Goal: Transaction & Acquisition: Purchase product/service

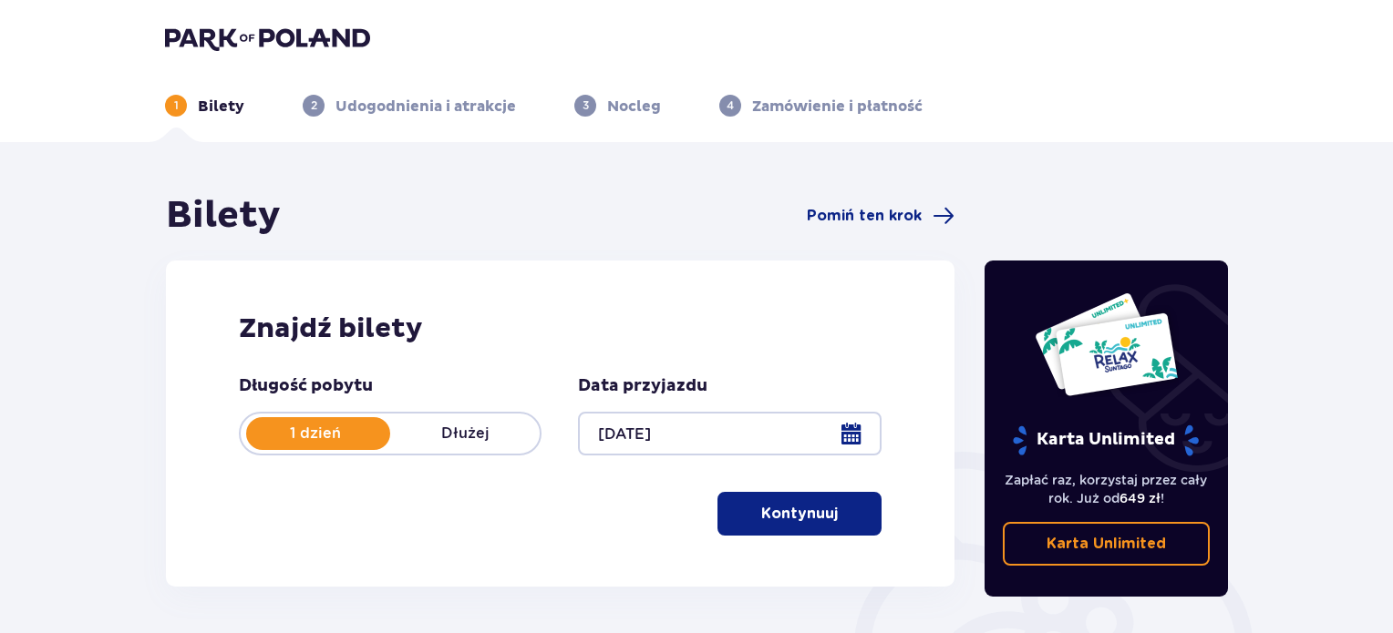
click at [850, 513] on span "button" at bounding box center [841, 514] width 22 height 22
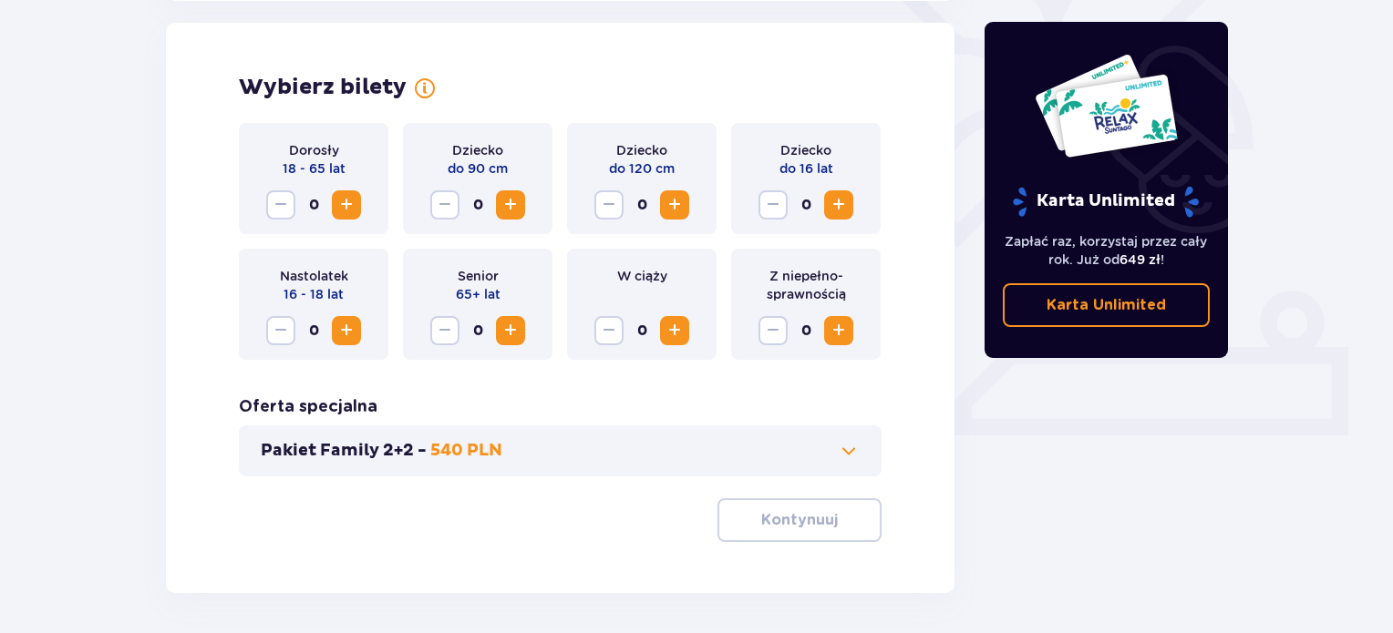
scroll to position [507, 0]
click at [342, 201] on span "Zwiększ" at bounding box center [346, 204] width 22 height 22
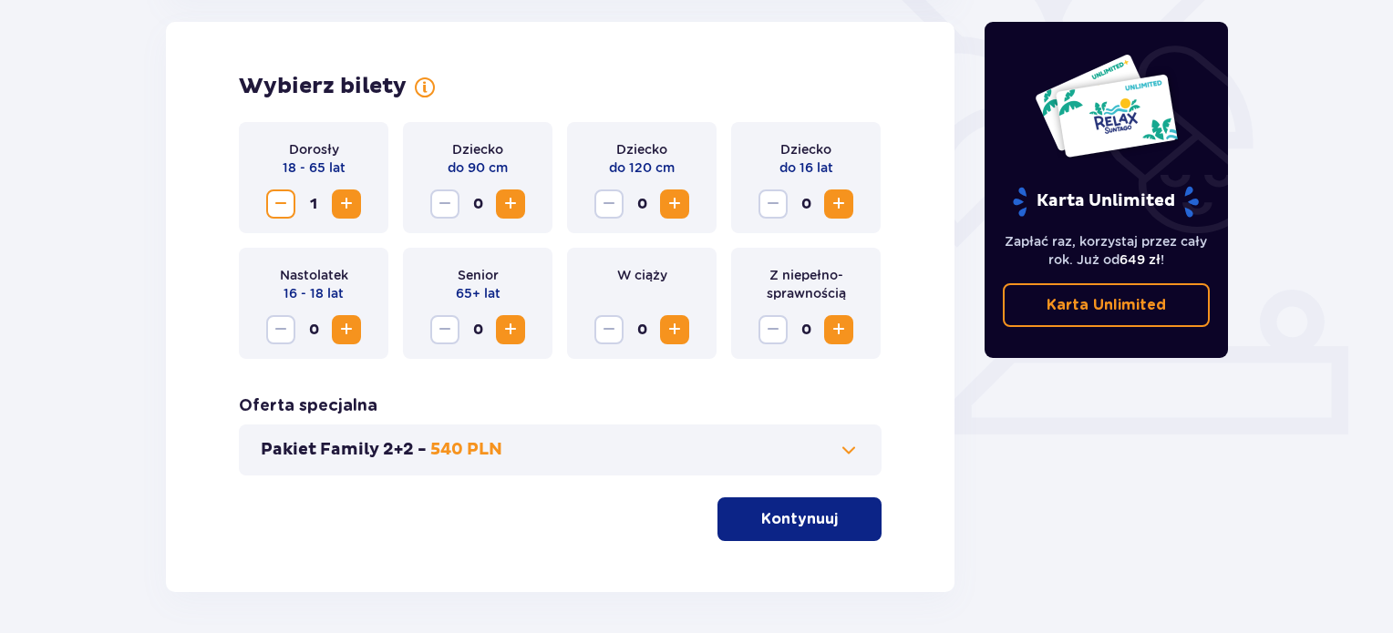
click at [342, 201] on span "Zwiększ" at bounding box center [346, 204] width 22 height 22
click at [834, 522] on span "button" at bounding box center [841, 520] width 22 height 22
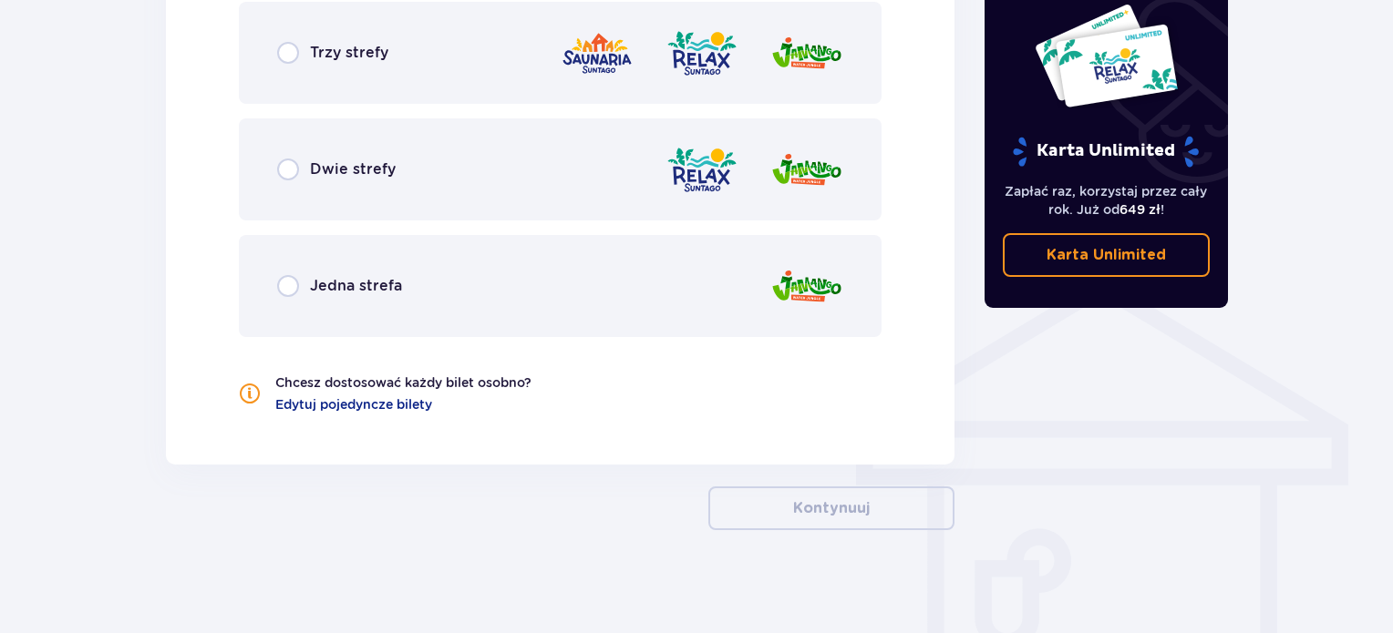
scroll to position [1088, 0]
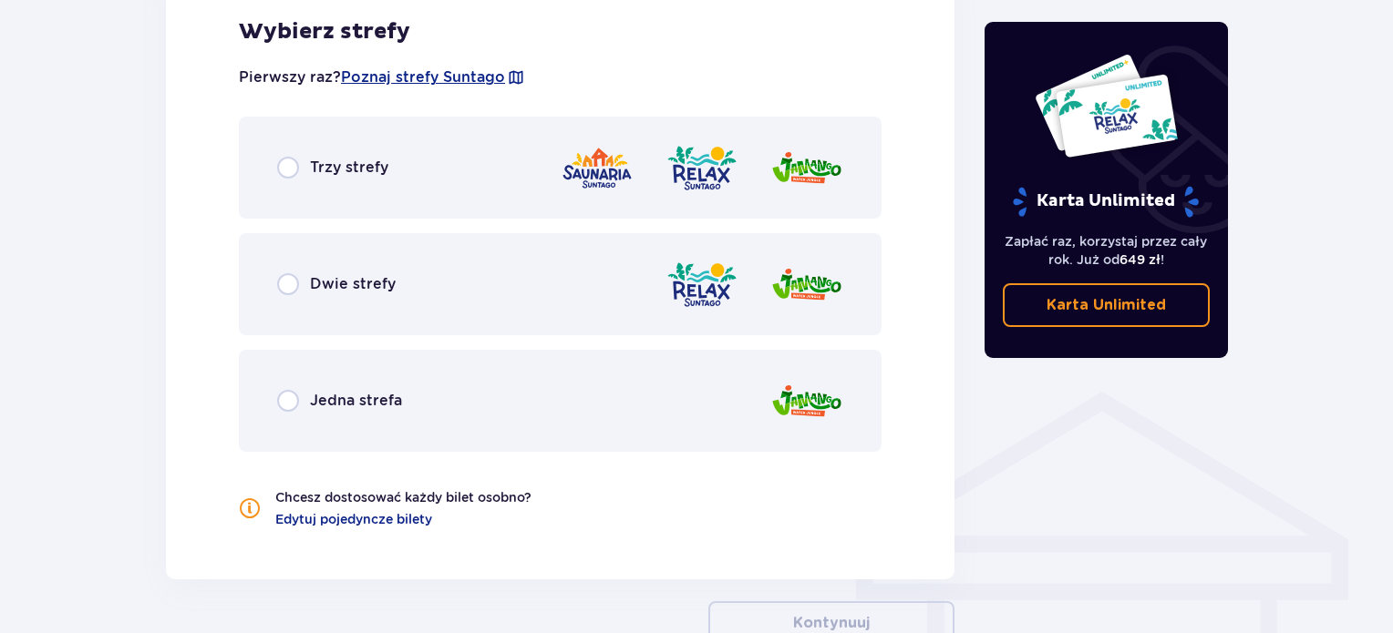
click at [292, 166] on input "radio" at bounding box center [288, 168] width 22 height 22
radio input "true"
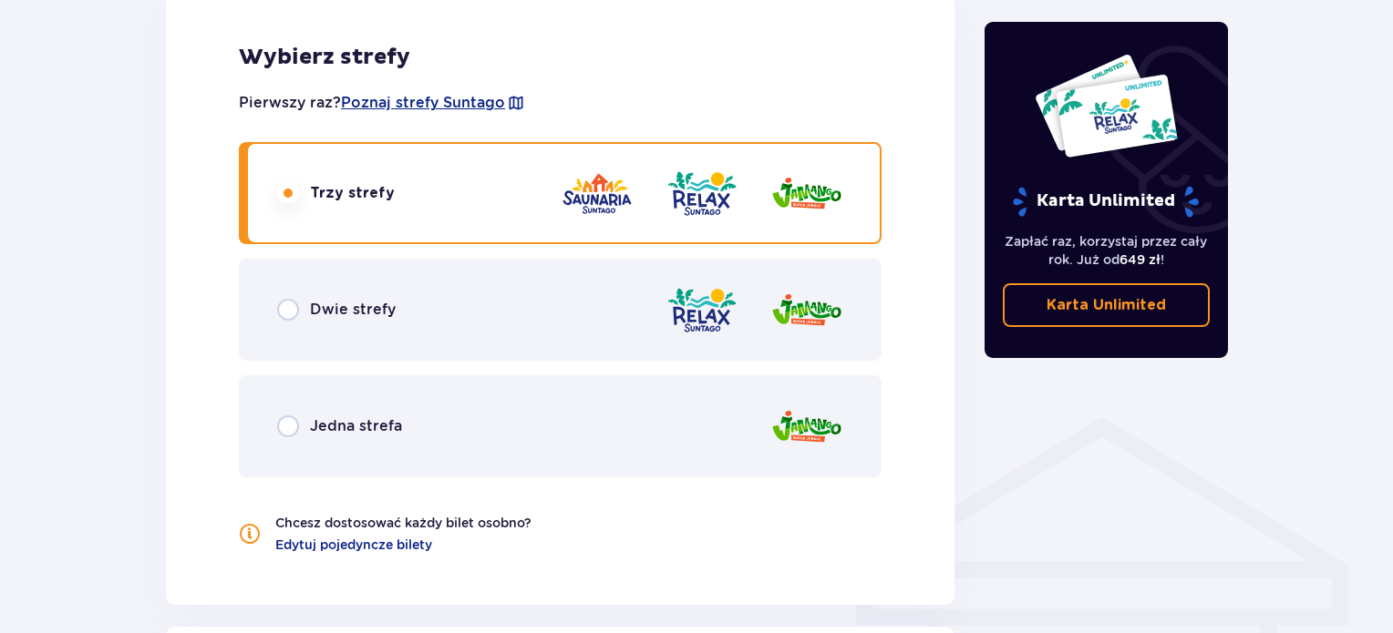
scroll to position [1065, 0]
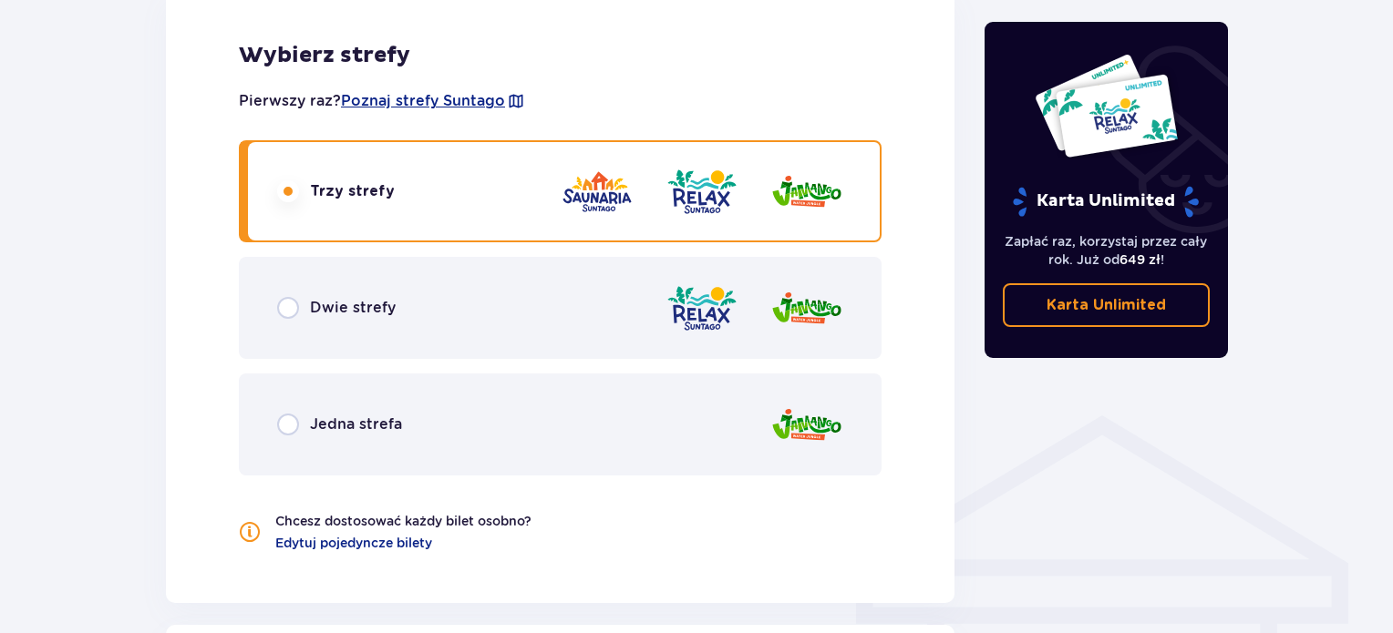
click at [278, 319] on div "Dwie strefy" at bounding box center [560, 308] width 643 height 102
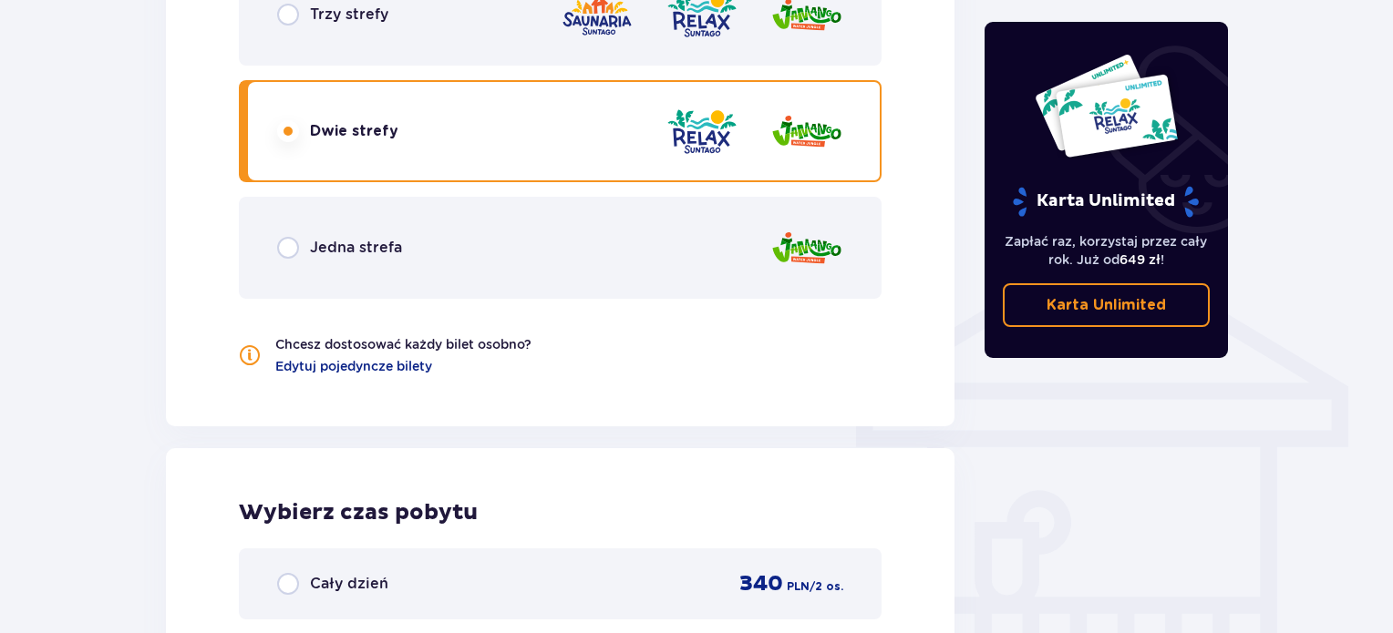
scroll to position [1238, 0]
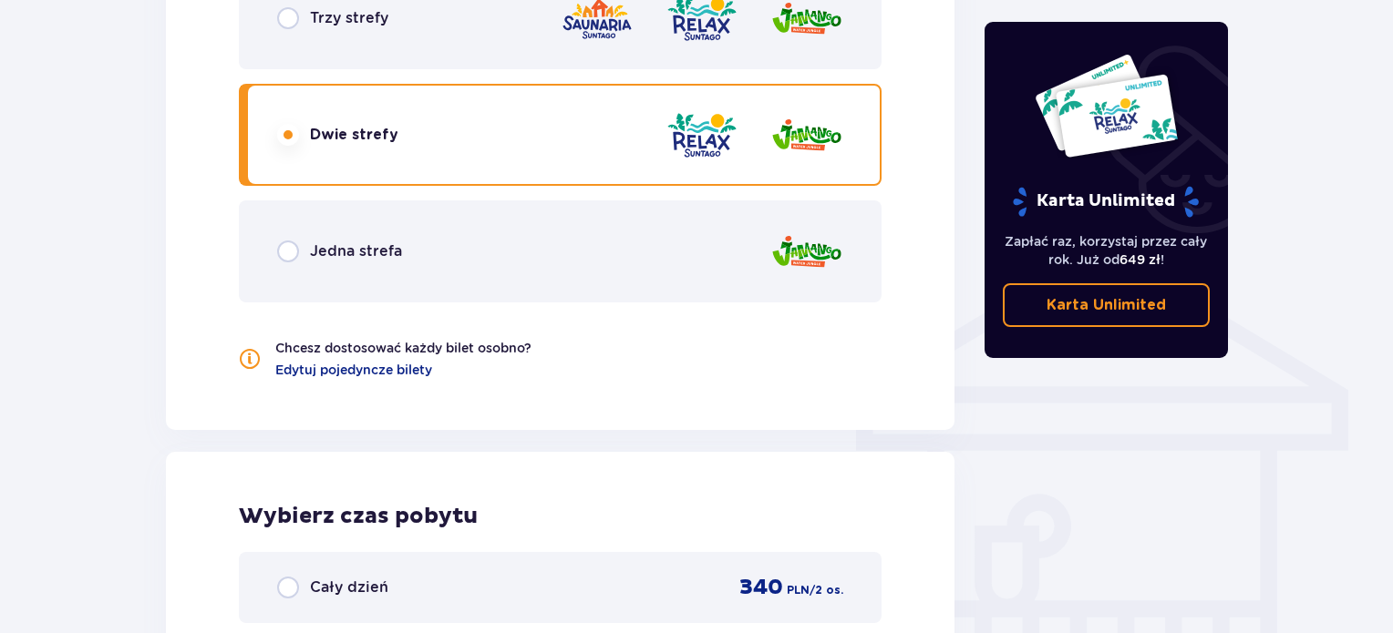
click at [292, 18] on input "radio" at bounding box center [288, 18] width 22 height 22
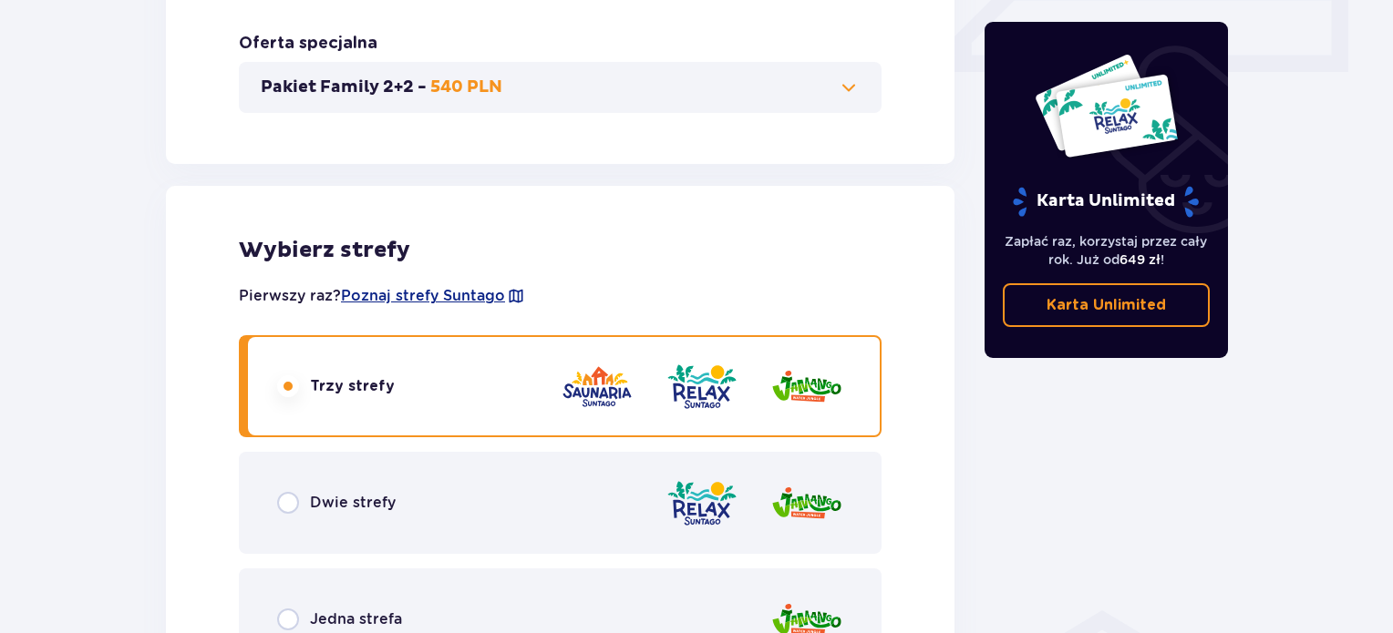
scroll to position [0, 0]
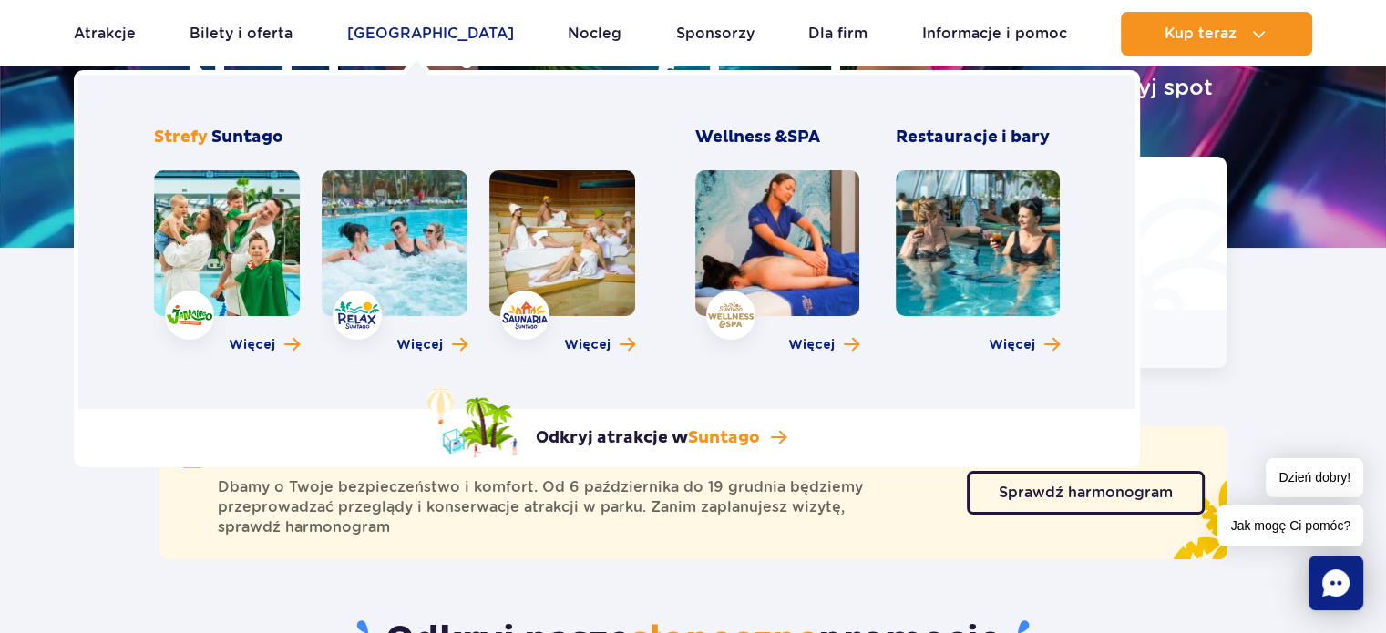
click at [423, 41] on link "[GEOGRAPHIC_DATA]" at bounding box center [430, 34] width 167 height 44
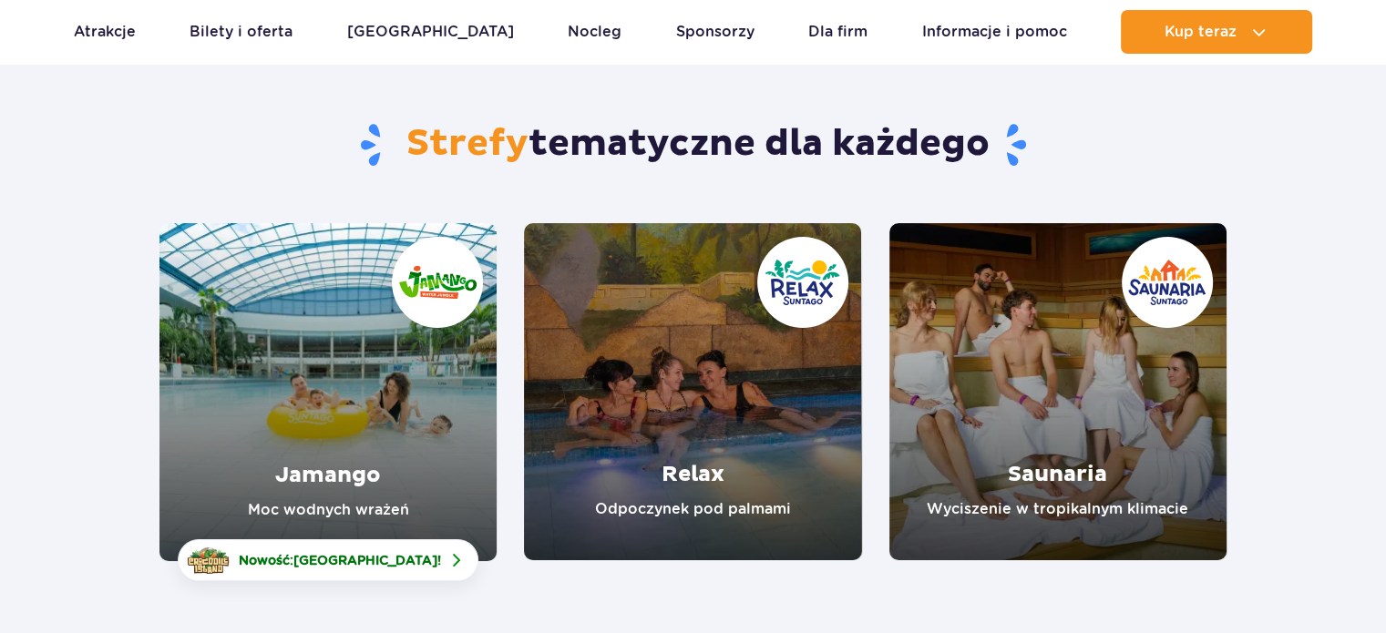
scroll to position [140, 0]
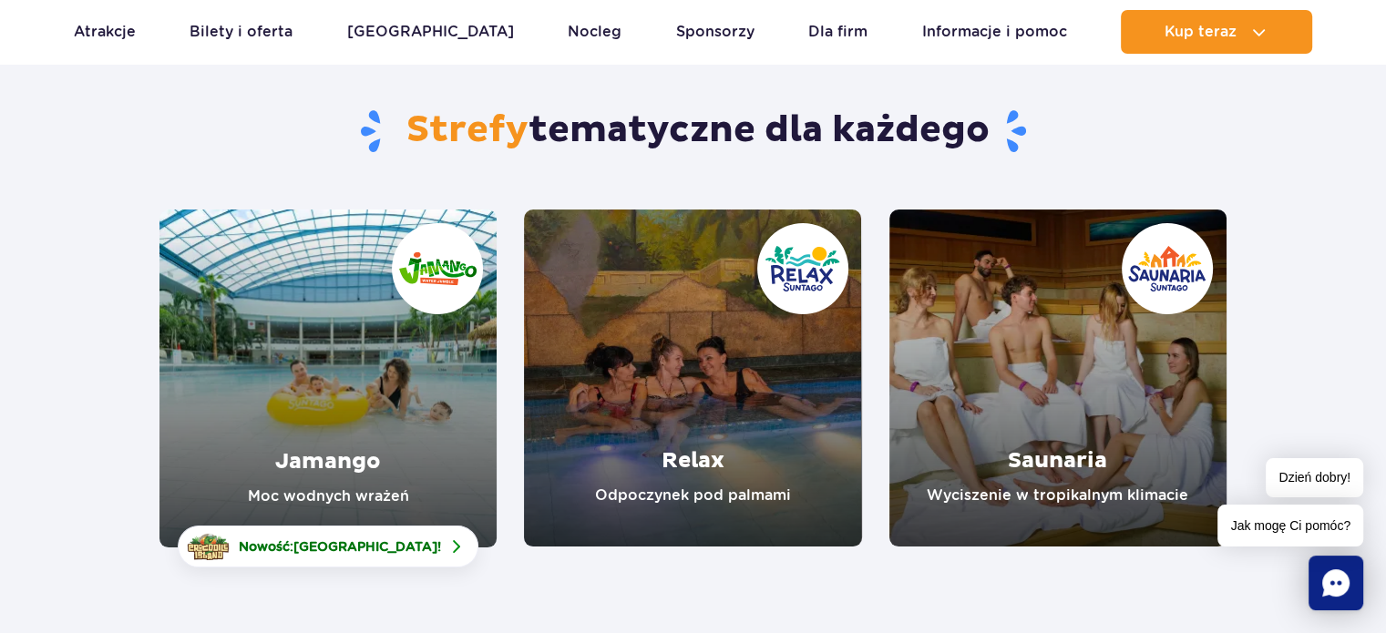
click at [434, 397] on link "Jamango" at bounding box center [328, 379] width 337 height 338
click at [787, 389] on link "Relax" at bounding box center [692, 378] width 337 height 337
click at [1026, 345] on link "Saunaria" at bounding box center [1058, 378] width 337 height 337
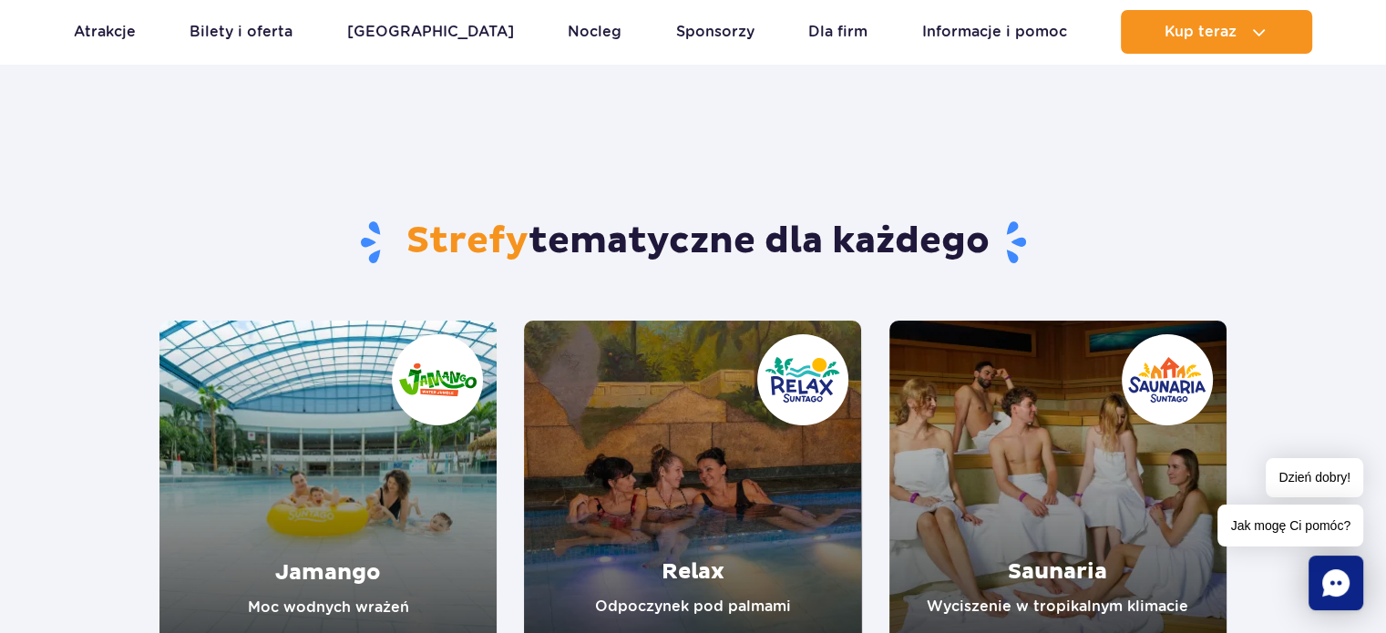
scroll to position [28, 0]
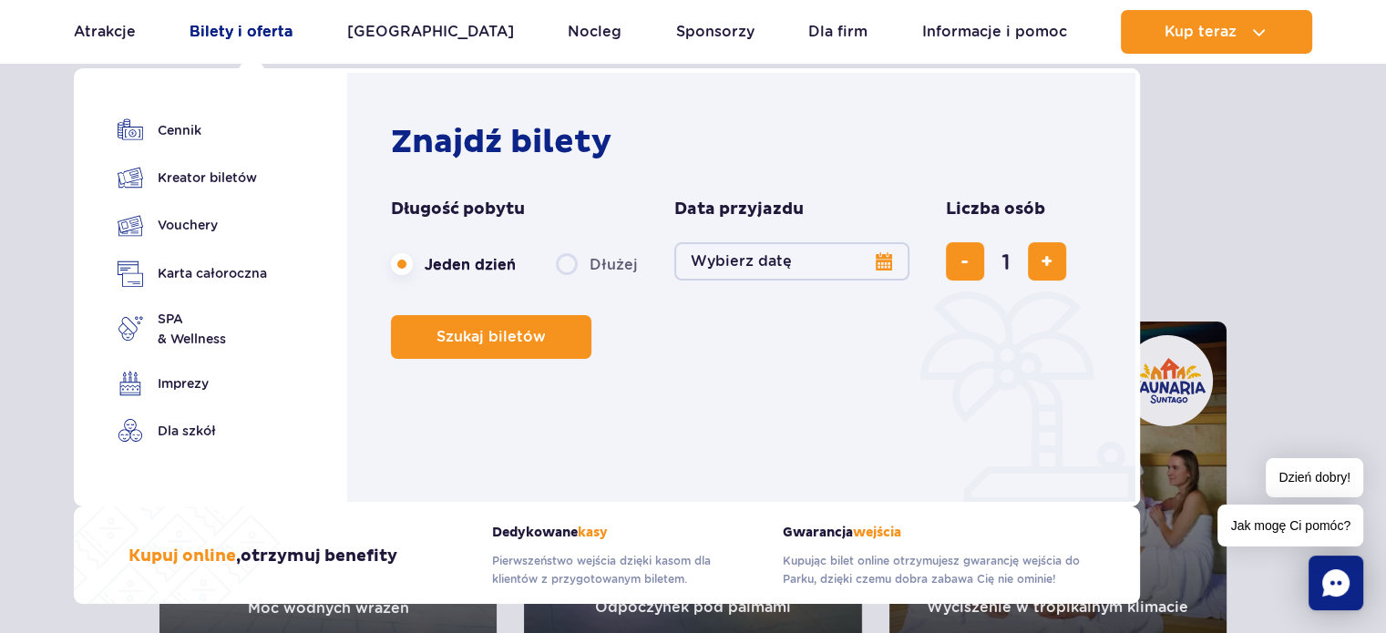
click at [252, 29] on link "Bilety i oferta" at bounding box center [241, 32] width 103 height 44
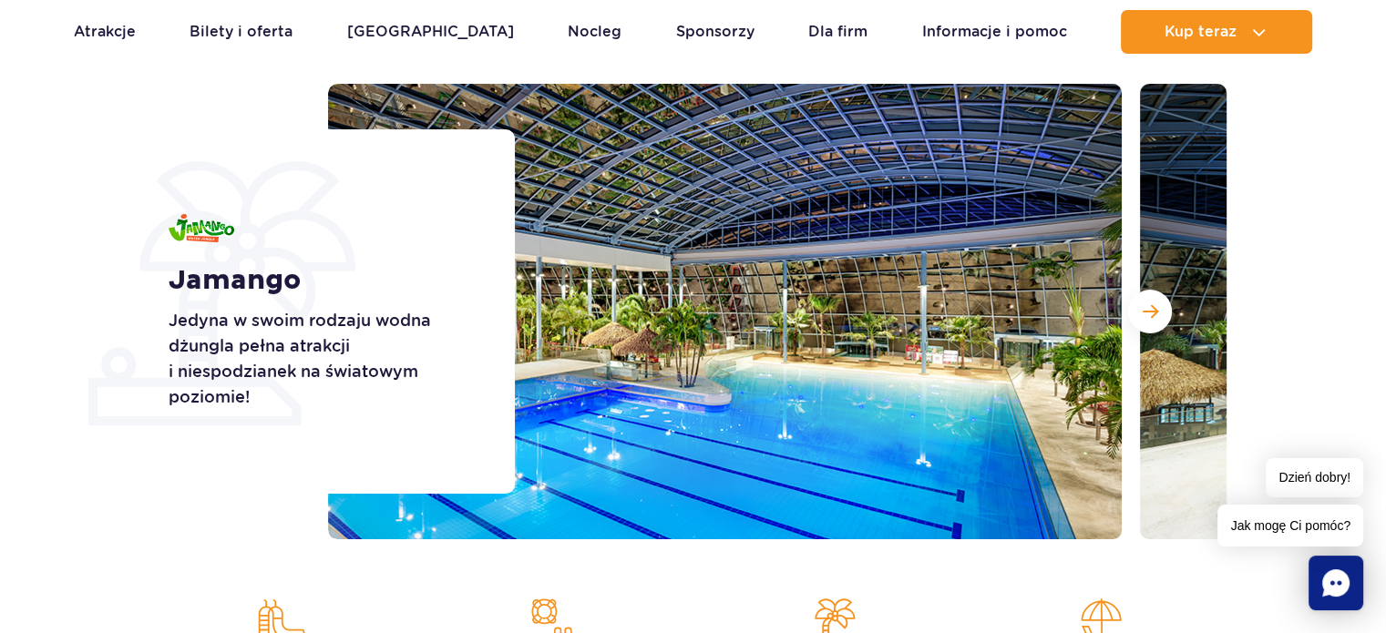
scroll to position [190, 0]
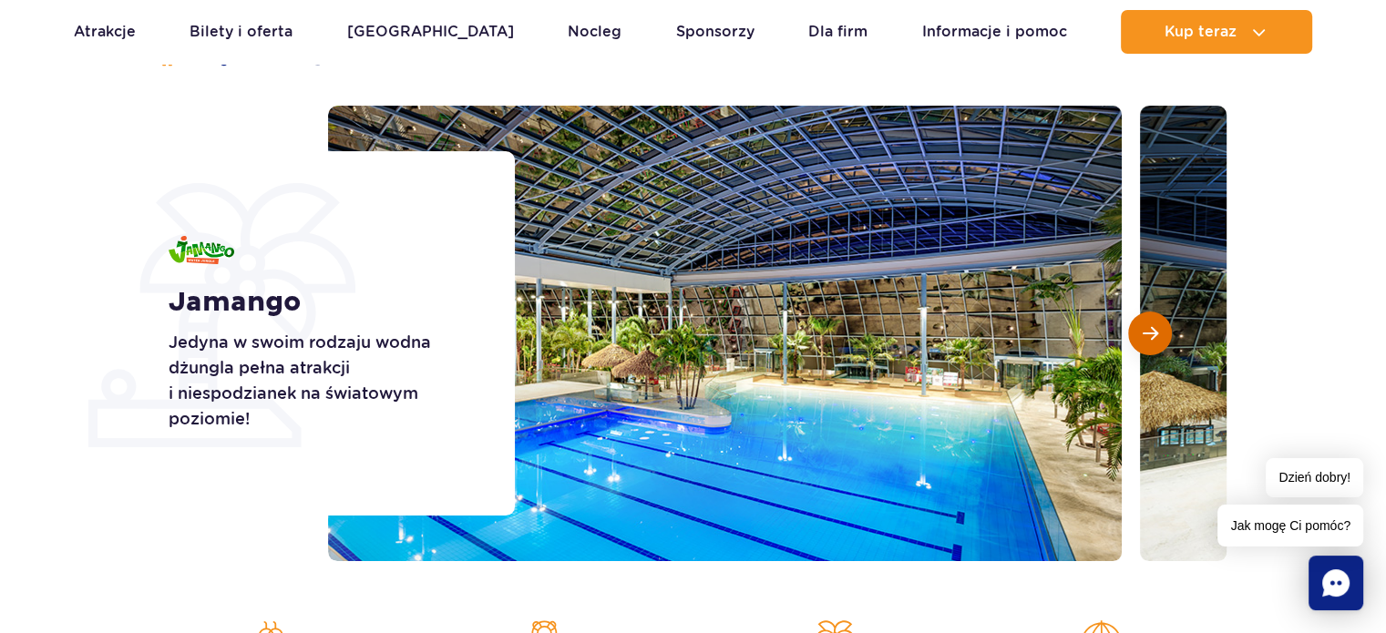
click at [1145, 342] on button "Następny slajd" at bounding box center [1150, 334] width 44 height 44
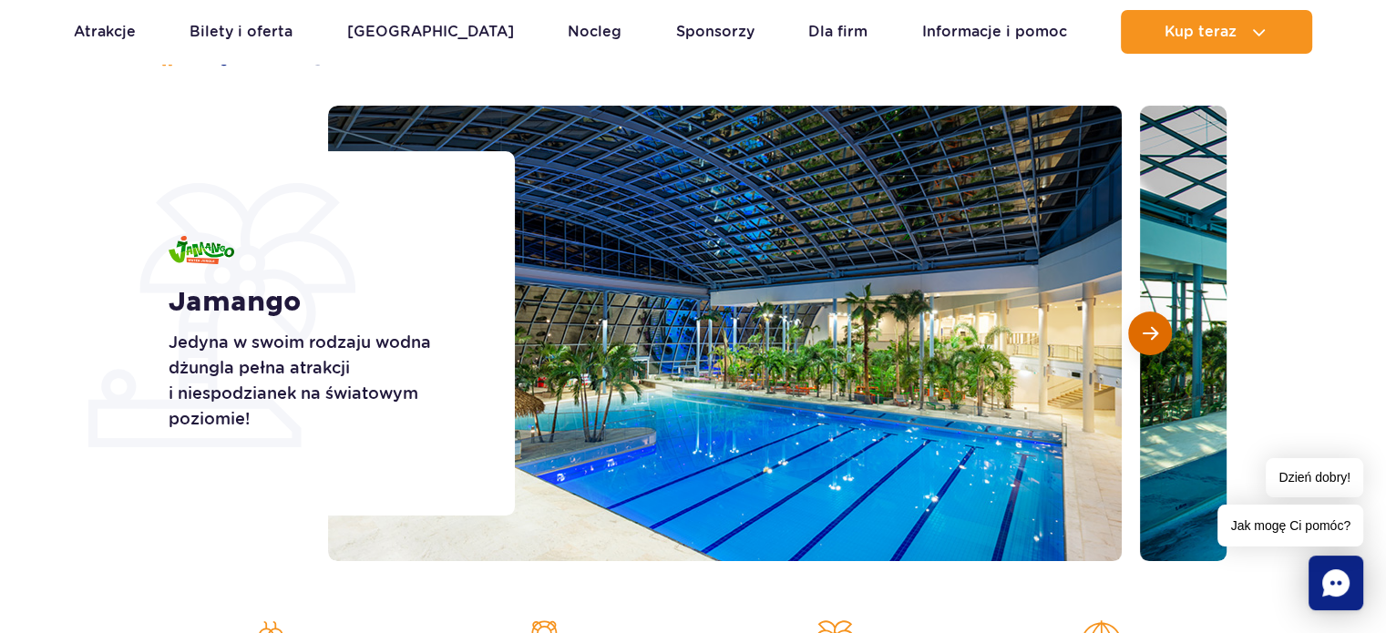
click at [1145, 342] on button "Następny slajd" at bounding box center [1150, 334] width 44 height 44
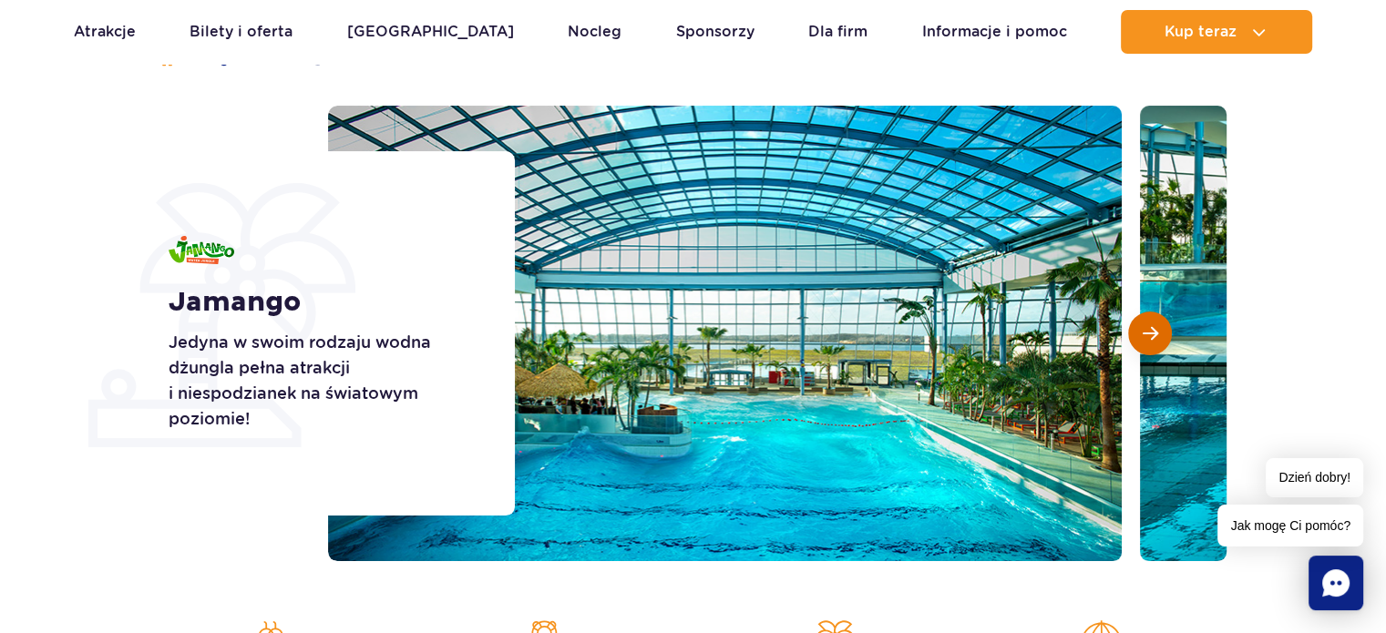
click at [1145, 342] on button "Następny slajd" at bounding box center [1150, 334] width 44 height 44
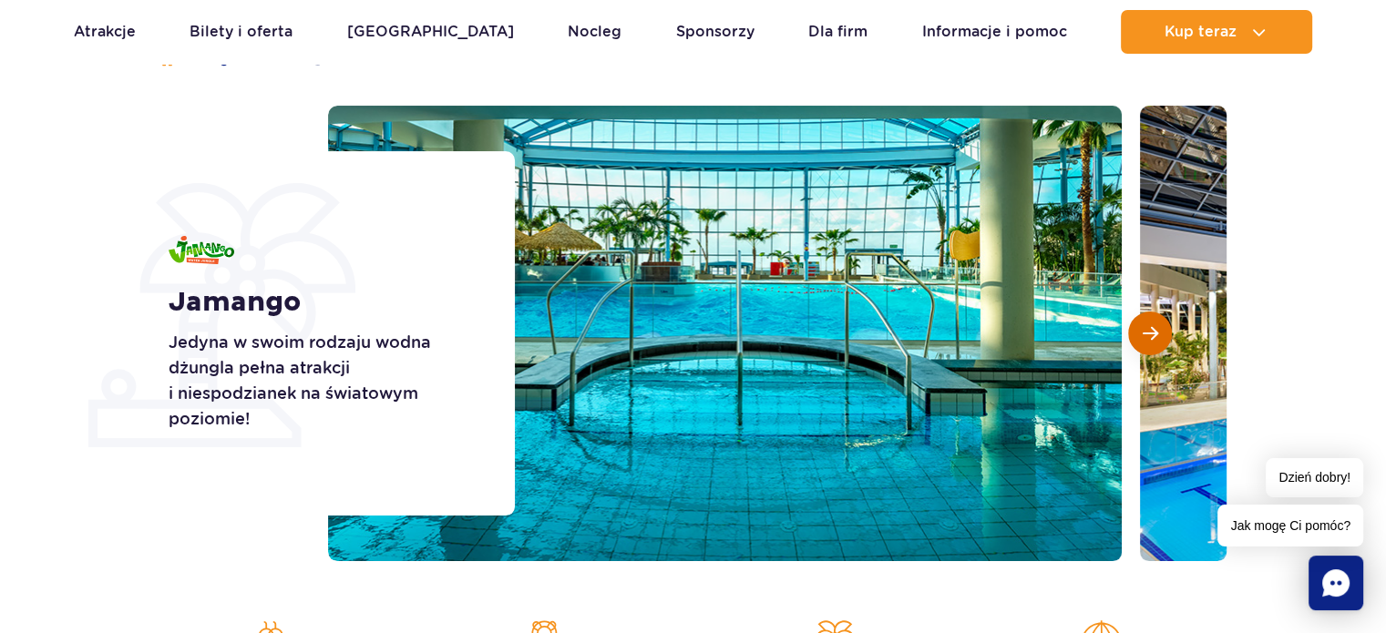
click at [1152, 343] on button "Następny slajd" at bounding box center [1150, 334] width 44 height 44
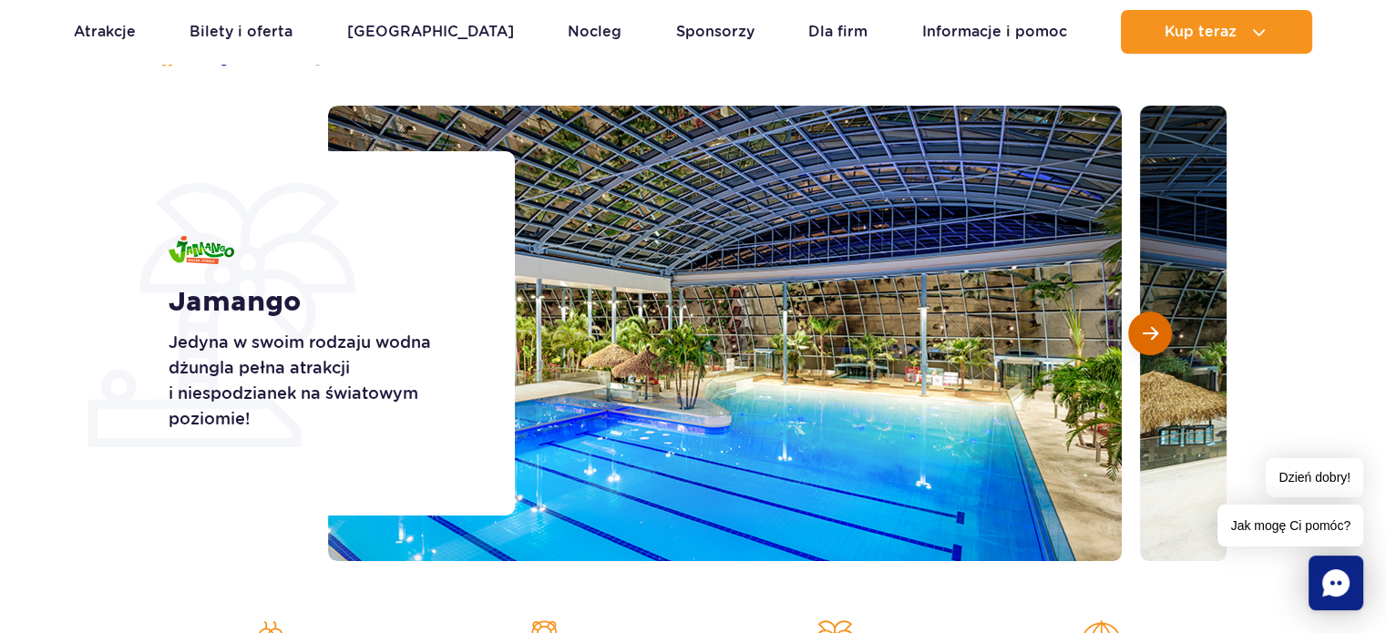
click at [1152, 343] on button "Następny slajd" at bounding box center [1150, 334] width 44 height 44
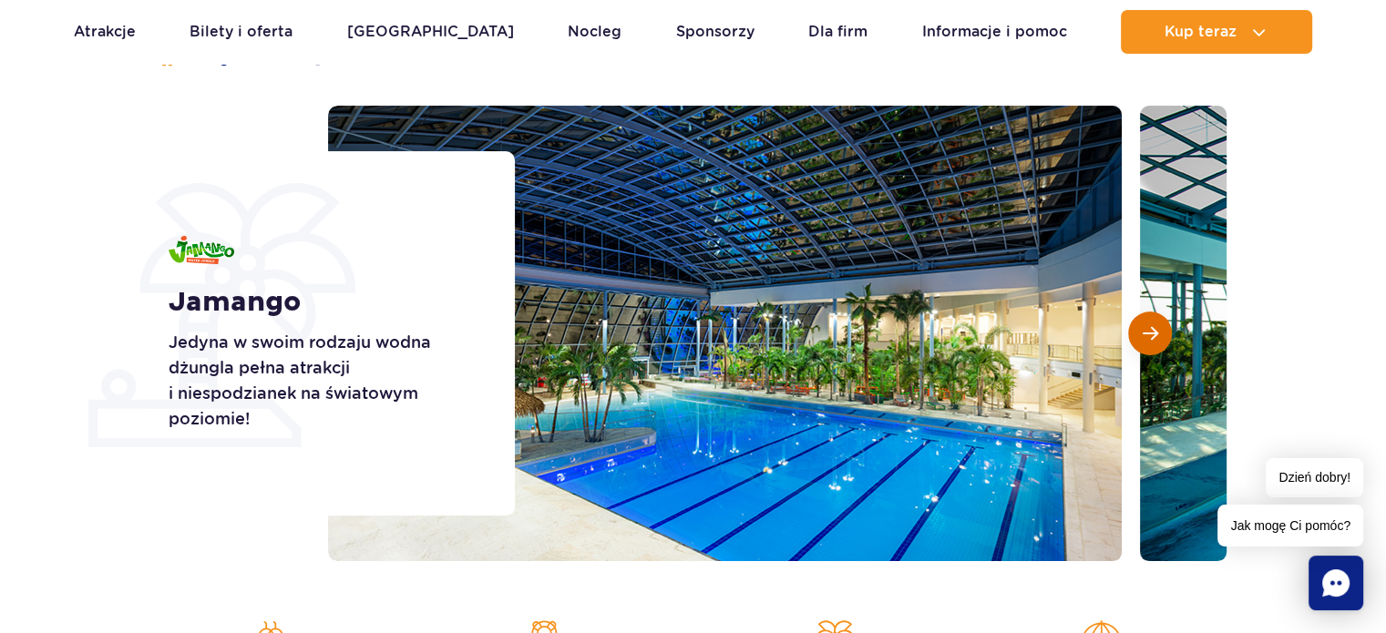
click at [1152, 343] on button "Następny slajd" at bounding box center [1150, 334] width 44 height 44
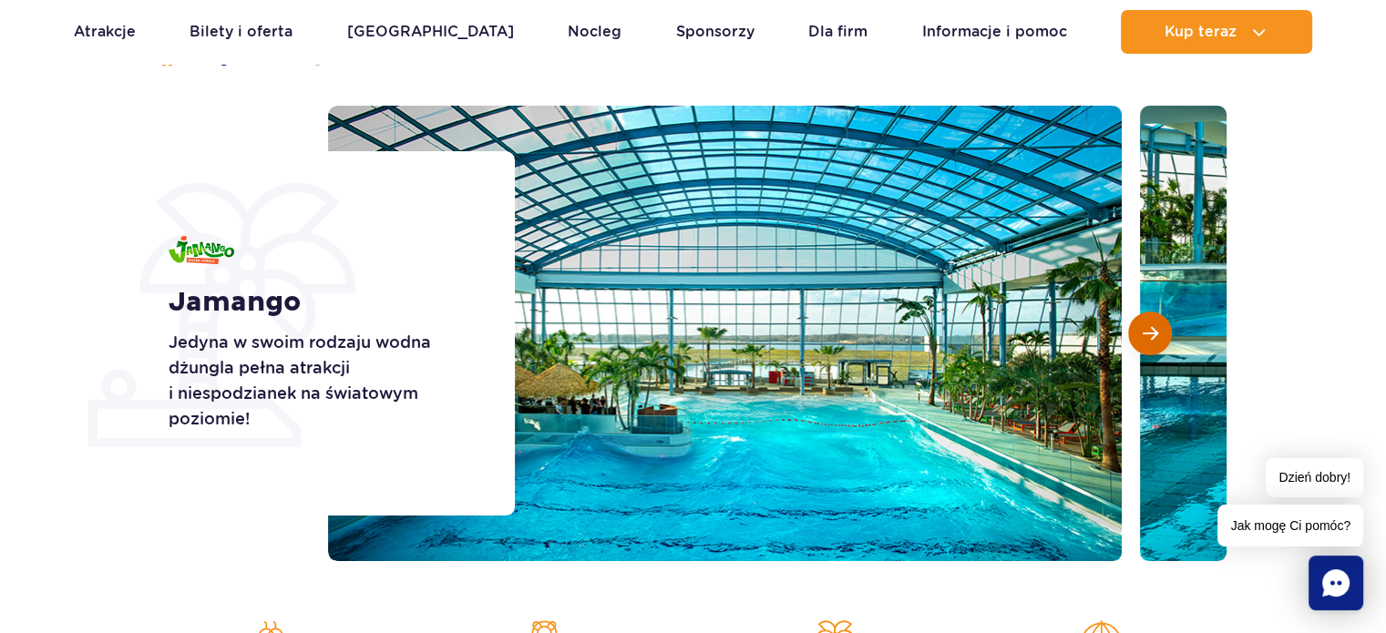
click at [1163, 335] on button "Następny slajd" at bounding box center [1150, 334] width 44 height 44
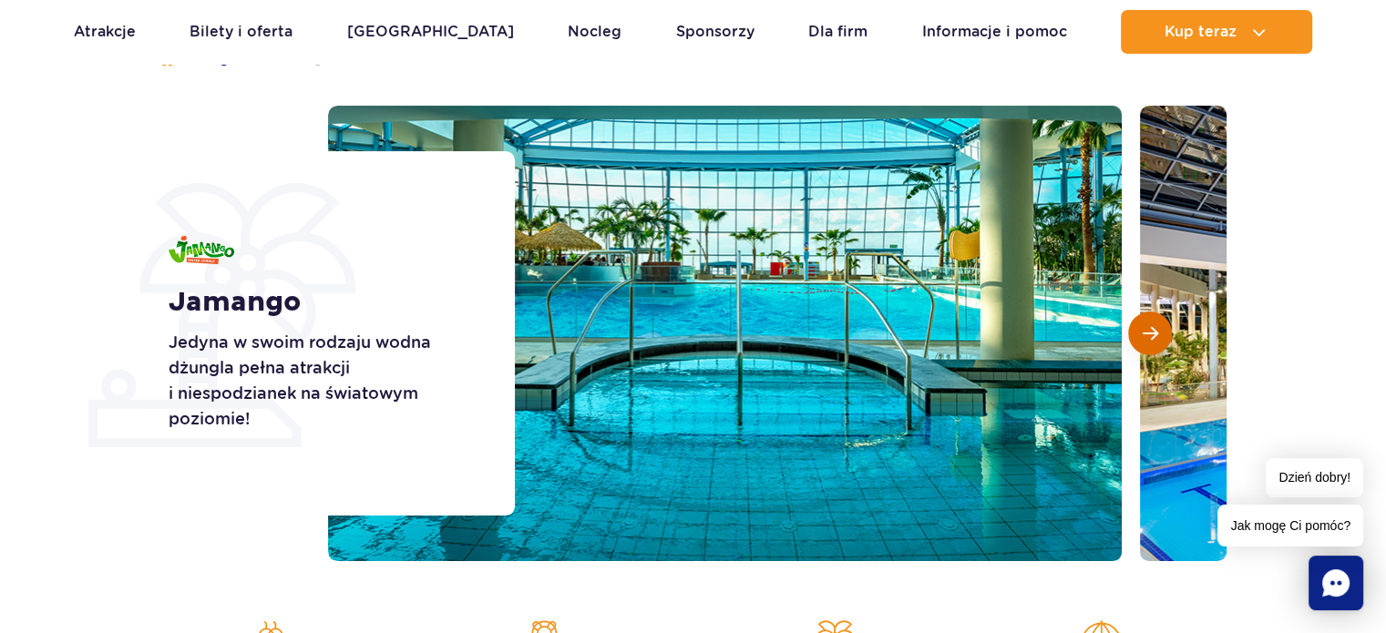
click at [1136, 345] on button "Następny slajd" at bounding box center [1150, 334] width 44 height 44
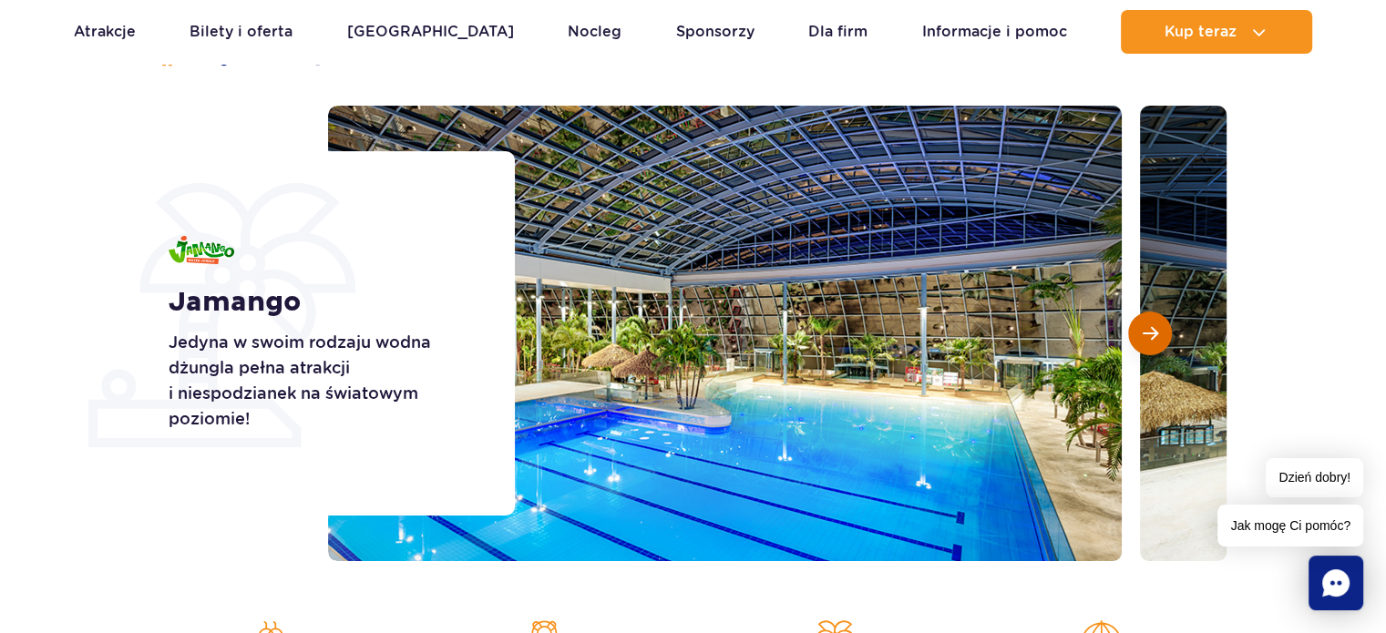
click at [1136, 345] on button "Następny slajd" at bounding box center [1150, 334] width 44 height 44
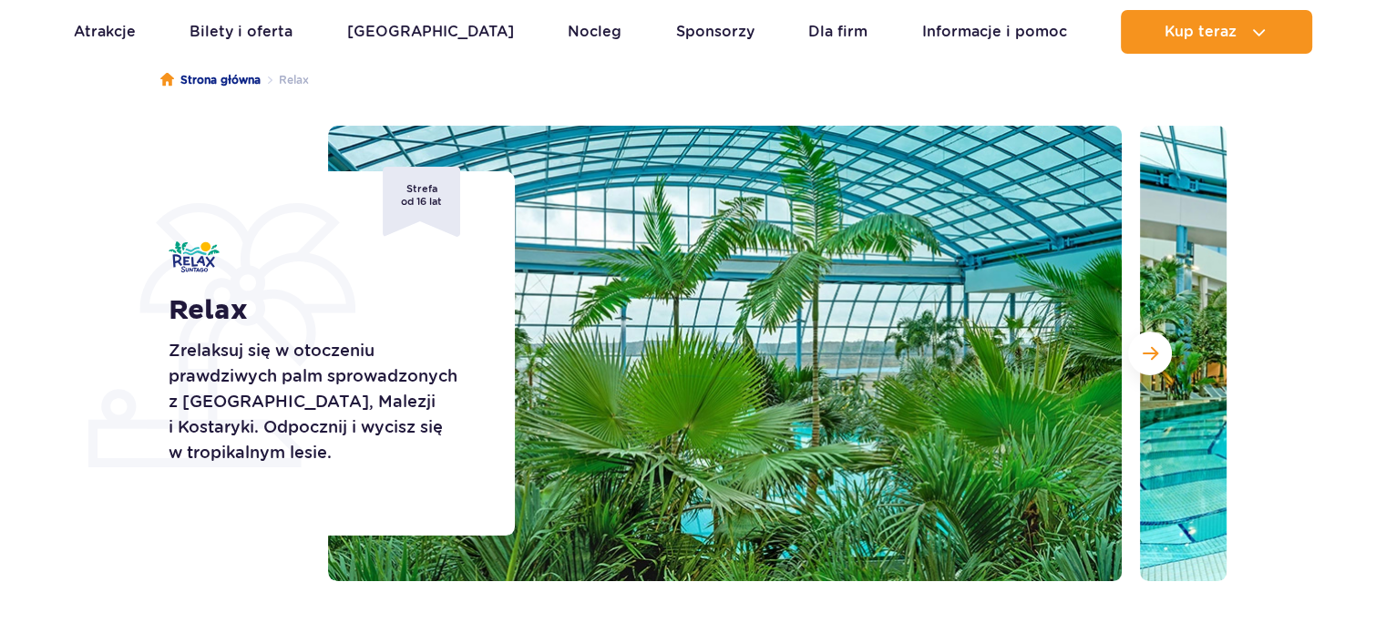
scroll to position [191, 0]
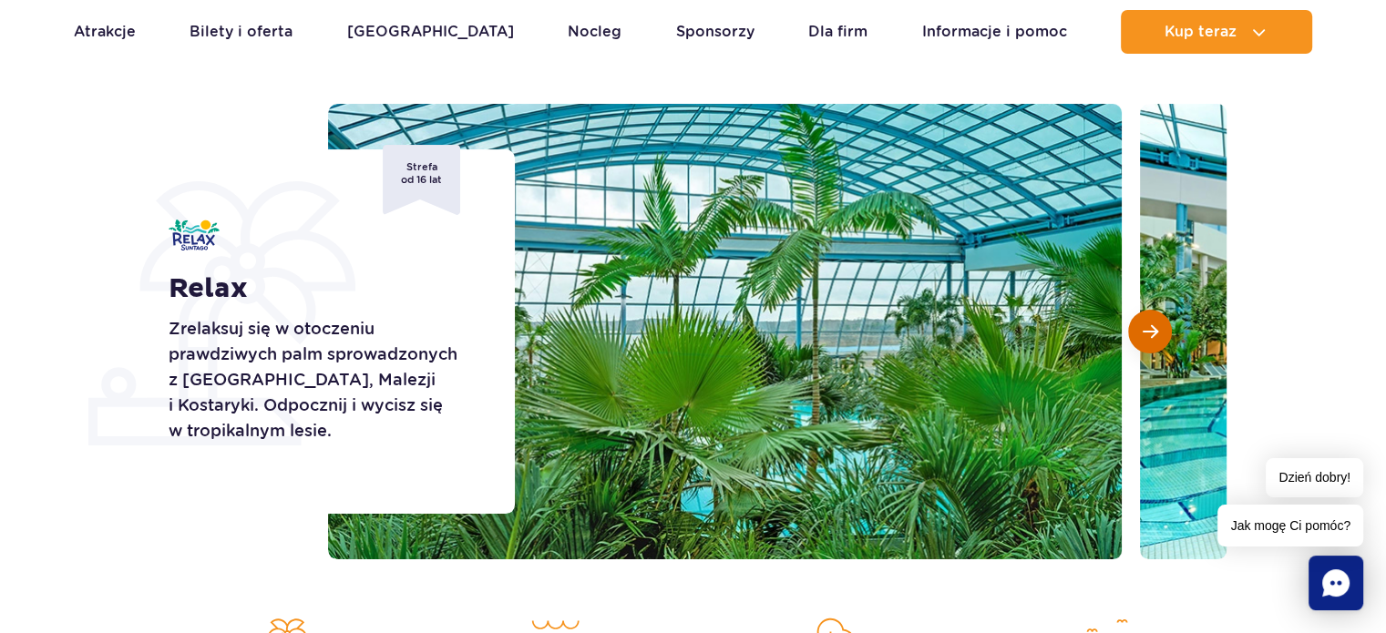
click at [1161, 325] on button "Następny slajd" at bounding box center [1150, 332] width 44 height 44
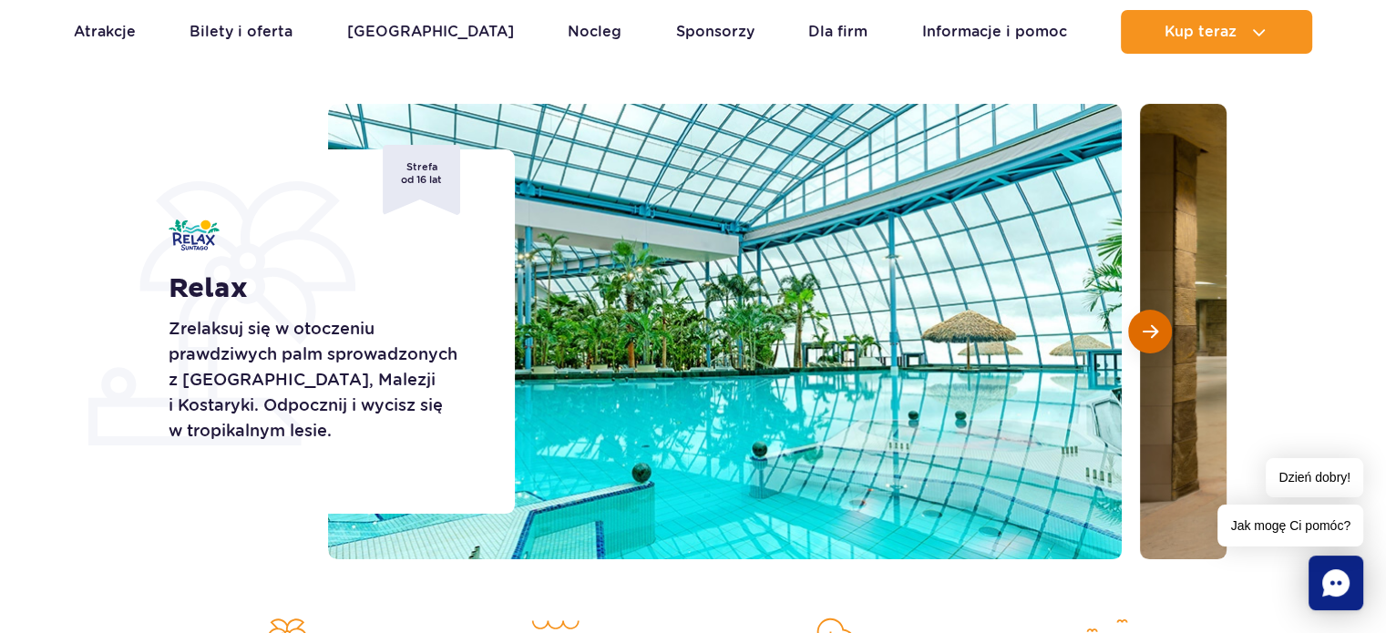
click at [1161, 325] on button "Następny slajd" at bounding box center [1150, 332] width 44 height 44
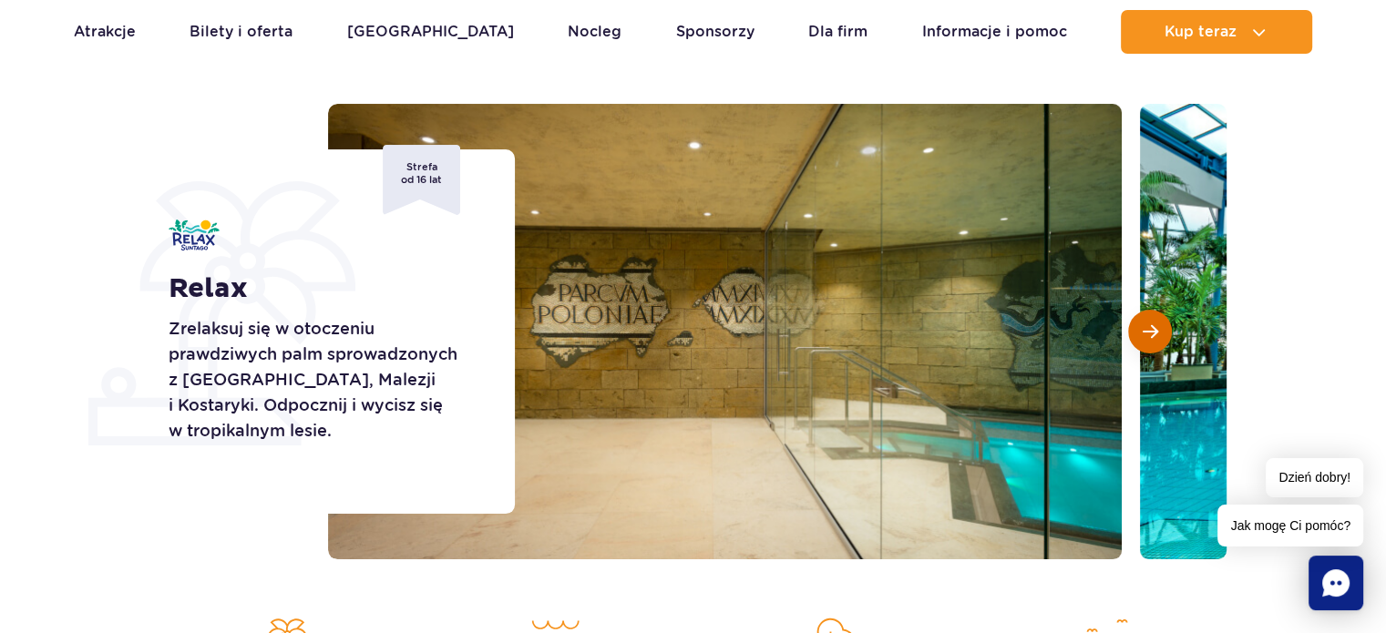
click at [1161, 325] on button "Następny slajd" at bounding box center [1150, 332] width 44 height 44
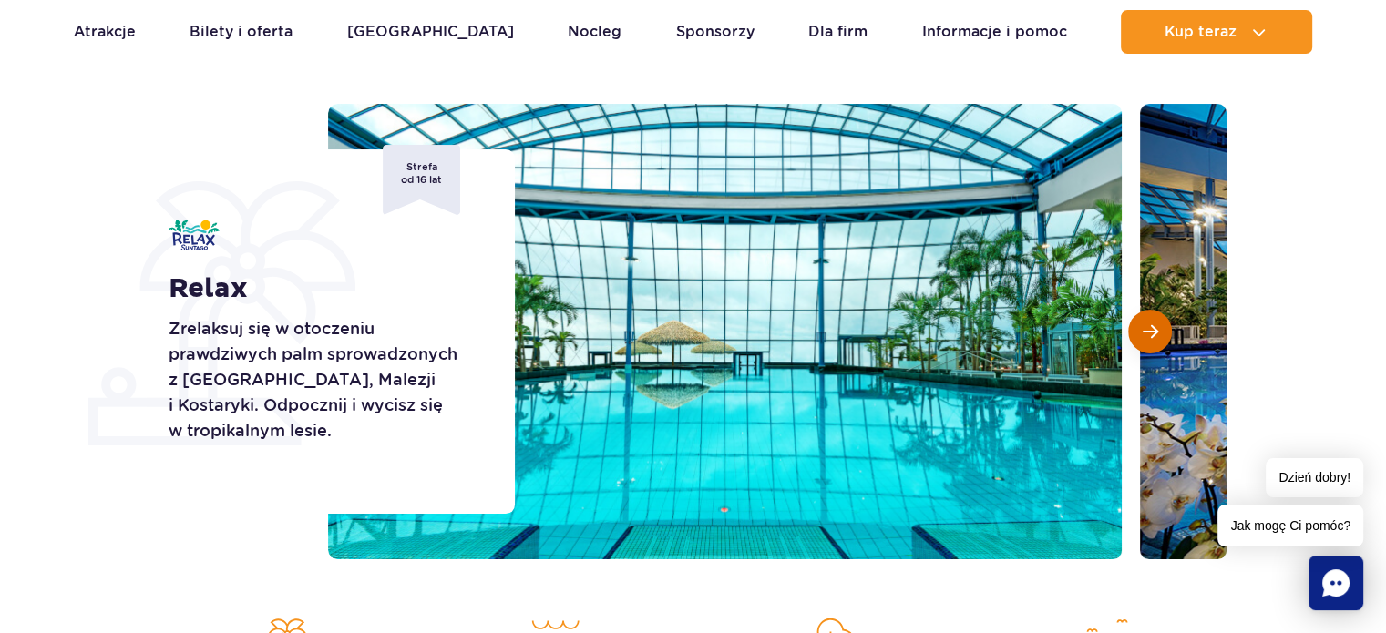
click at [1161, 325] on button "Następny slajd" at bounding box center [1150, 332] width 44 height 44
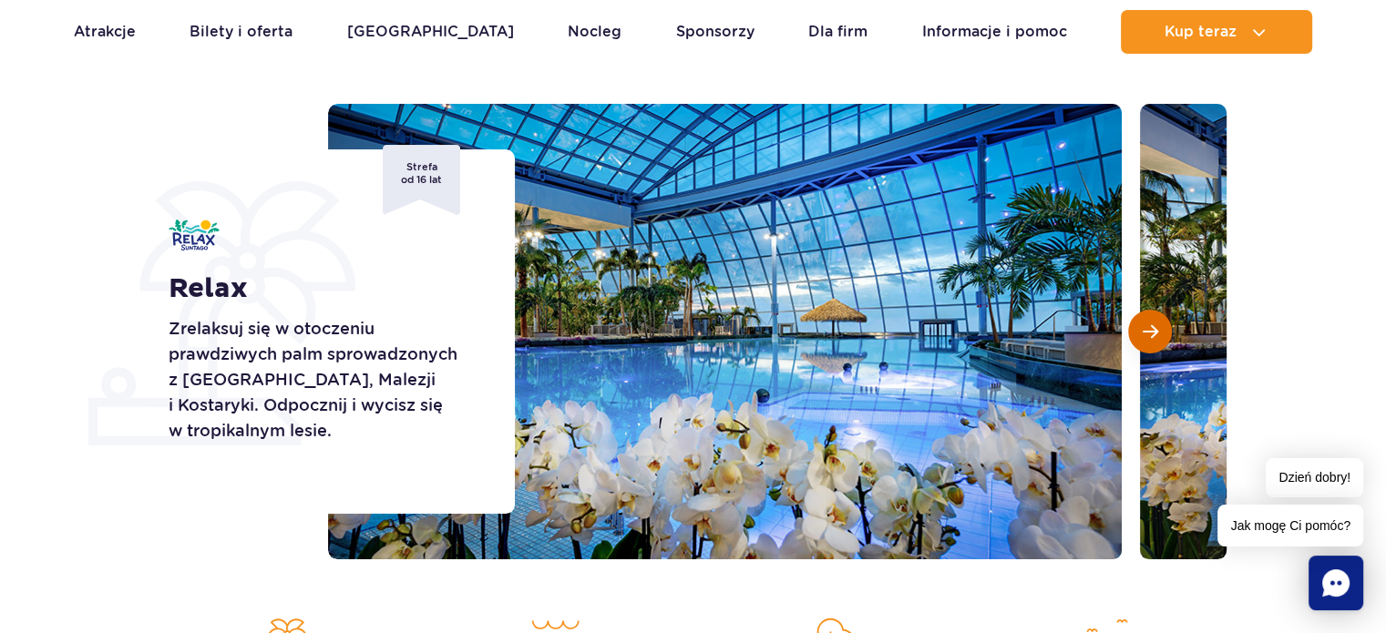
click at [1161, 325] on button "Następny slajd" at bounding box center [1150, 332] width 44 height 44
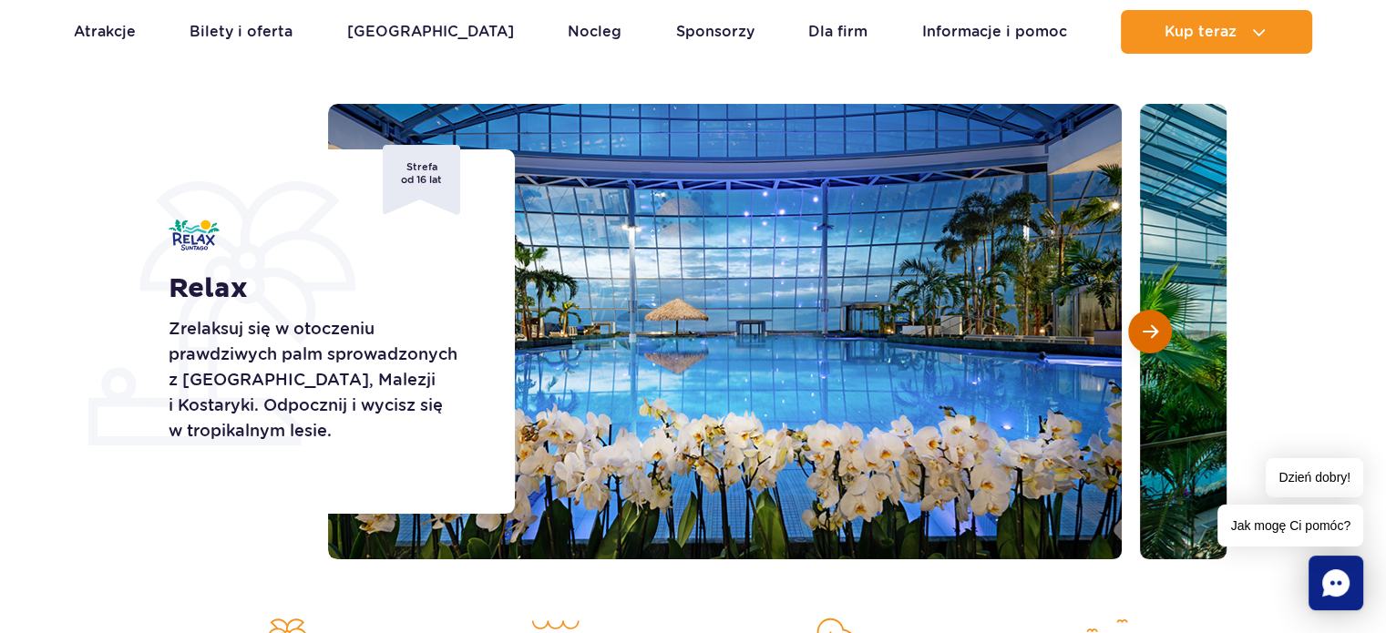
click at [1161, 325] on button "Następny slajd" at bounding box center [1150, 332] width 44 height 44
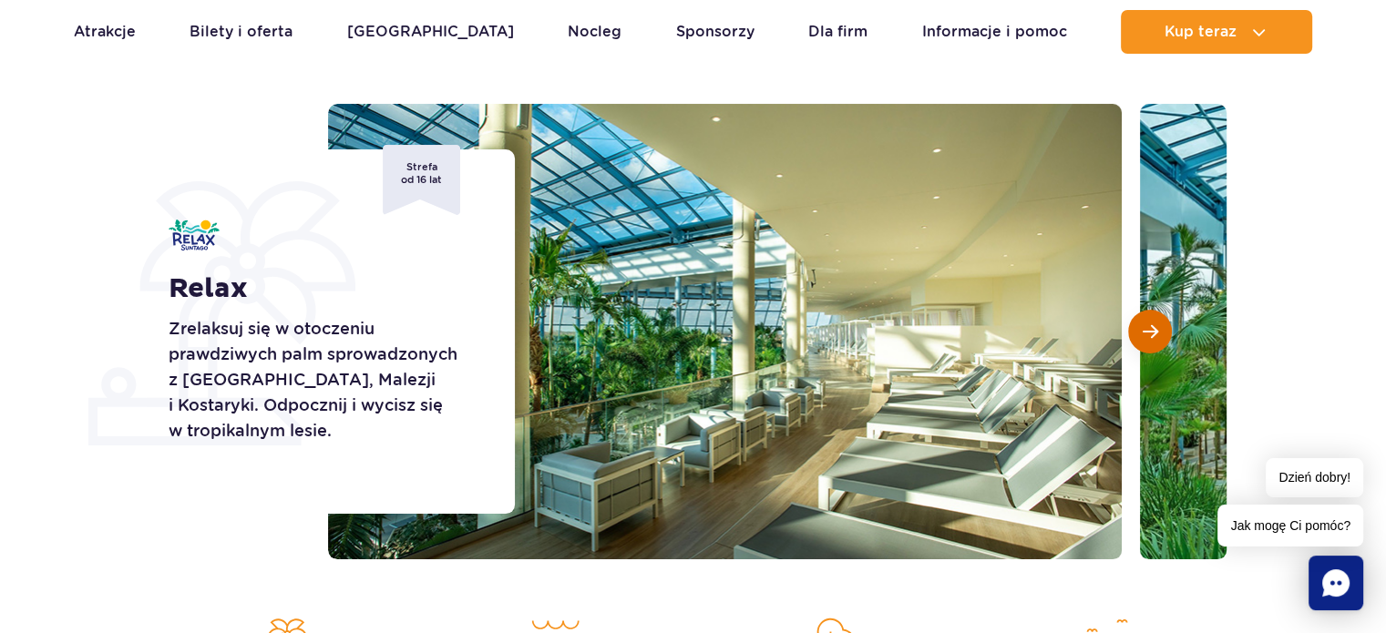
click at [1161, 325] on button "Następny slajd" at bounding box center [1150, 332] width 44 height 44
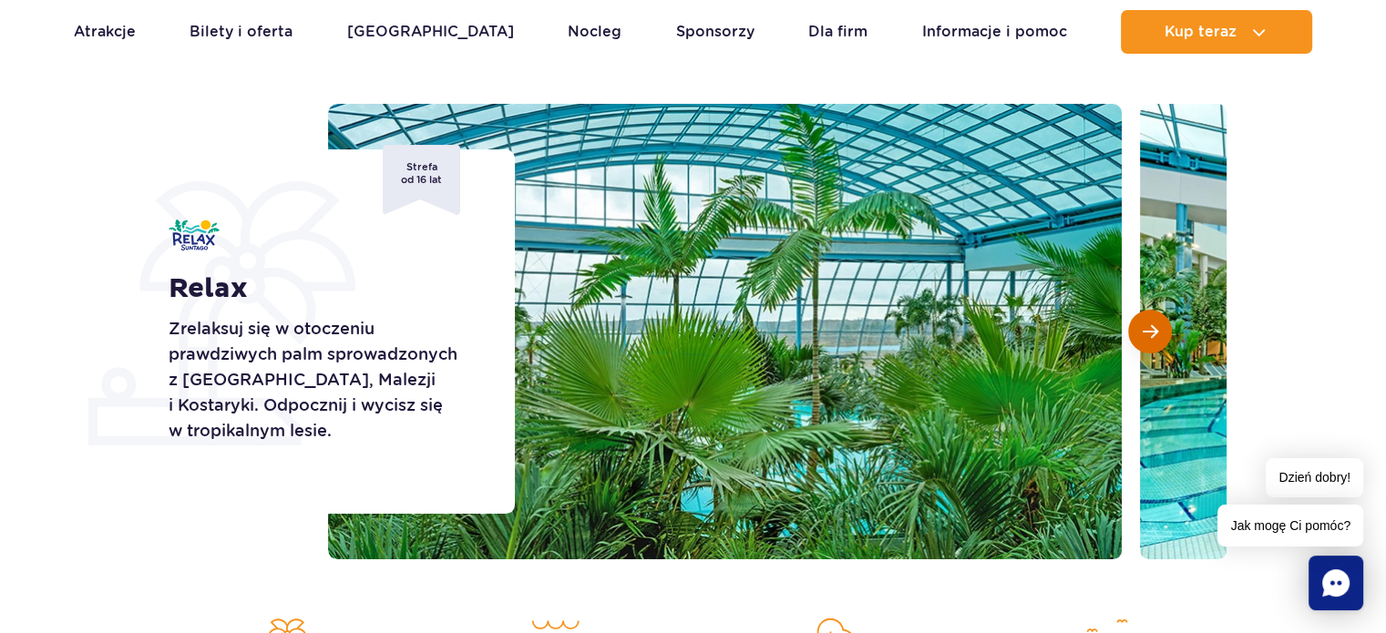
click at [1161, 325] on button "Następny slajd" at bounding box center [1150, 332] width 44 height 44
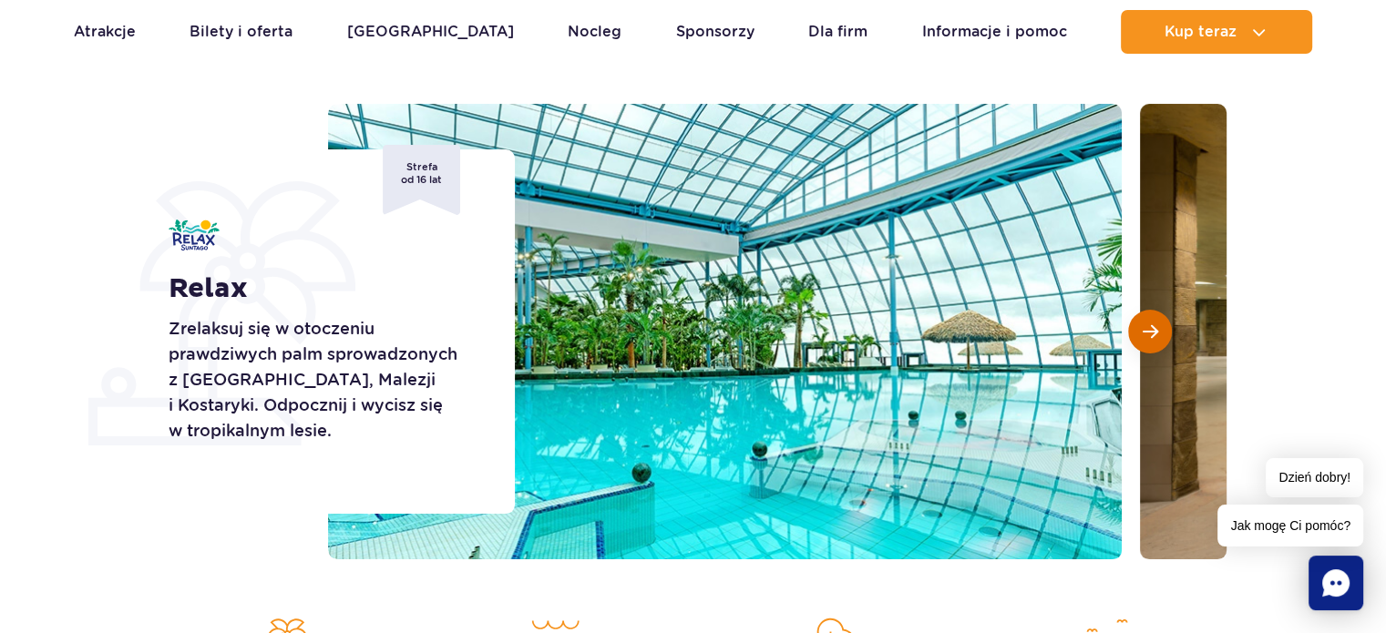
click at [1161, 325] on button "Następny slajd" at bounding box center [1150, 332] width 44 height 44
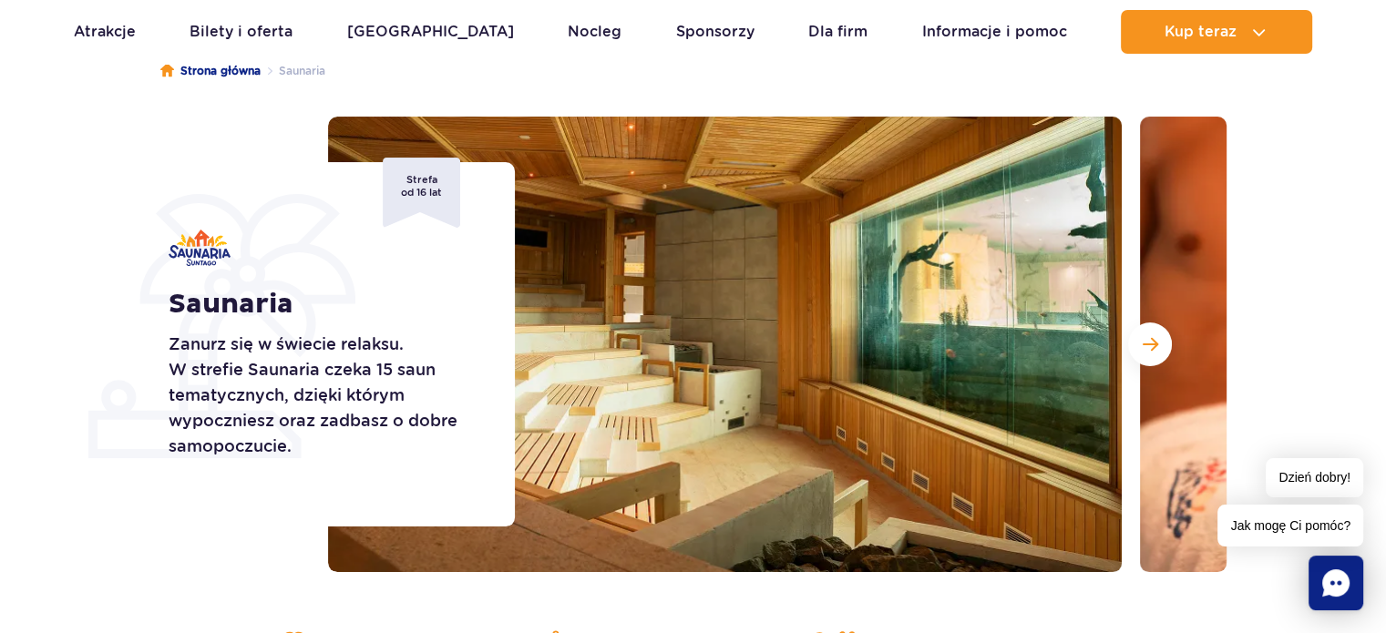
scroll to position [180, 0]
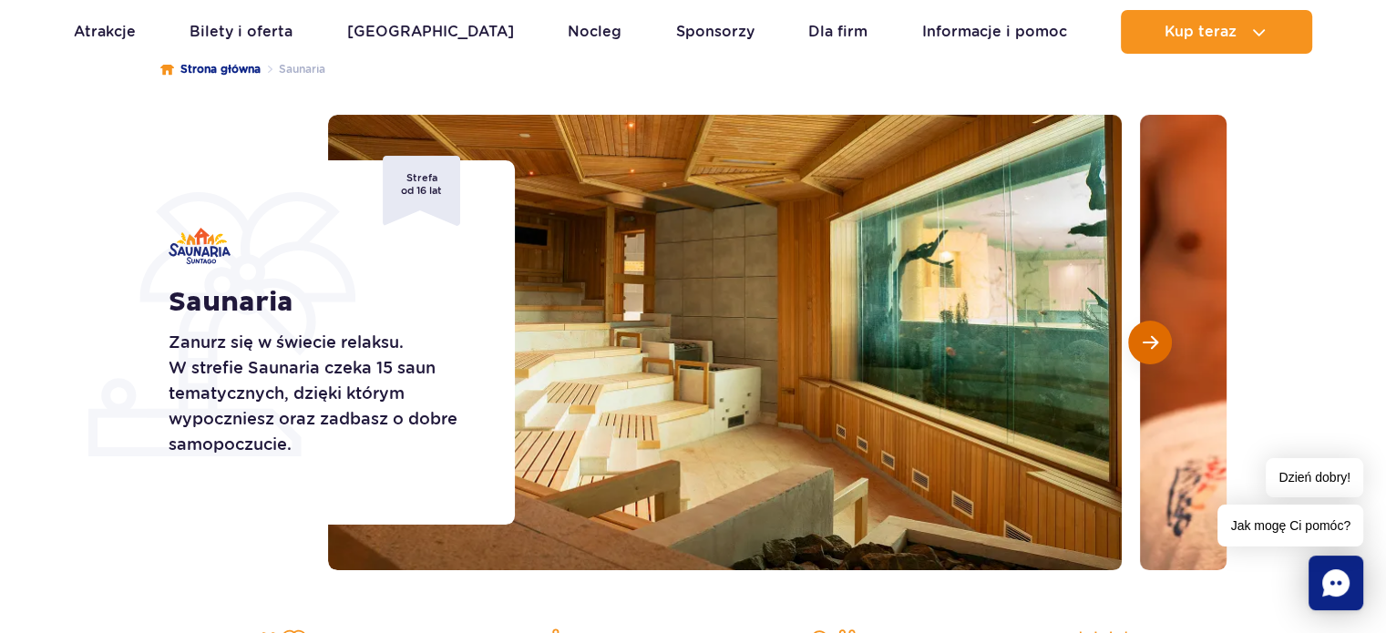
click at [1133, 350] on button "Następny slajd" at bounding box center [1150, 343] width 44 height 44
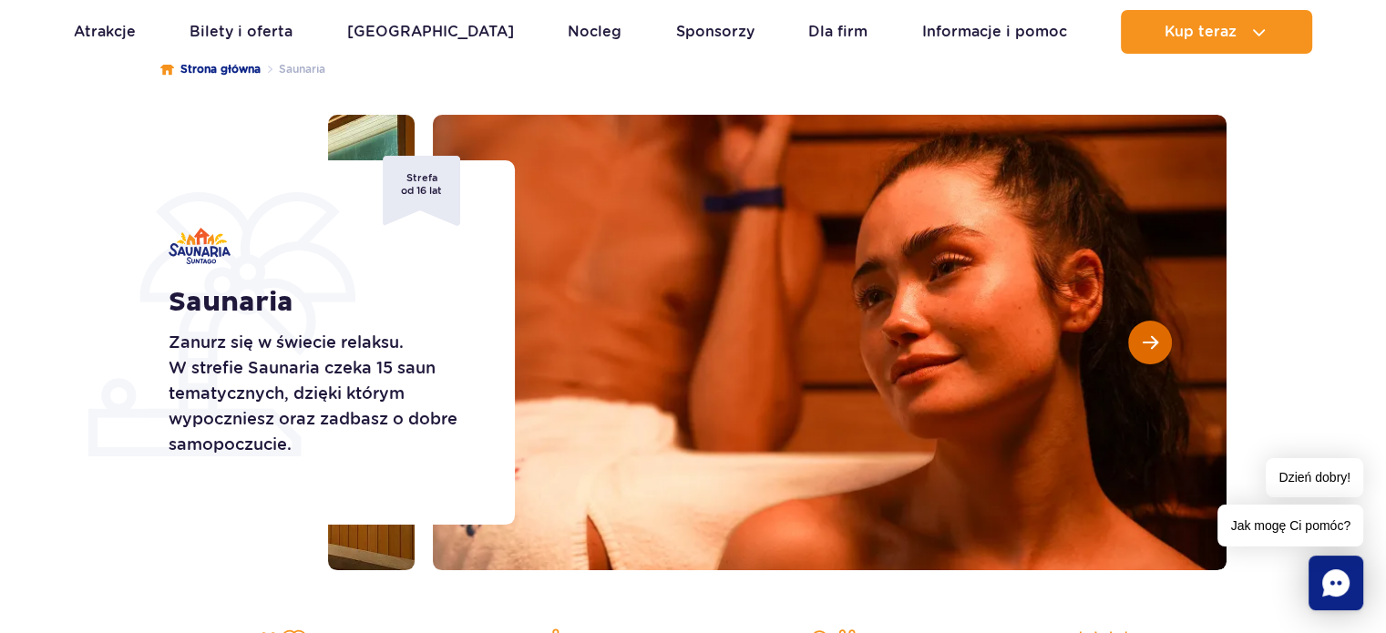
click at [1133, 350] on button "Następny slajd" at bounding box center [1150, 343] width 44 height 44
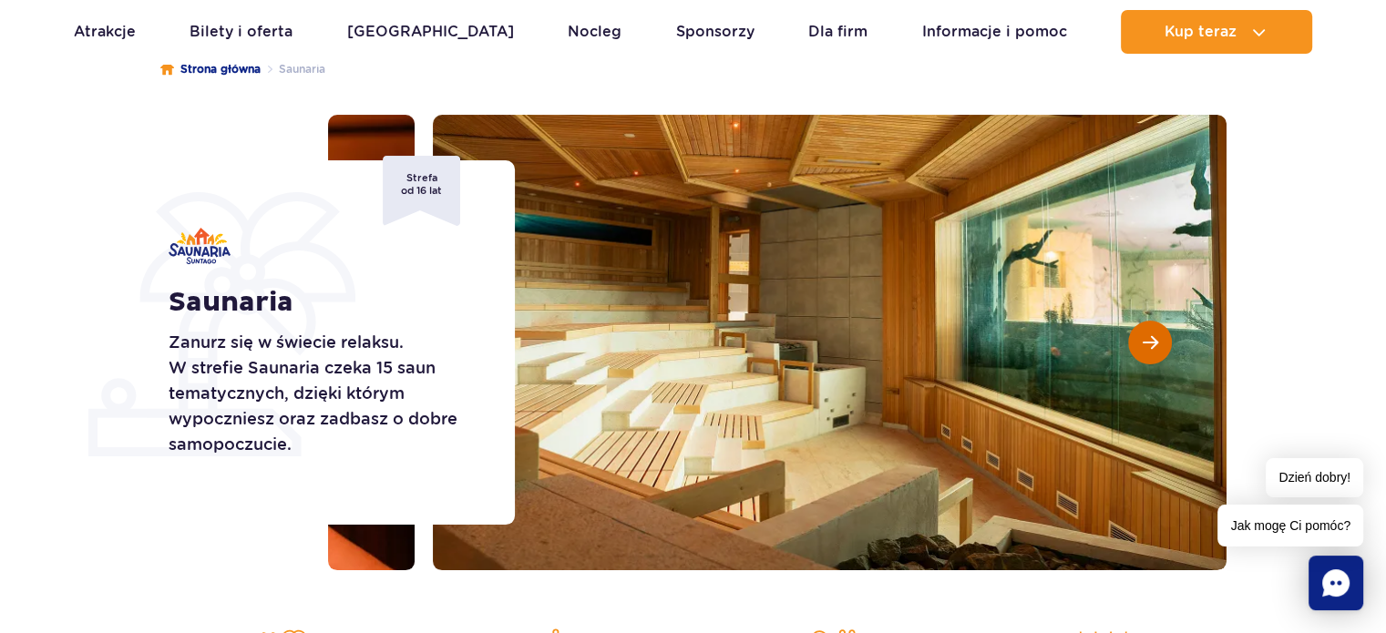
click at [1133, 350] on button "Następny slajd" at bounding box center [1150, 343] width 44 height 44
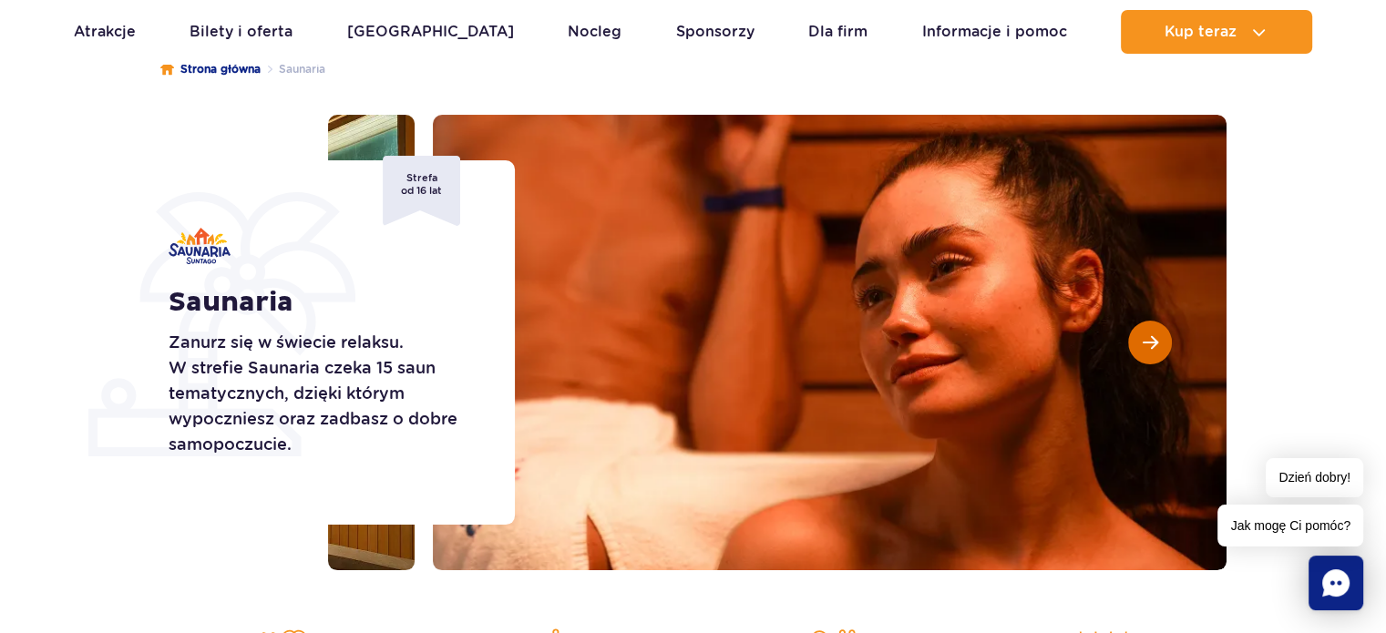
click at [1139, 330] on button "Następny slajd" at bounding box center [1150, 343] width 44 height 44
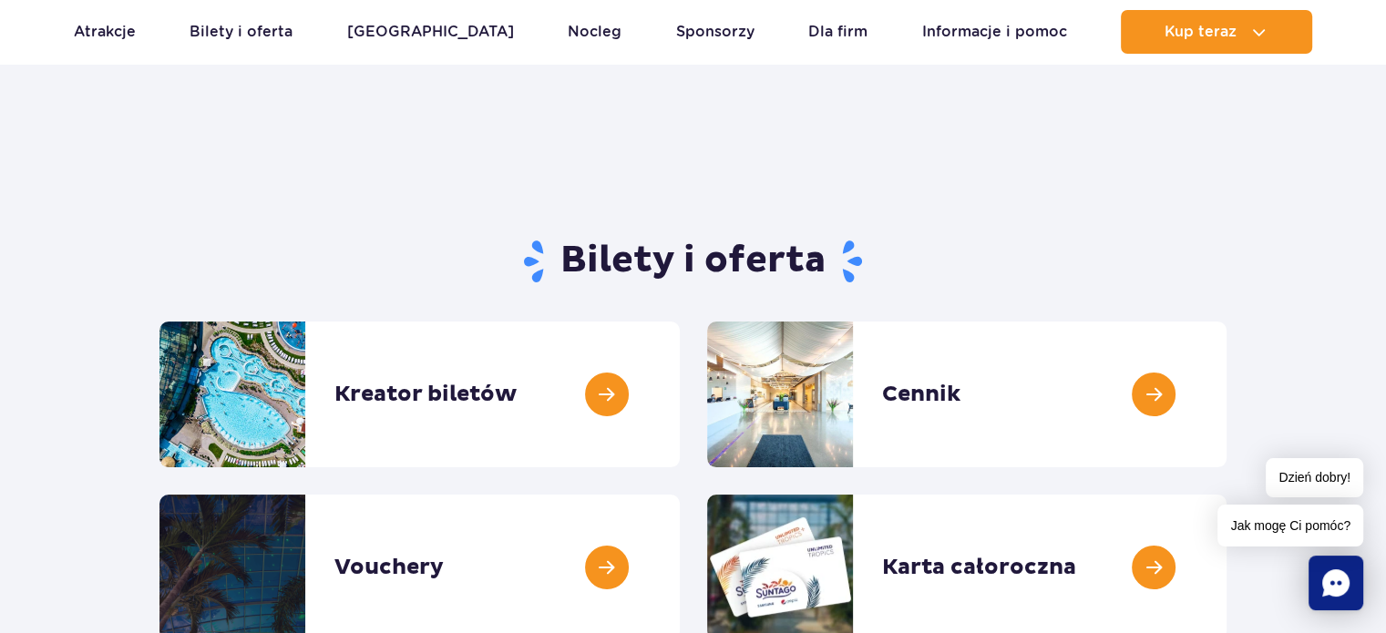
scroll to position [24, 0]
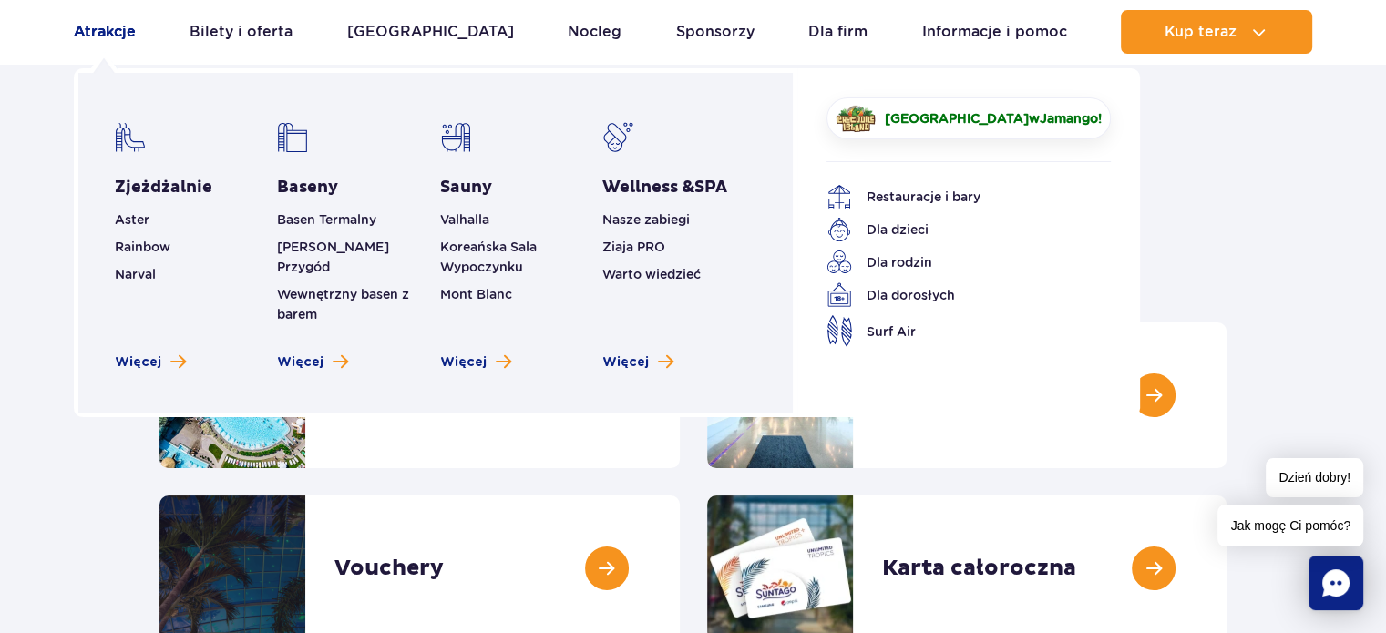
click at [108, 39] on link "Atrakcje" at bounding box center [105, 32] width 62 height 44
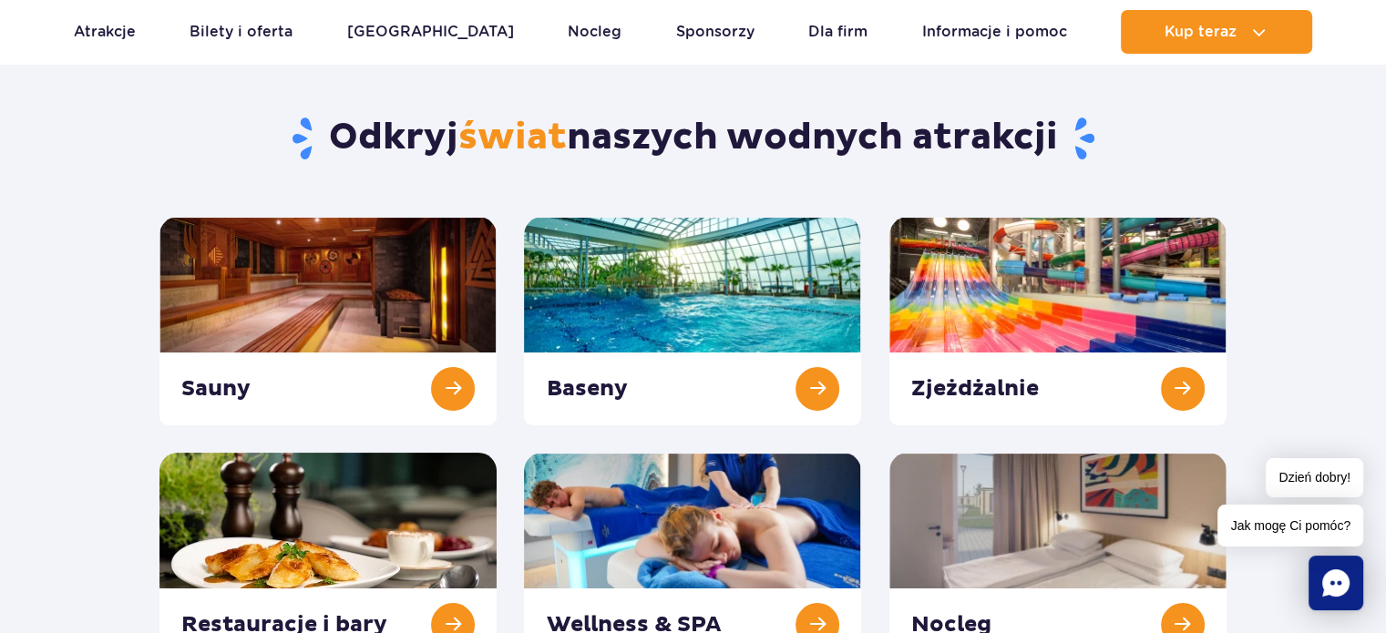
scroll to position [134, 0]
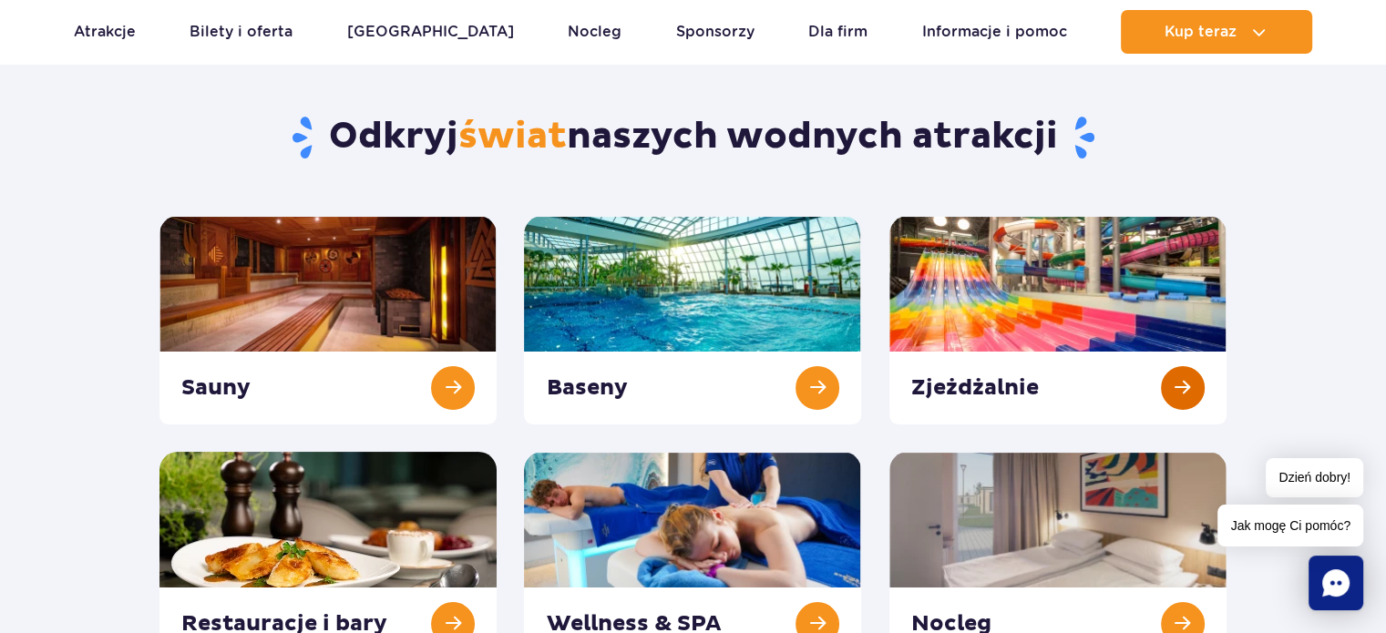
click at [1186, 391] on link at bounding box center [1058, 320] width 337 height 209
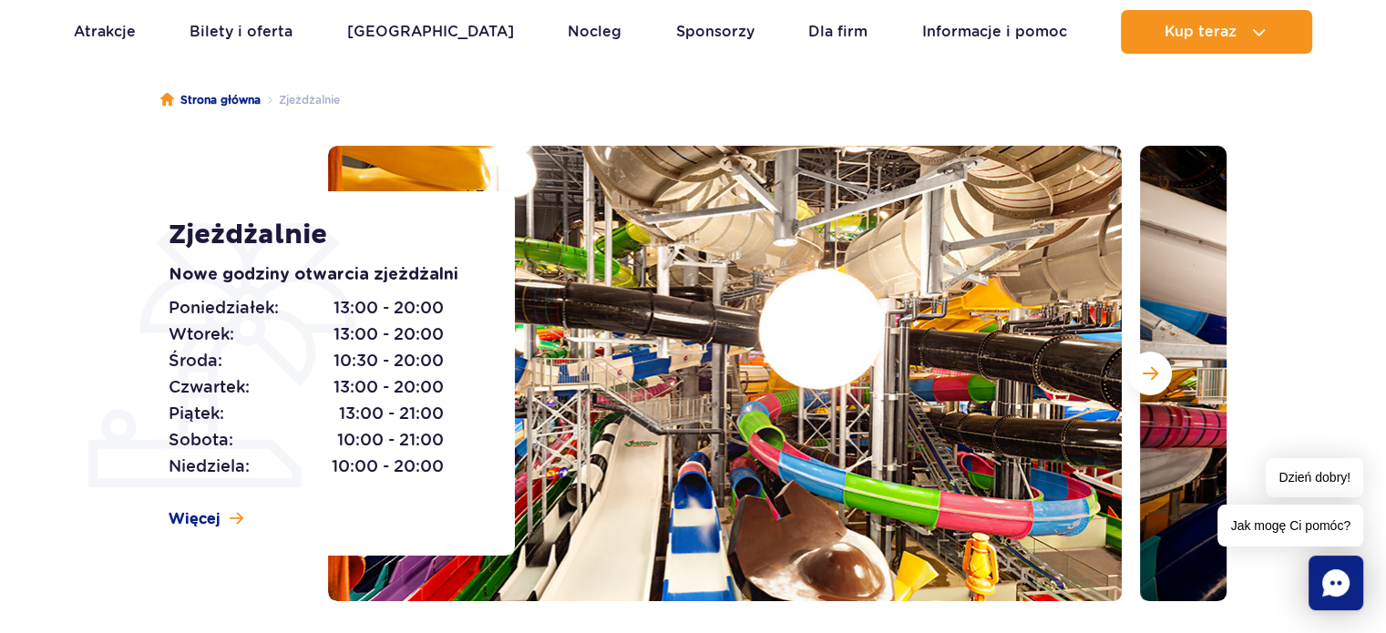
scroll to position [199, 0]
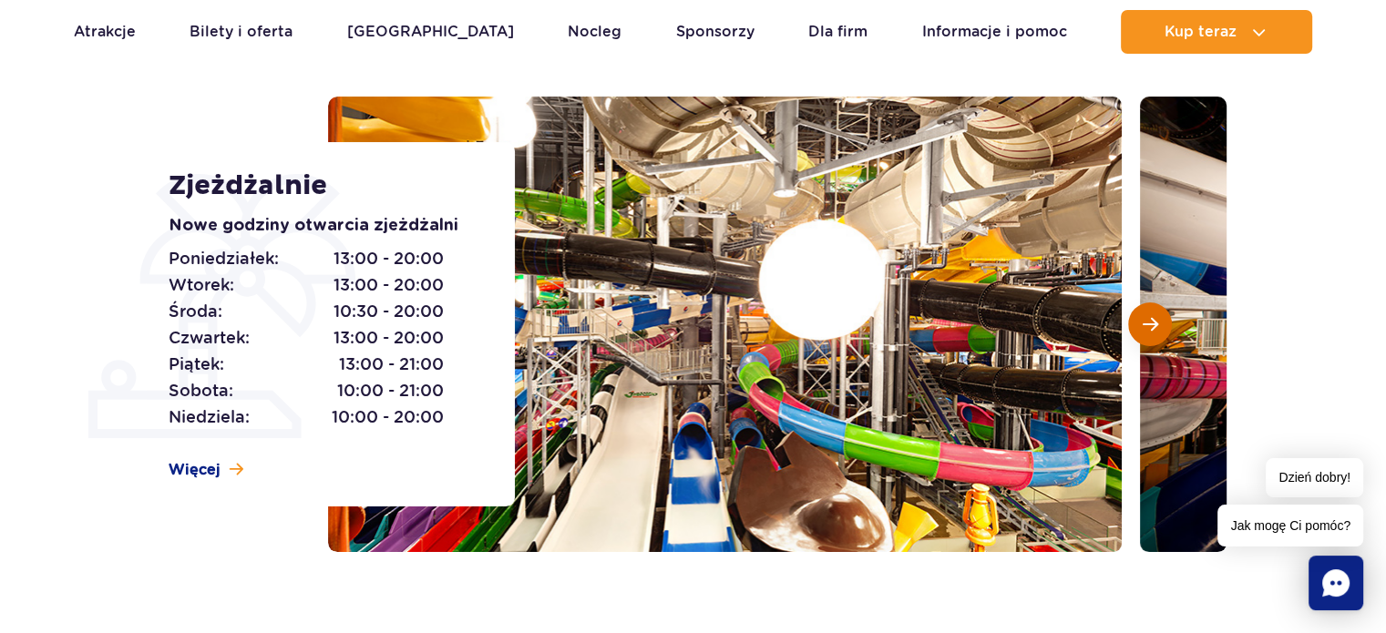
click at [1162, 320] on button "Następny slajd" at bounding box center [1150, 325] width 44 height 44
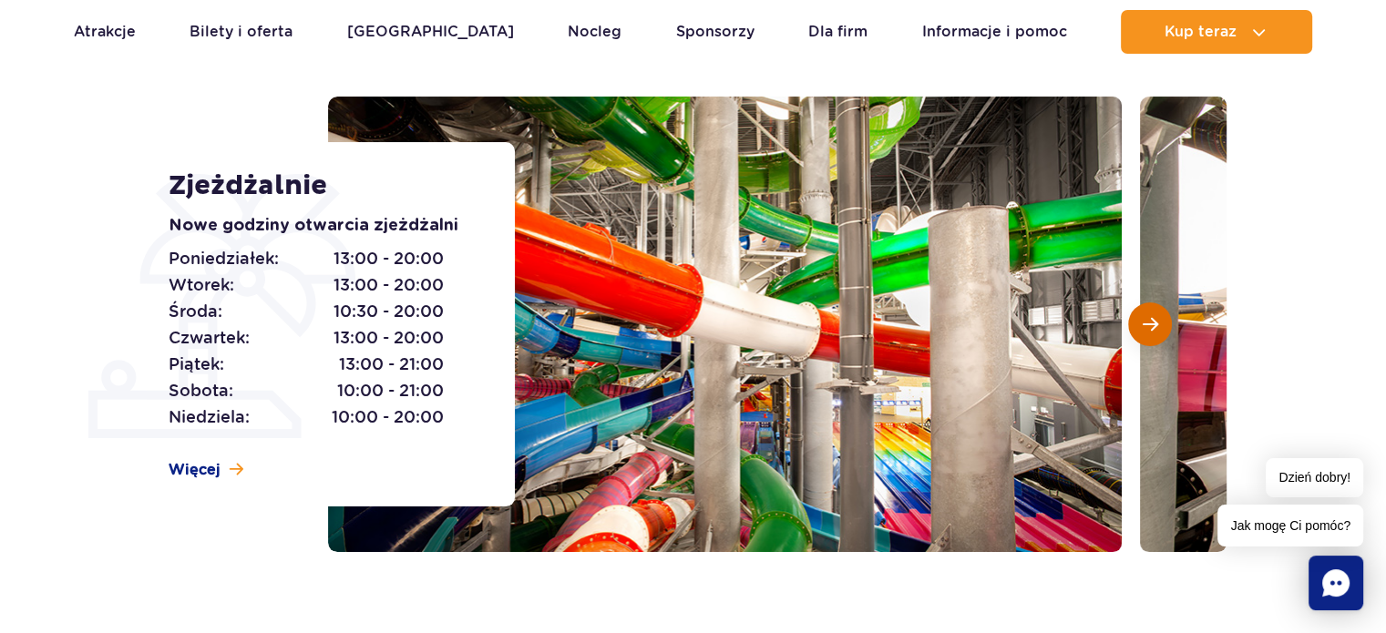
click at [1162, 320] on button "Następny slajd" at bounding box center [1150, 325] width 44 height 44
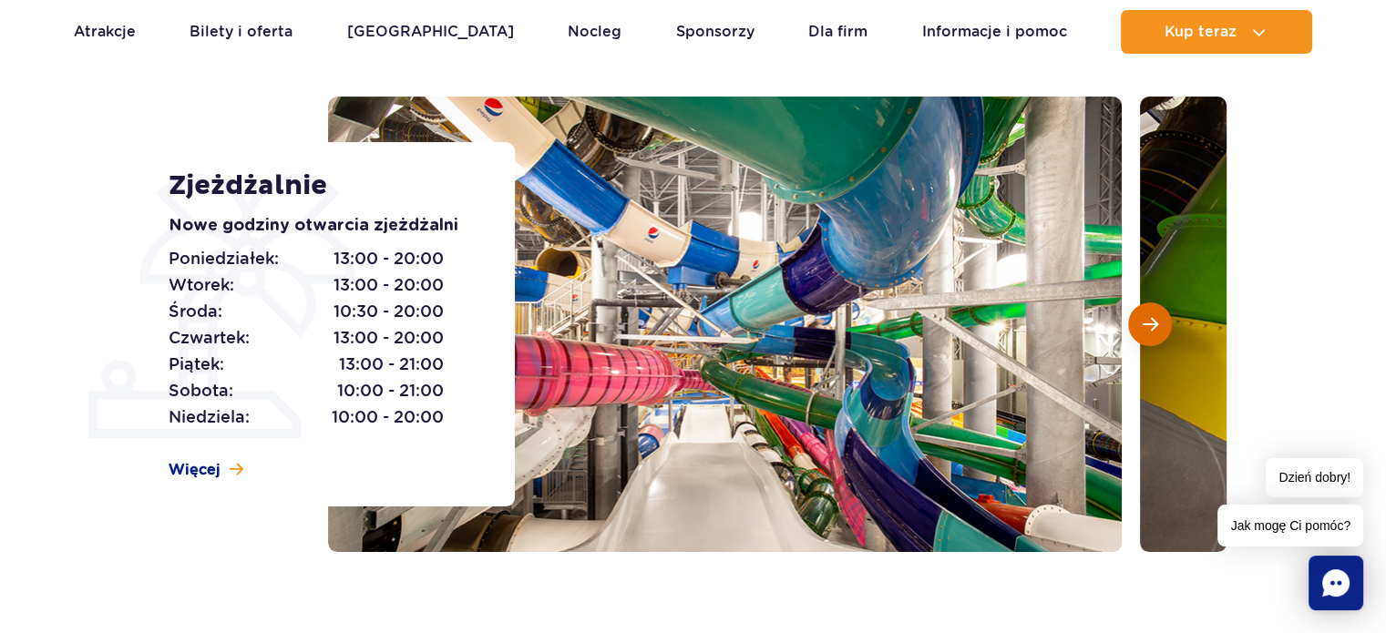
click at [1162, 320] on button "Następny slajd" at bounding box center [1150, 325] width 44 height 44
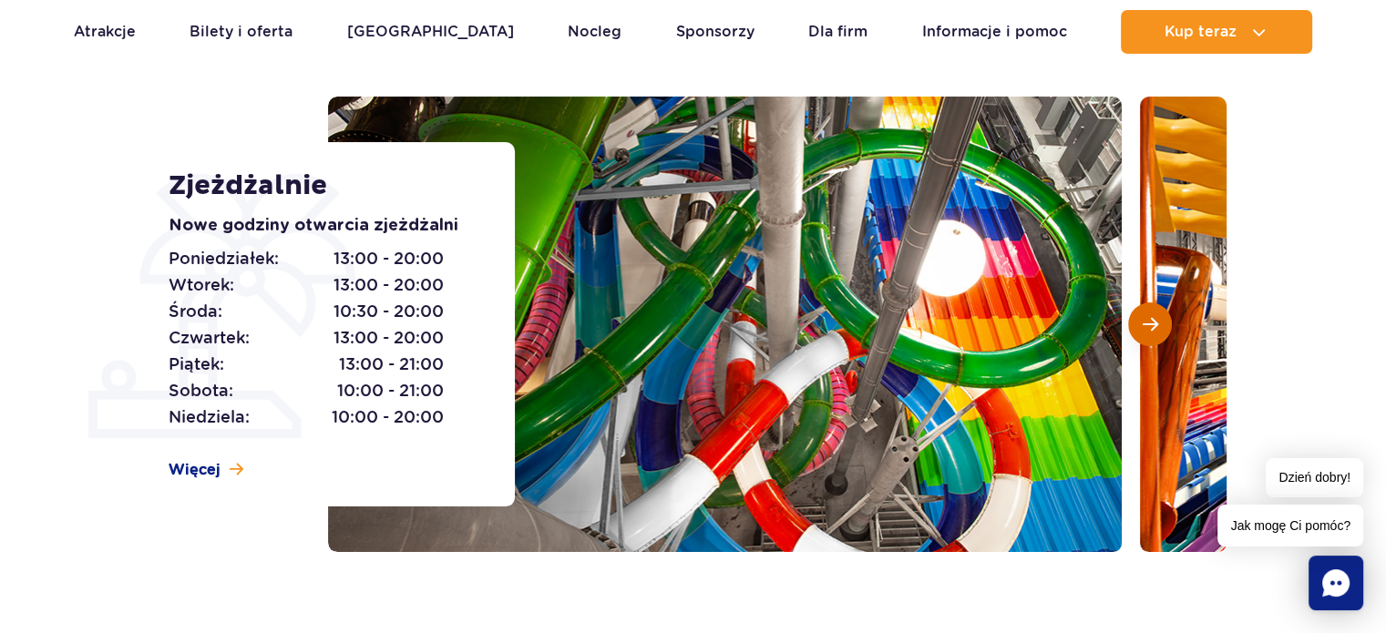
click at [1162, 320] on button "Następny slajd" at bounding box center [1150, 325] width 44 height 44
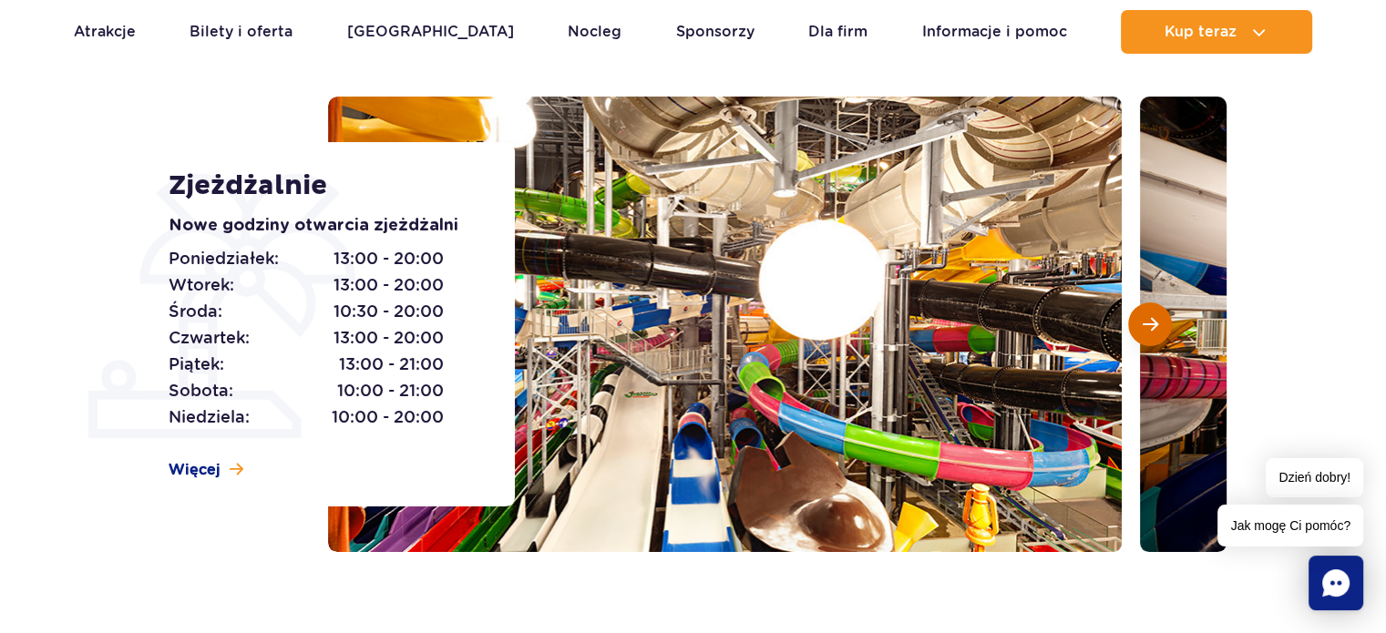
click at [1162, 320] on button "Następny slajd" at bounding box center [1150, 325] width 44 height 44
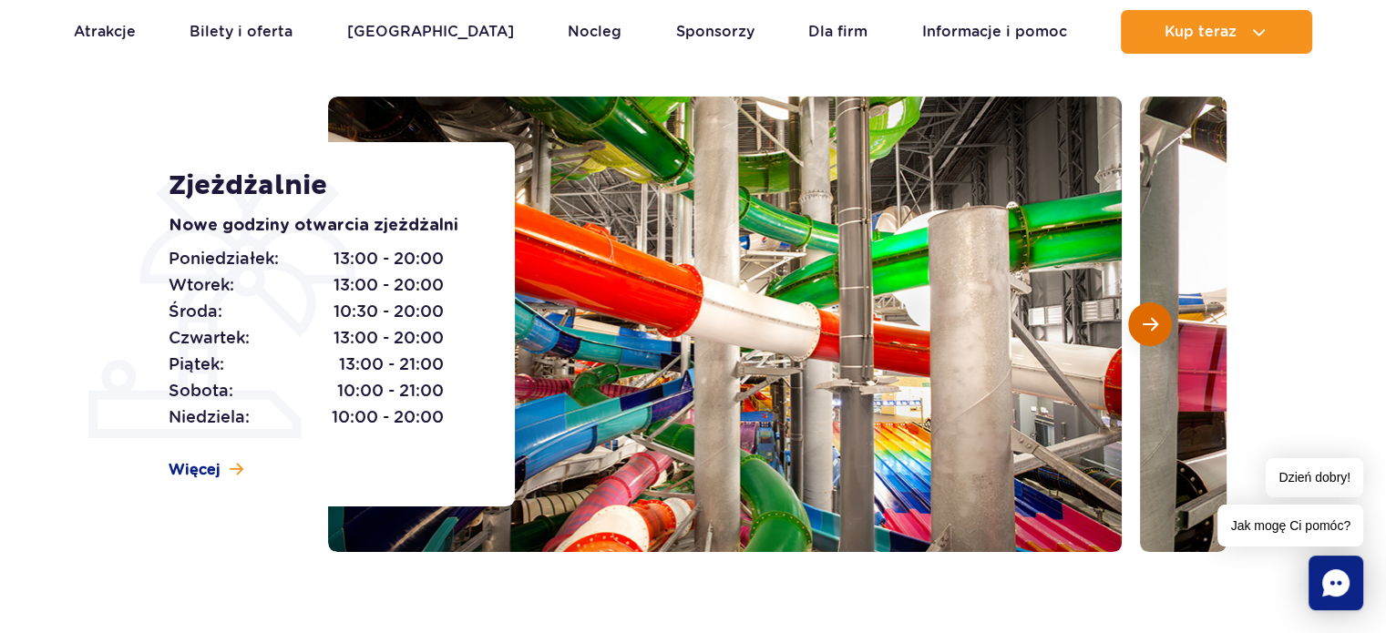
click at [1162, 320] on button "Następny slajd" at bounding box center [1150, 325] width 44 height 44
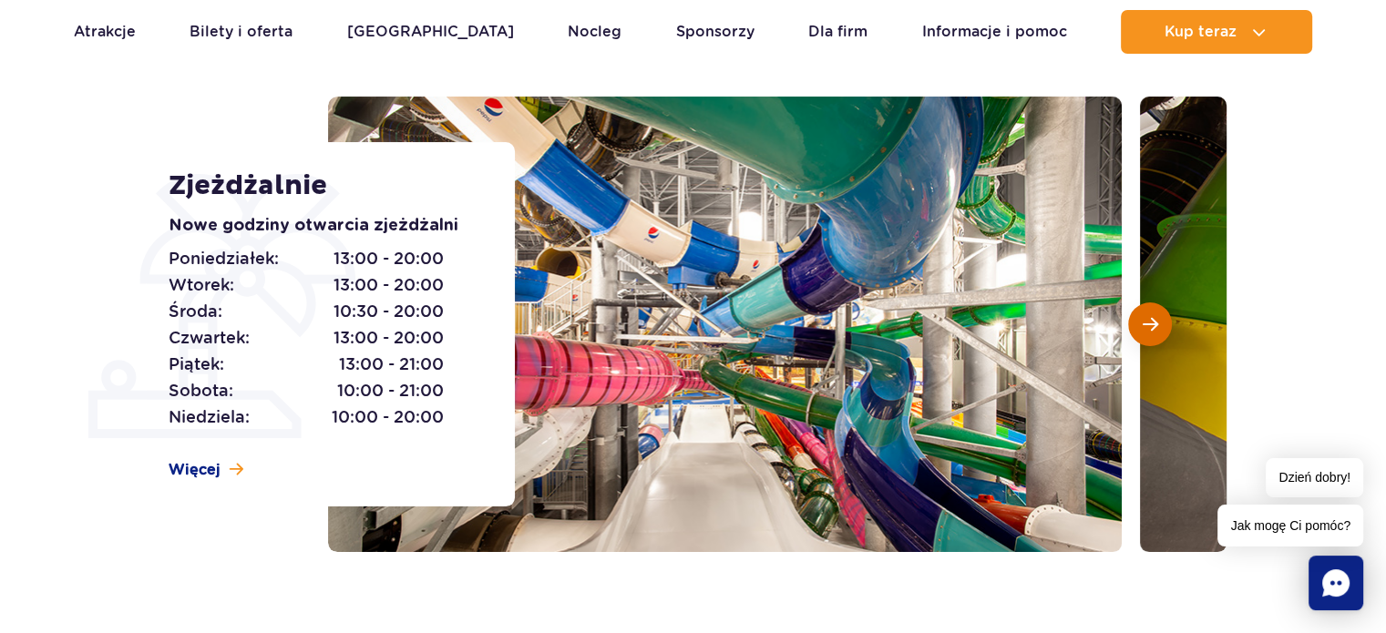
click at [1162, 320] on button "Następny slajd" at bounding box center [1150, 325] width 44 height 44
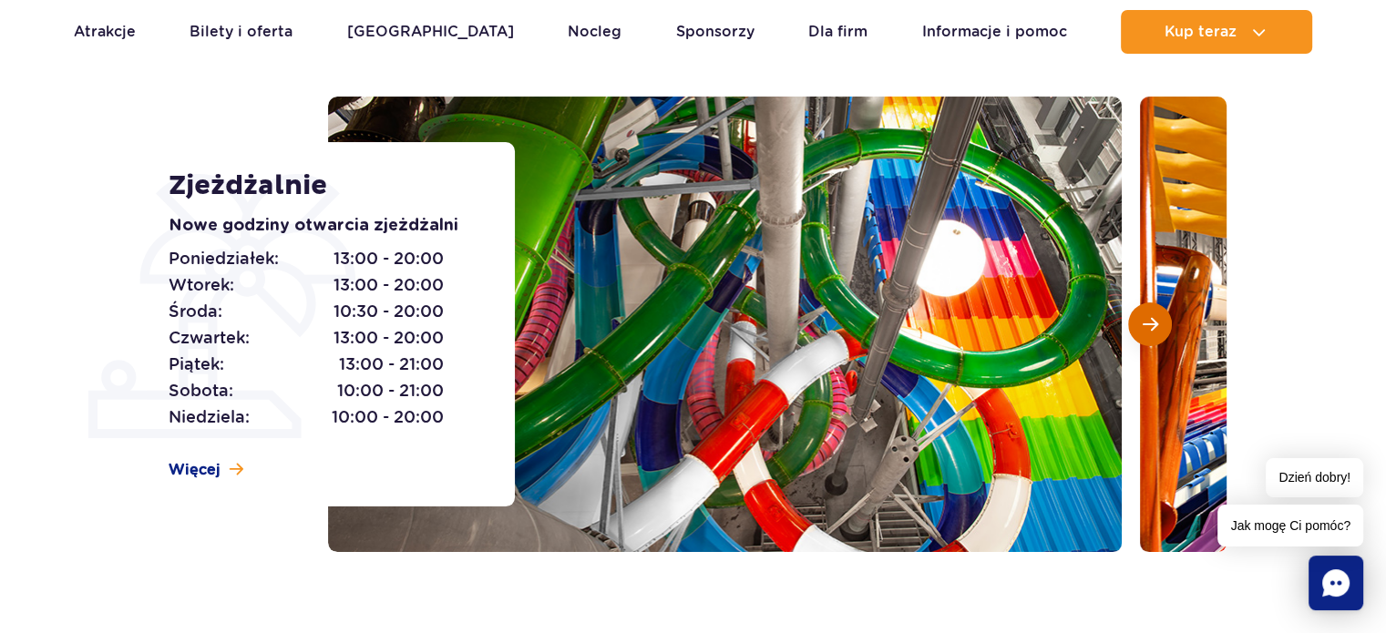
click at [1162, 320] on button "Następny slajd" at bounding box center [1150, 325] width 44 height 44
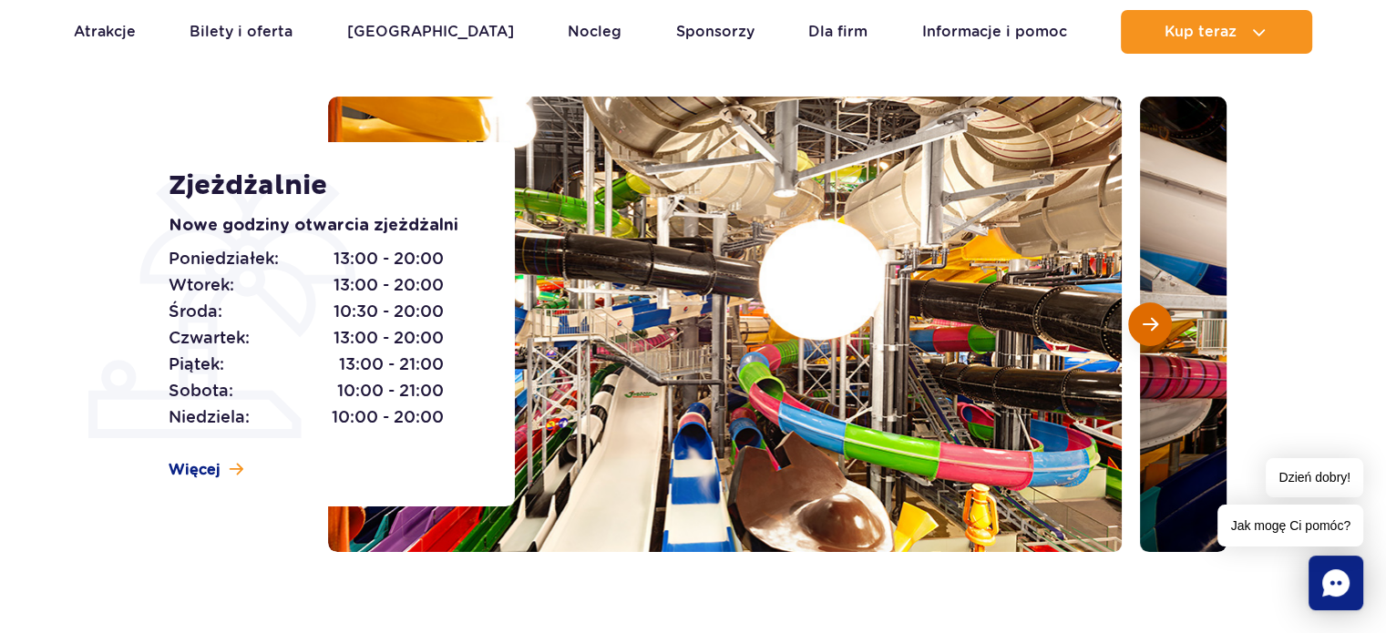
click at [1162, 320] on button "Następny slajd" at bounding box center [1150, 325] width 44 height 44
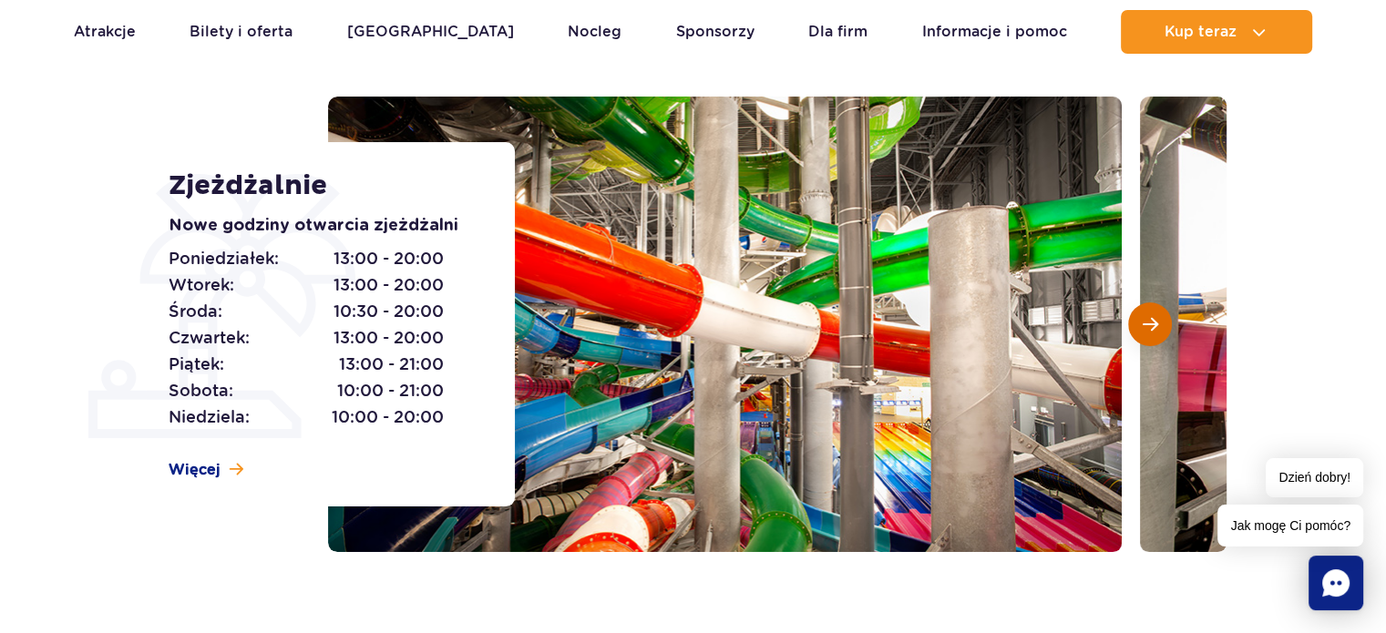
click at [1162, 320] on button "Następny slajd" at bounding box center [1150, 325] width 44 height 44
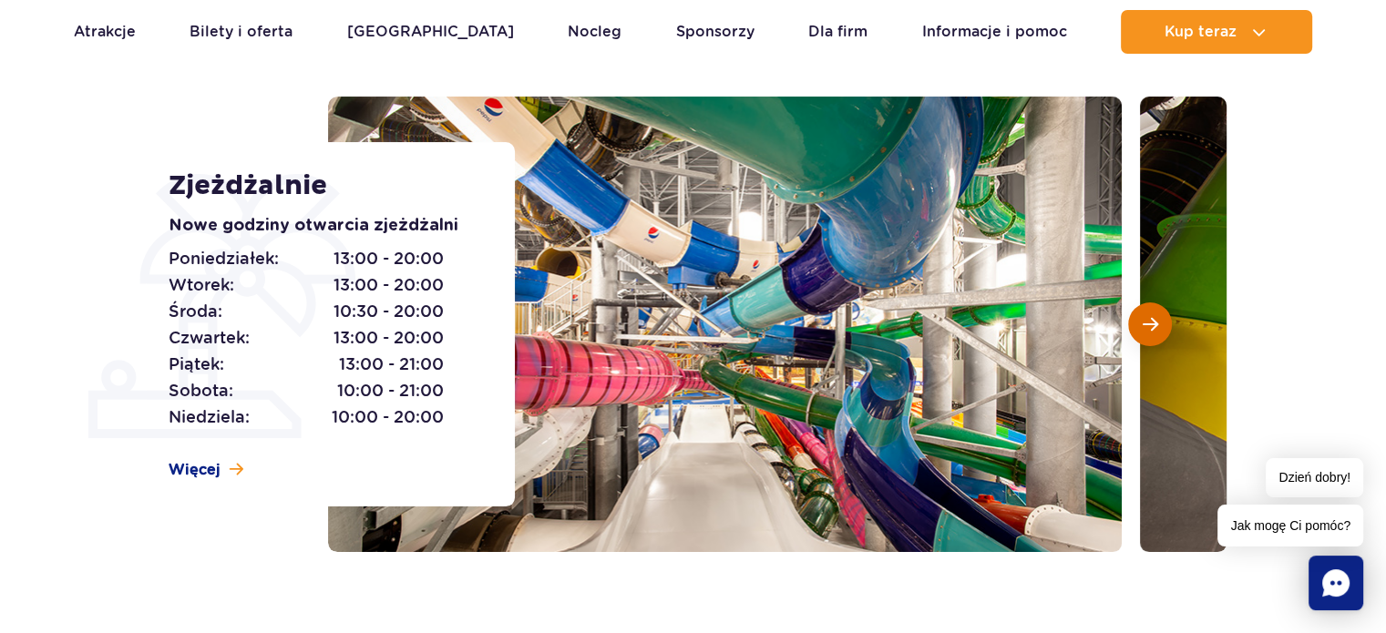
click at [1162, 320] on button "Następny slajd" at bounding box center [1150, 325] width 44 height 44
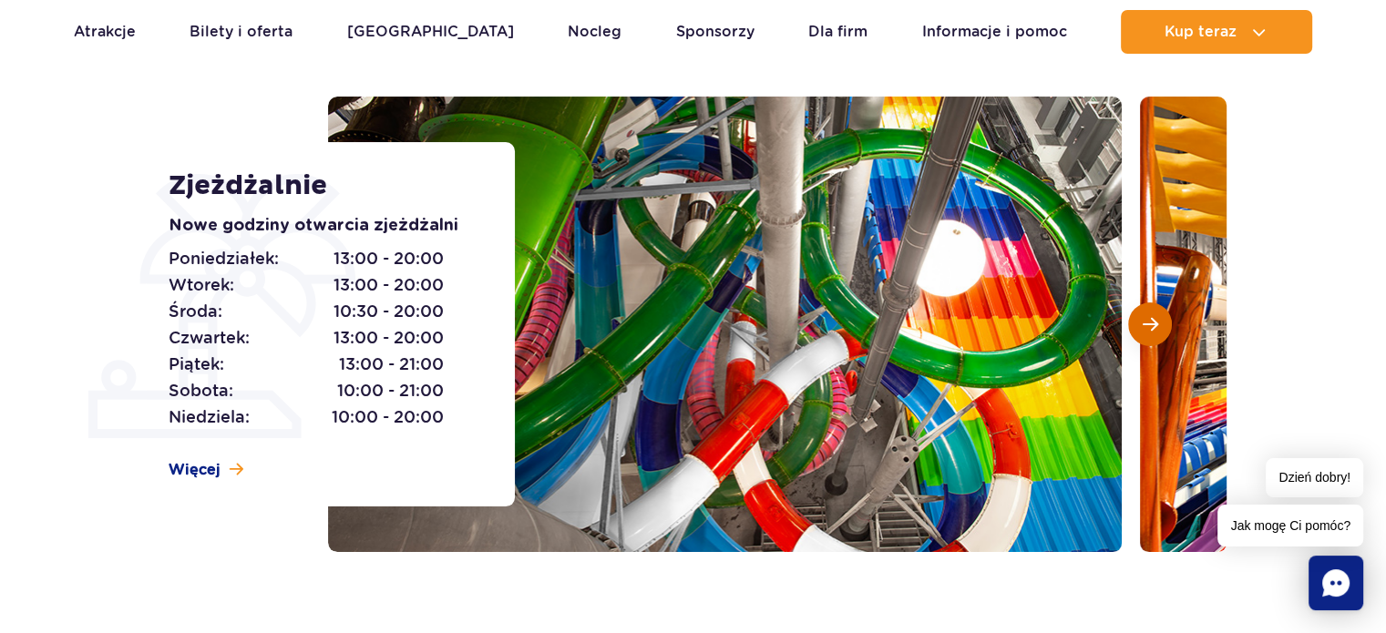
click at [1162, 320] on button "Następny slajd" at bounding box center [1150, 325] width 44 height 44
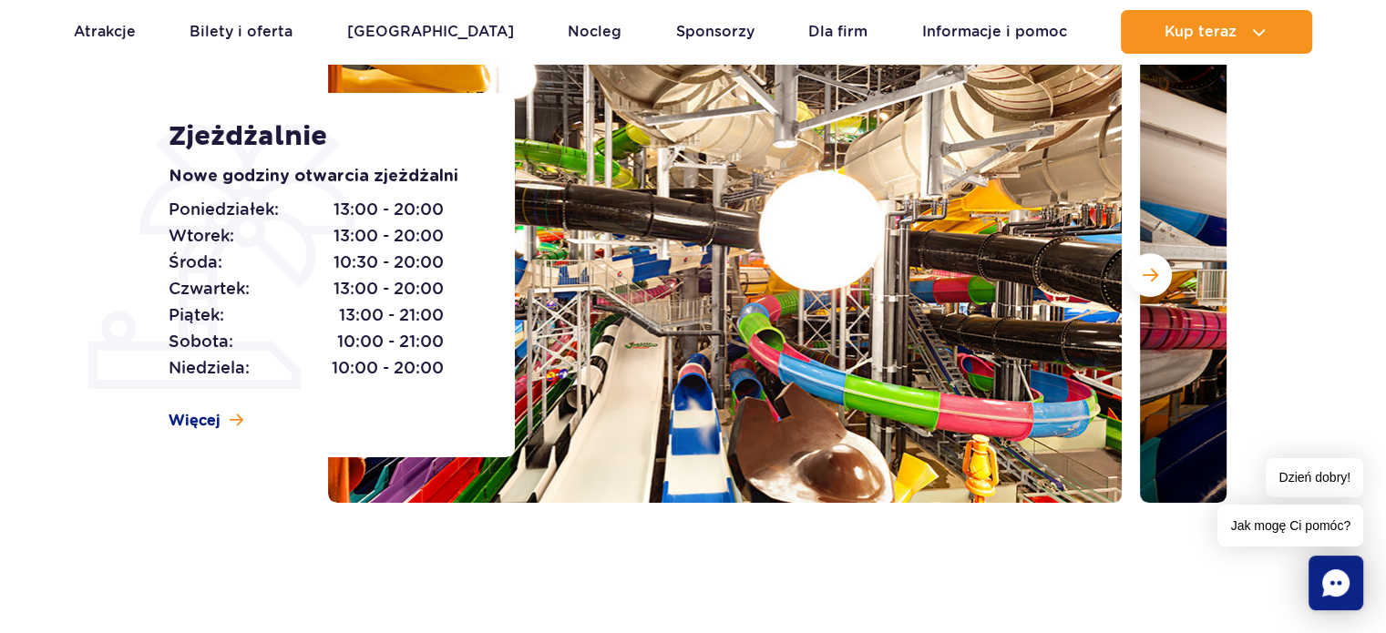
scroll to position [215, 0]
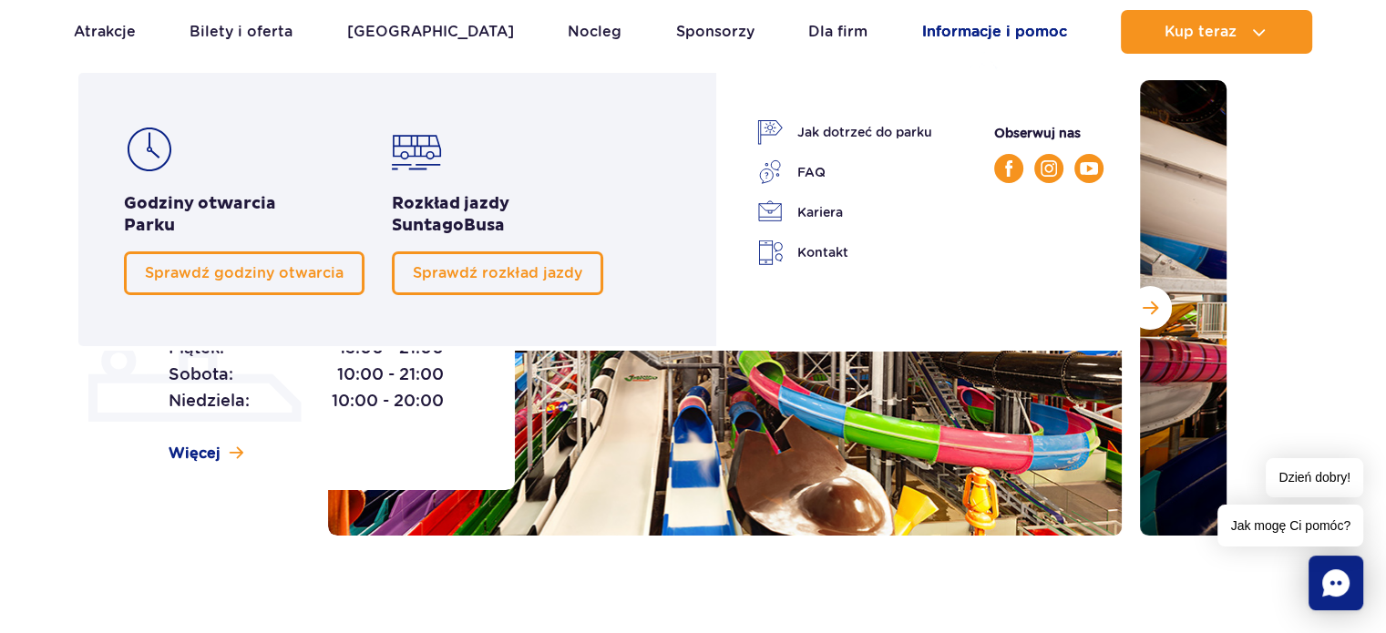
click at [984, 31] on link "Informacje i pomoc" at bounding box center [994, 32] width 145 height 44
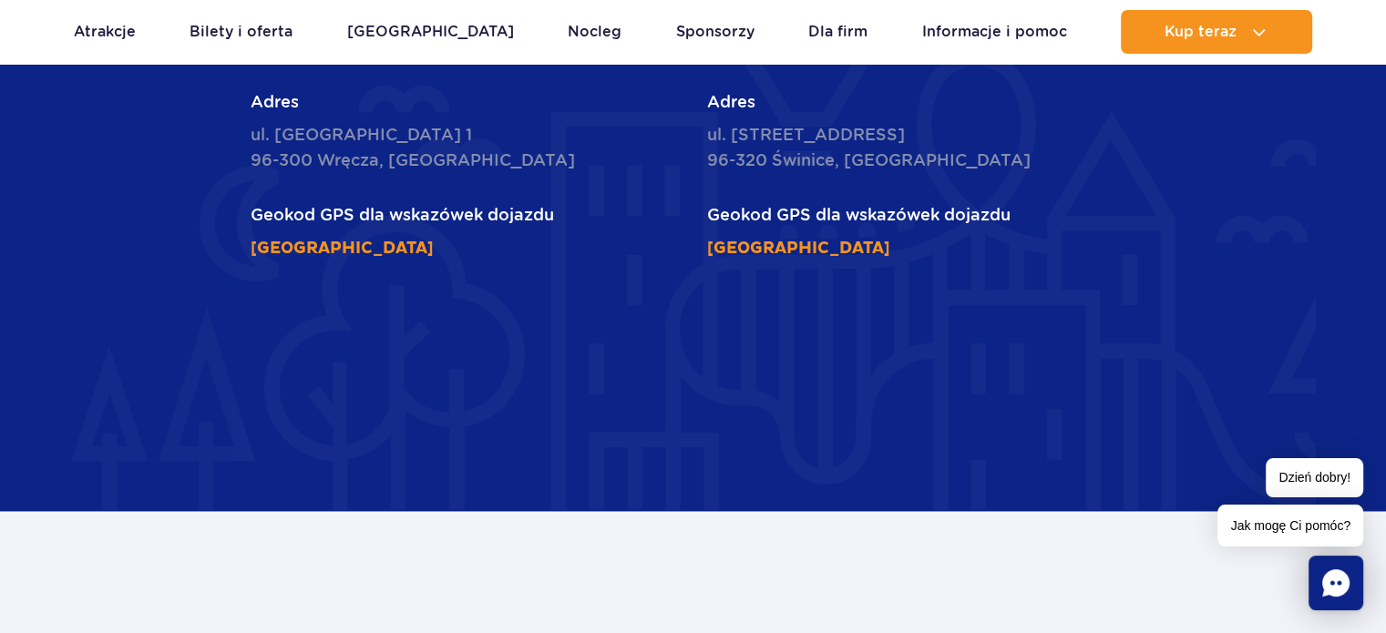
scroll to position [2782, 0]
click at [879, 238] on link "[GEOGRAPHIC_DATA]" at bounding box center [798, 248] width 183 height 21
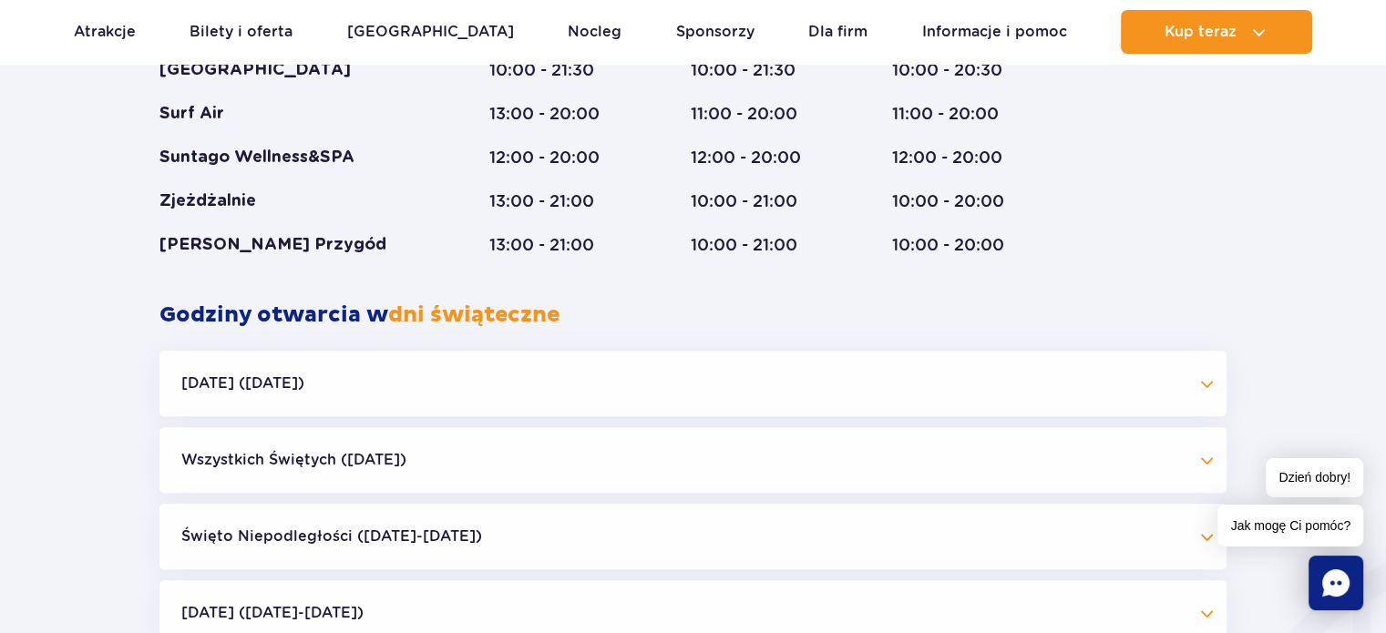
scroll to position [1557, 0]
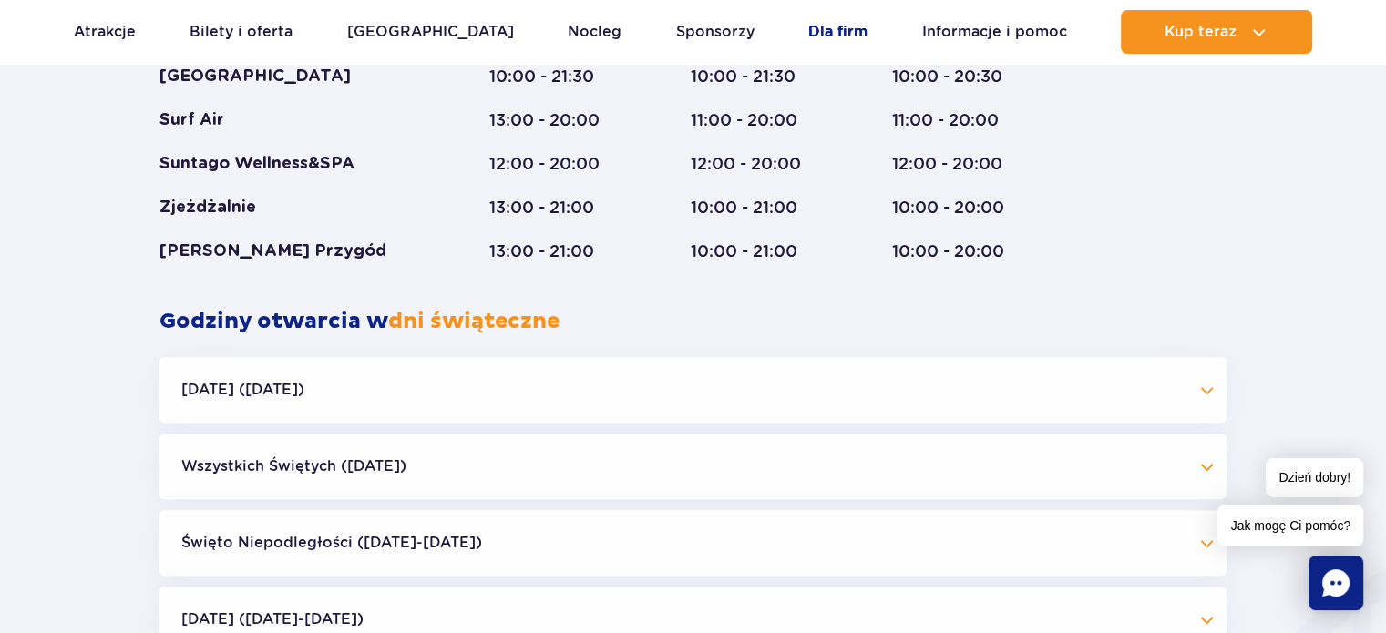
click at [829, 22] on link "Dla firm" at bounding box center [837, 32] width 59 height 44
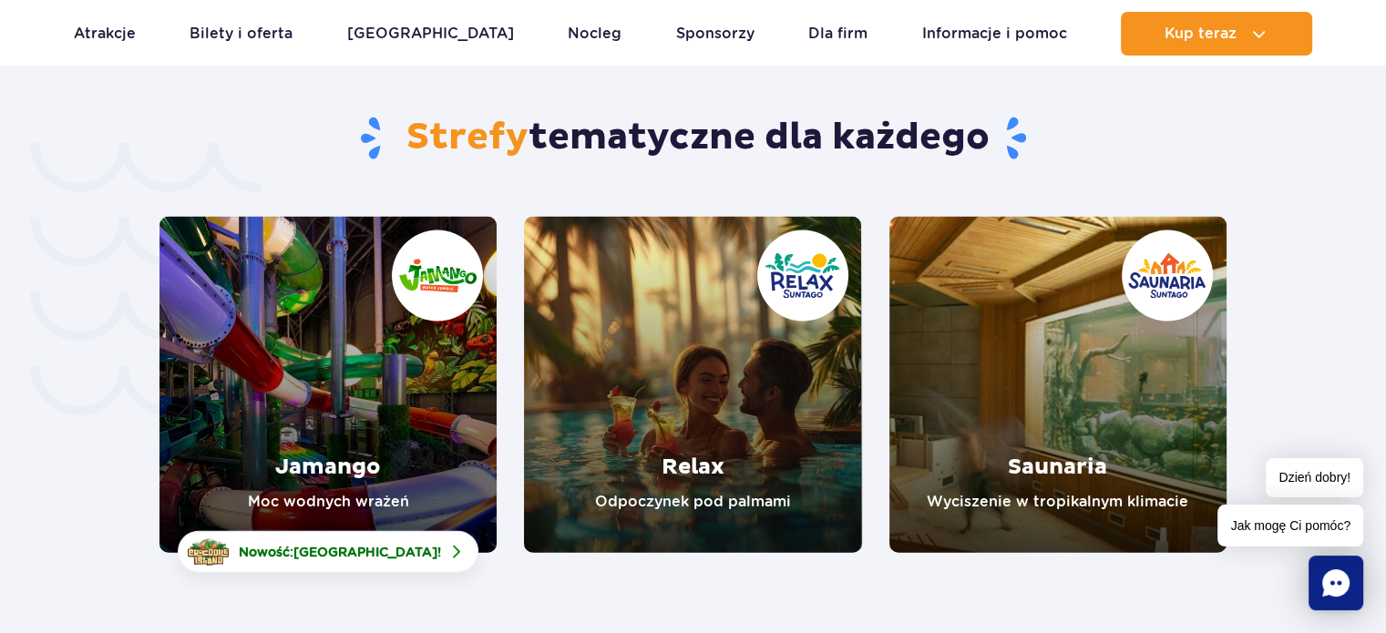
scroll to position [3818, 0]
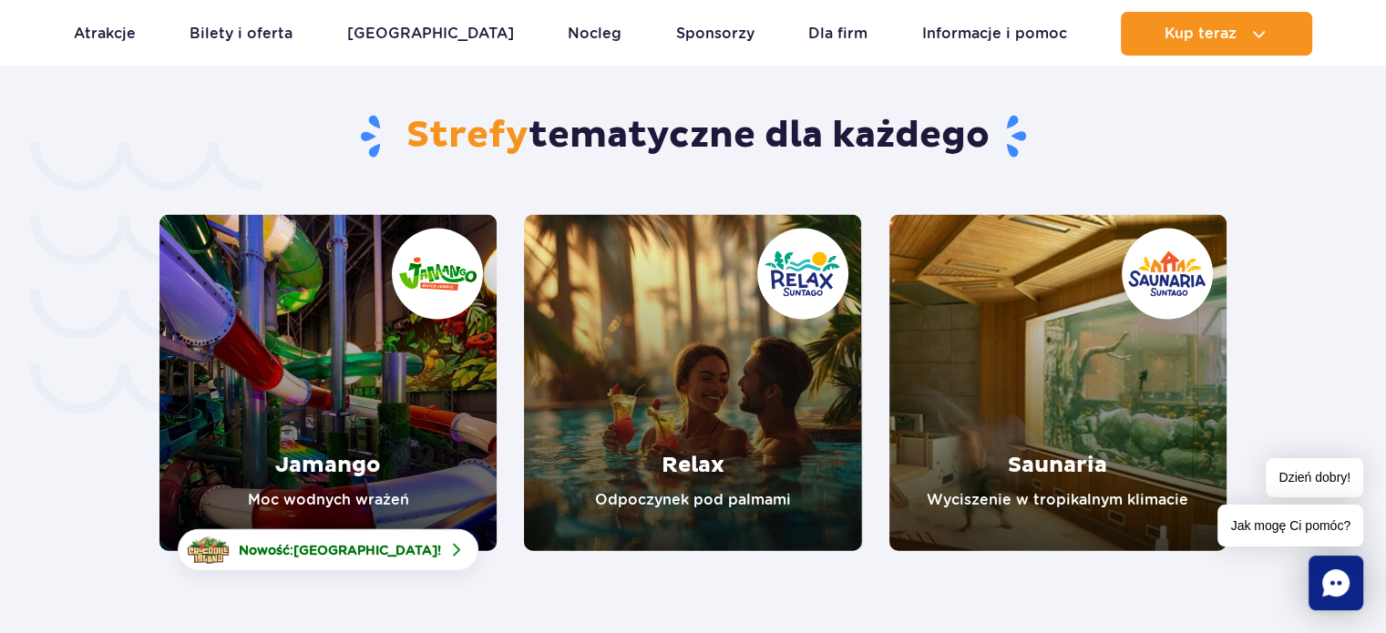
click at [366, 335] on link "Jamango" at bounding box center [328, 383] width 337 height 336
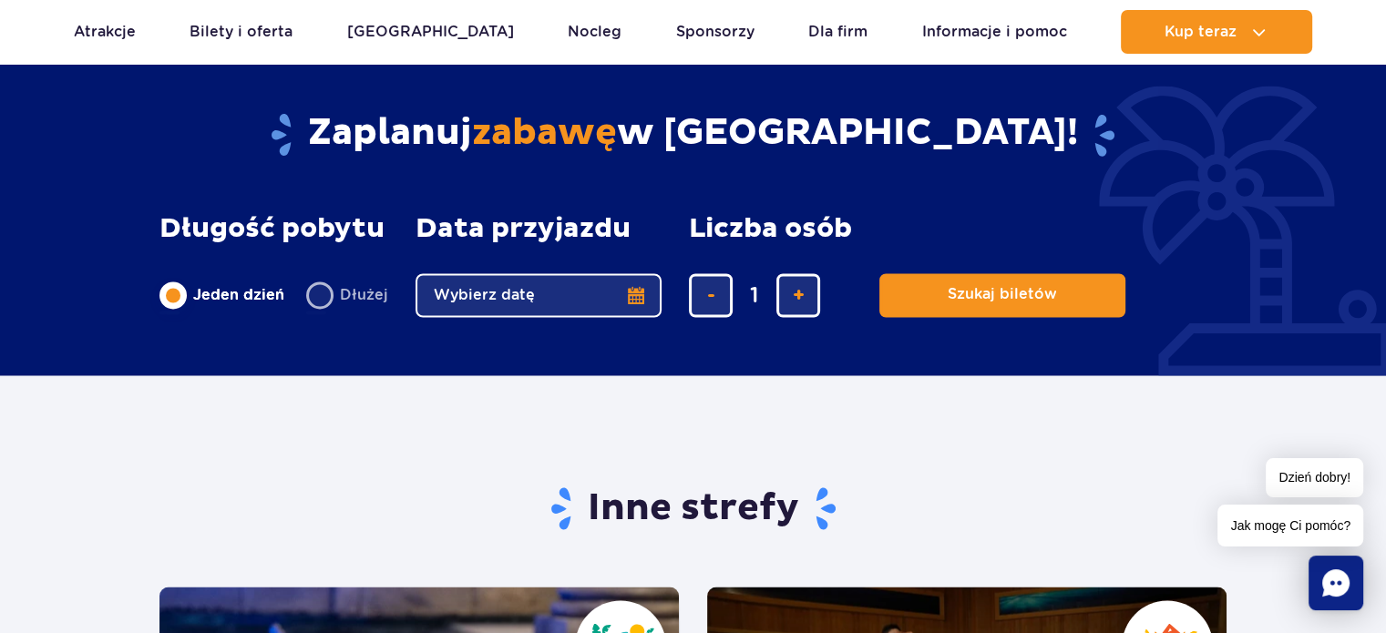
scroll to position [3026, 0]
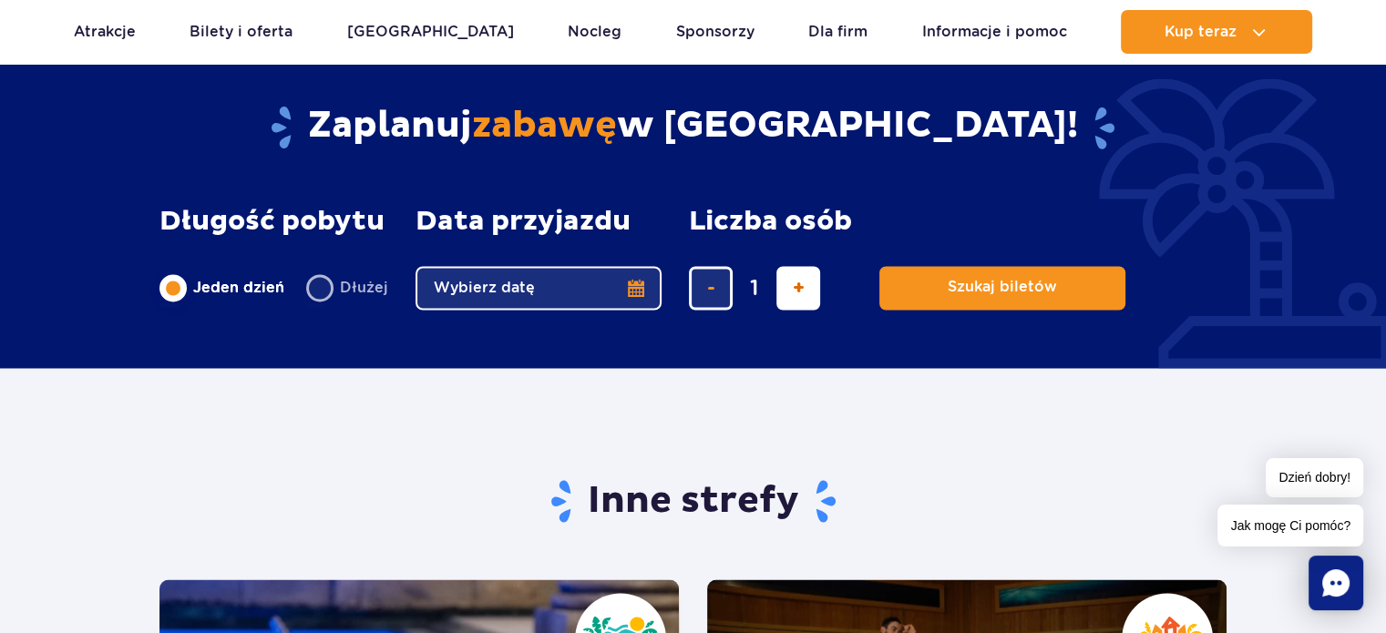
click at [797, 288] on span "dodaj bilet" at bounding box center [799, 288] width 12 height 0
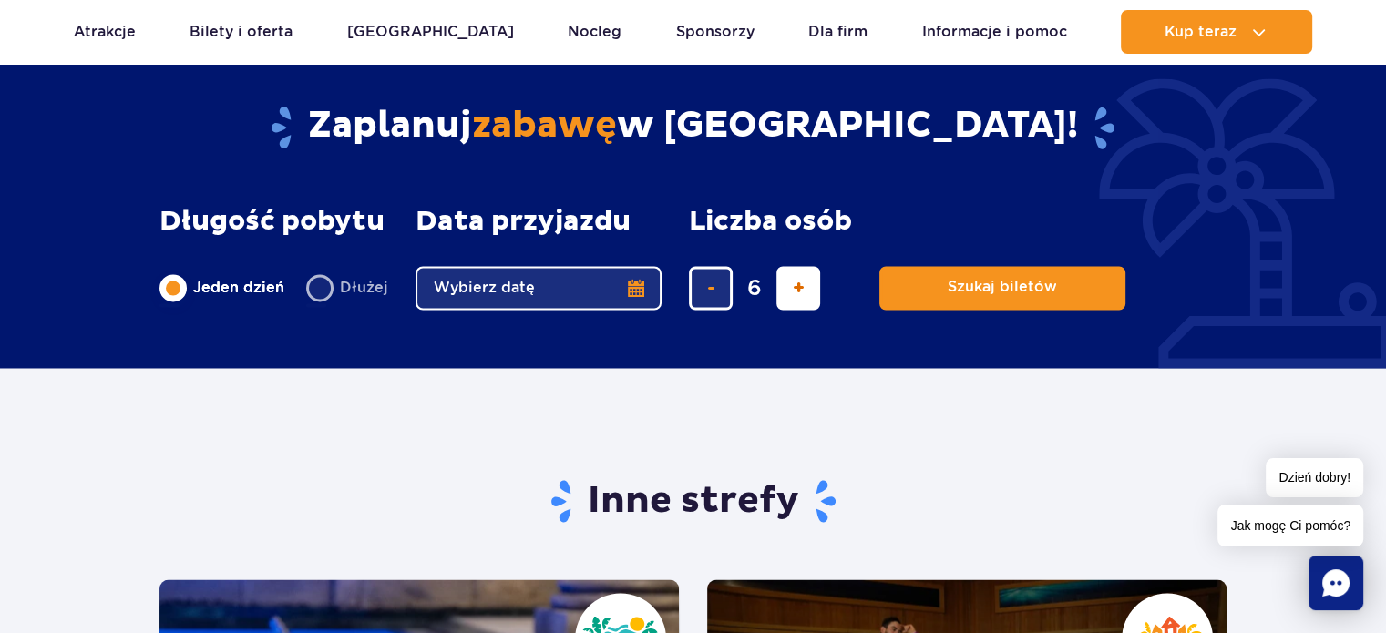
click at [797, 288] on span "dodaj bilet" at bounding box center [799, 288] width 12 height 0
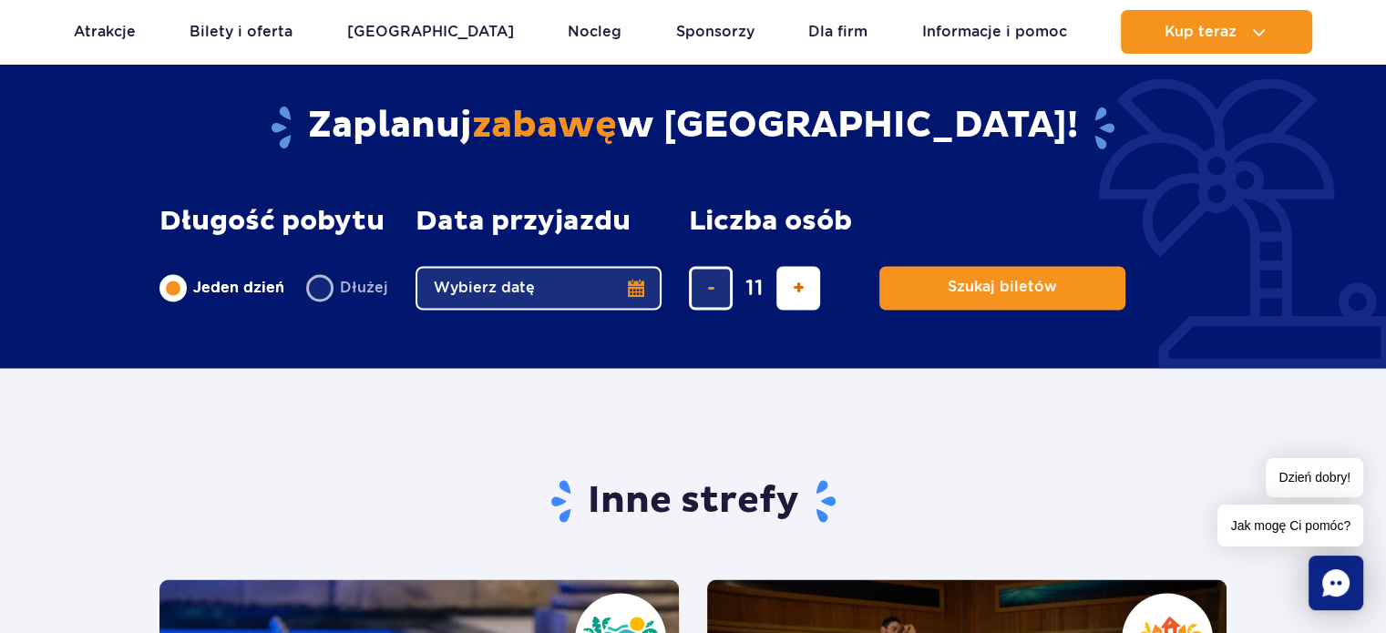
click at [797, 288] on span "dodaj bilet" at bounding box center [799, 288] width 12 height 0
type input "14"
click at [797, 294] on div "14" at bounding box center [770, 288] width 163 height 44
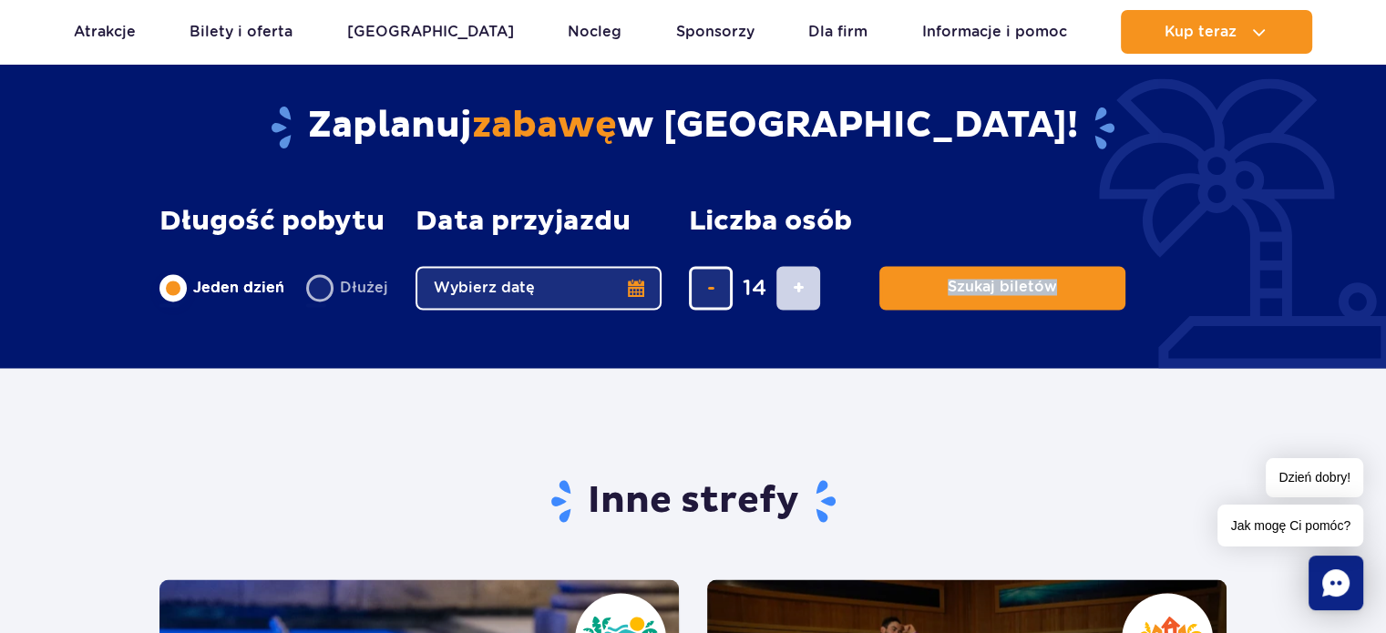
click at [797, 294] on div "14" at bounding box center [770, 288] width 163 height 44
drag, startPoint x: 797, startPoint y: 294, endPoint x: 912, endPoint y: 174, distance: 167.0
click at [912, 174] on div "Zaplanuj zabawę w Suntago! Długość pobytu długość pobytu w głównej treści Jeden…" at bounding box center [693, 206] width 1067 height 206
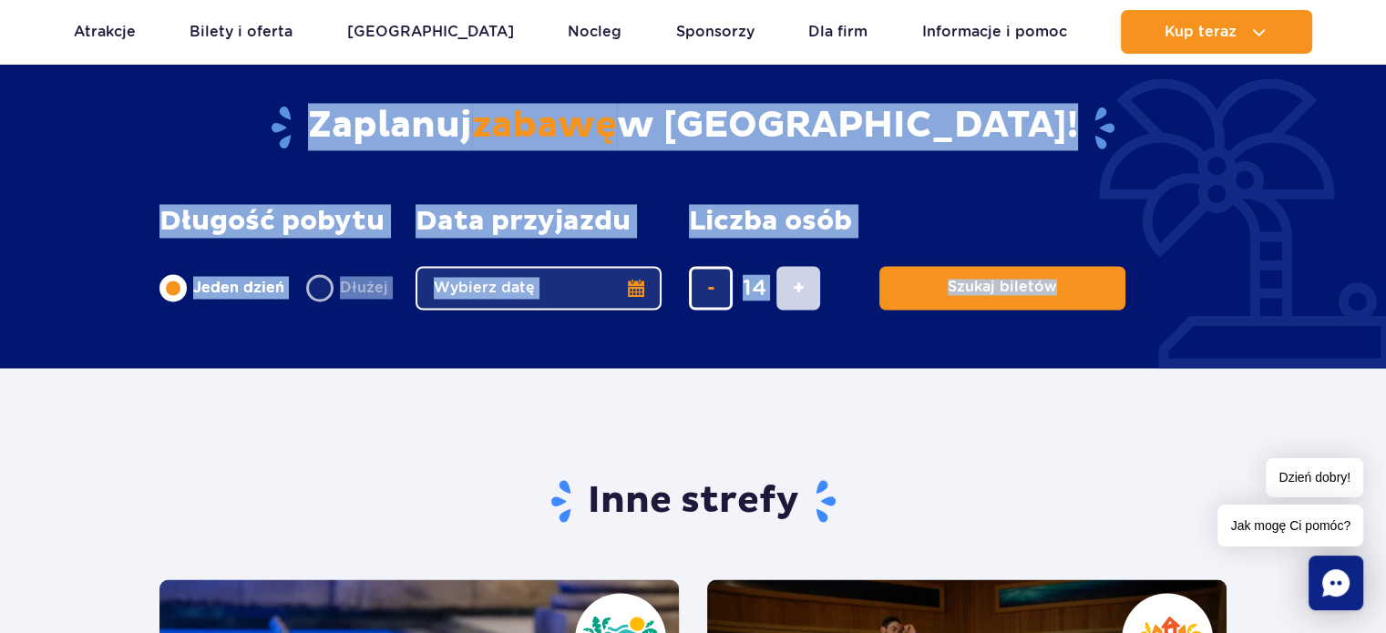
click at [912, 174] on div "Zaplanuj zabawę w Suntago! Długość pobytu długość pobytu w głównej treści Jeden…" at bounding box center [693, 206] width 1067 height 206
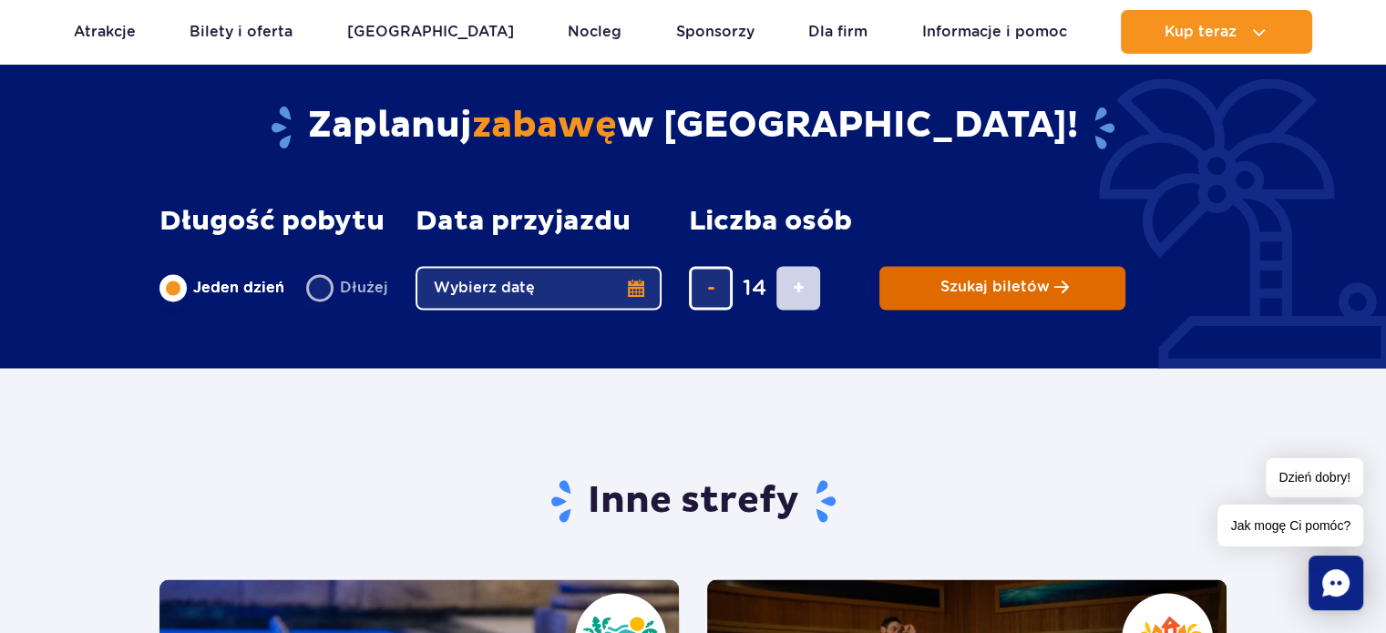
click at [1077, 273] on button "Szukaj biletów" at bounding box center [1003, 288] width 246 height 44
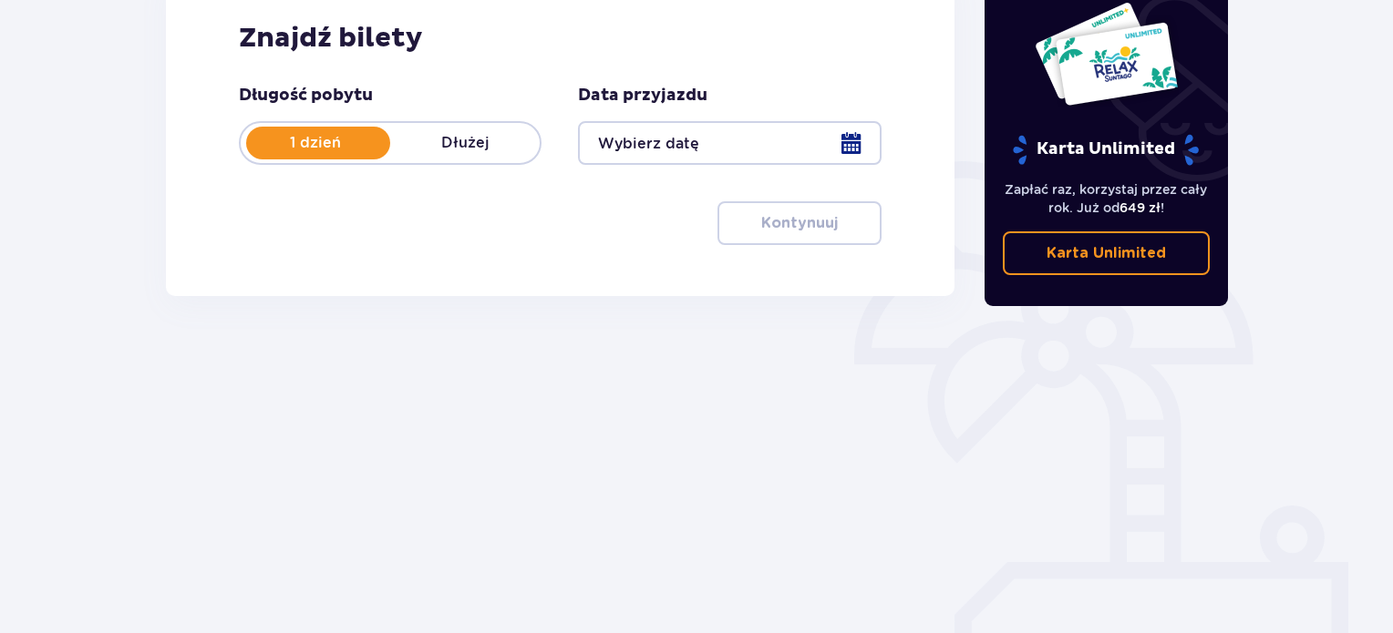
scroll to position [292, 0]
click at [806, 149] on div at bounding box center [729, 142] width 303 height 44
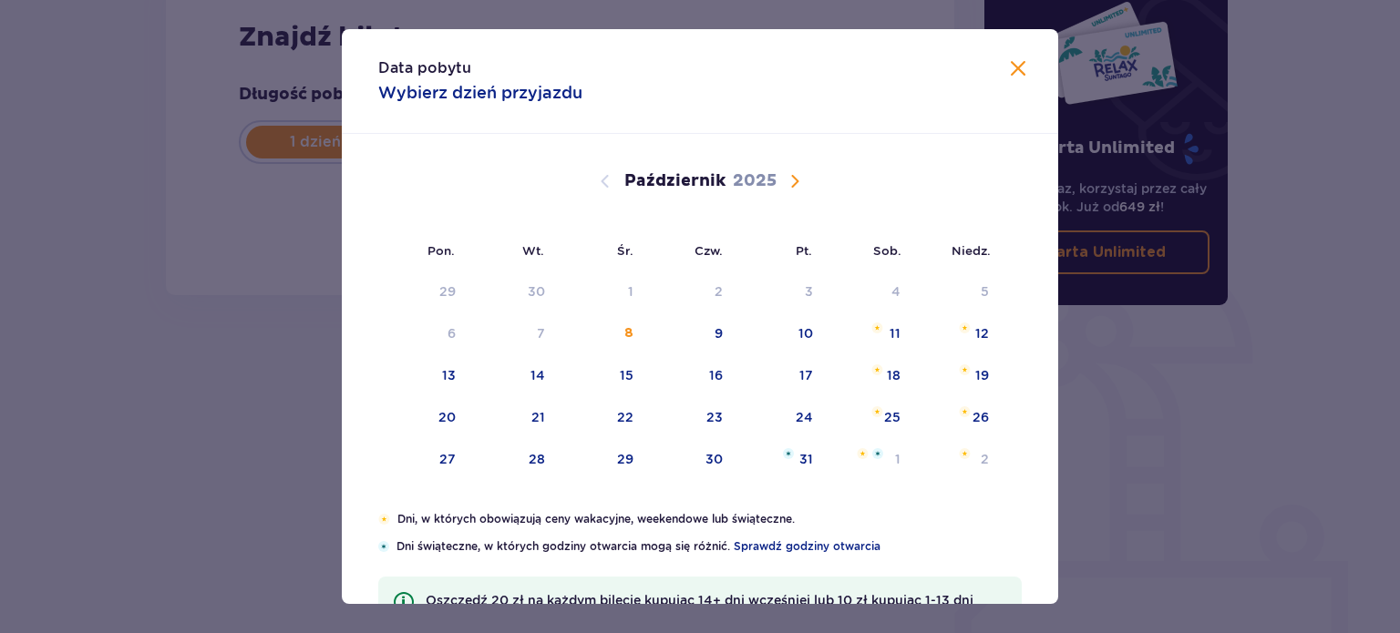
click at [789, 172] on span "Następny miesiąc" at bounding box center [795, 181] width 22 height 22
click at [809, 468] on div "28" at bounding box center [779, 460] width 88 height 40
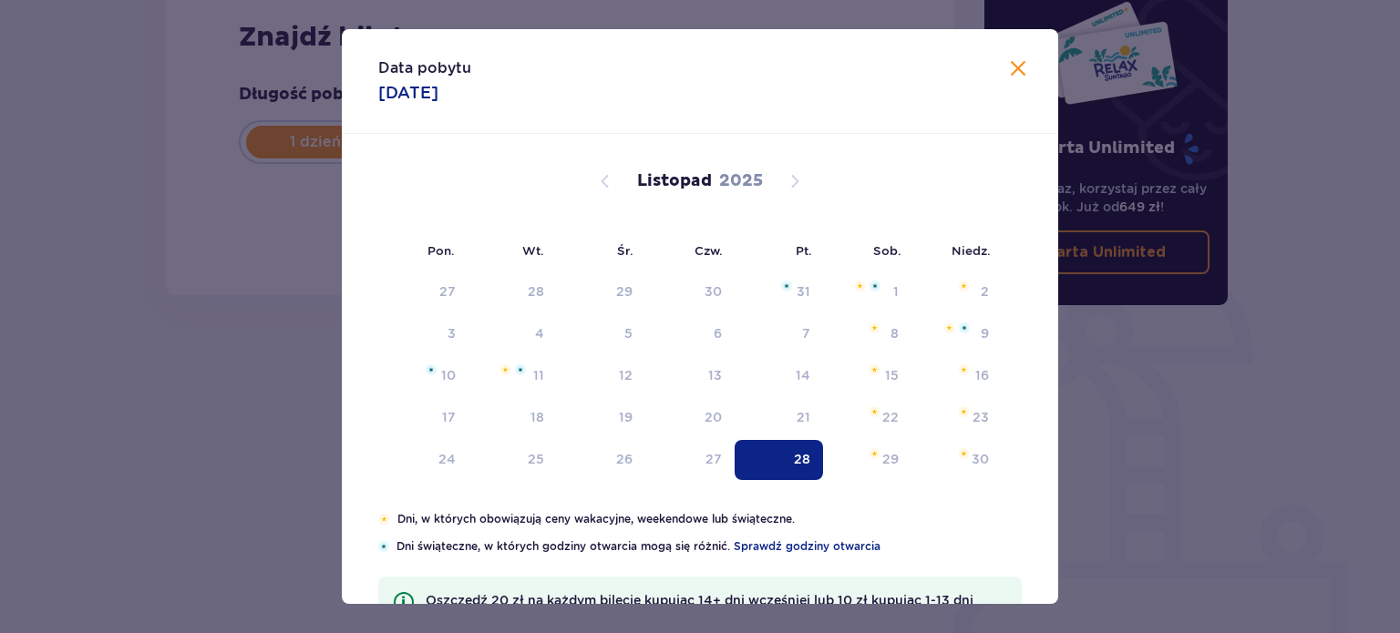
type input "[DATE]"
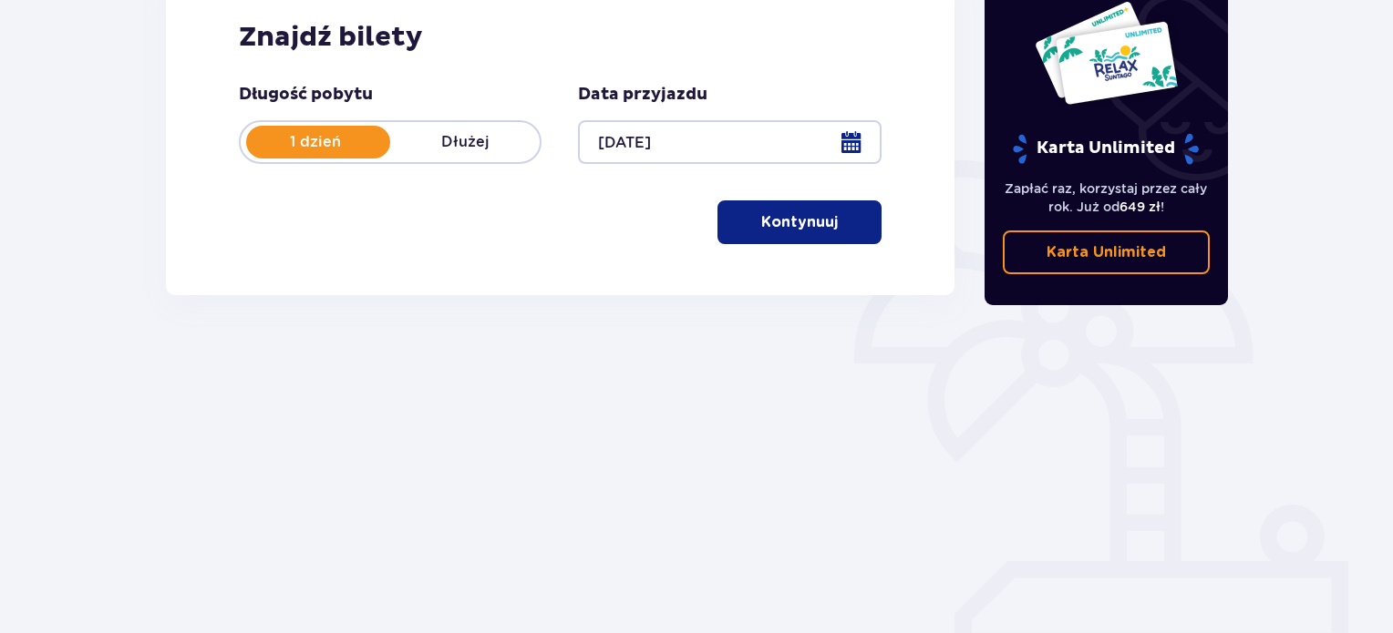
scroll to position [295, 0]
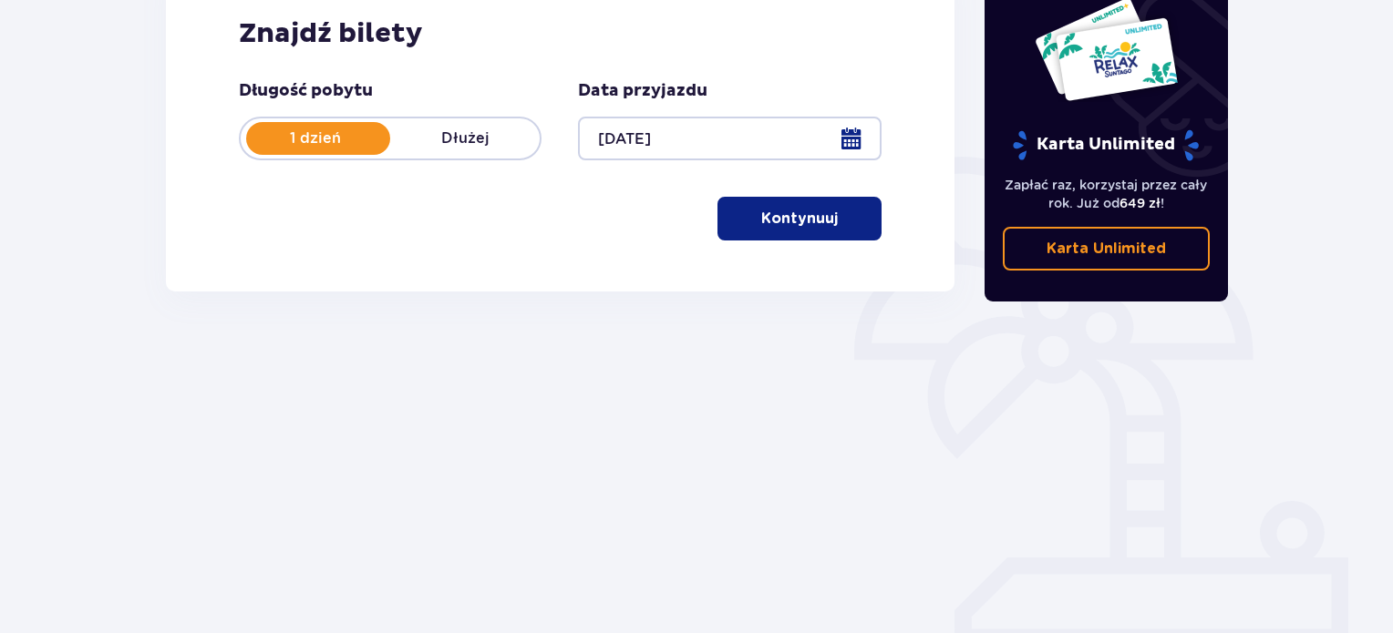
click at [827, 230] on button "Kontynuuj" at bounding box center [799, 219] width 164 height 44
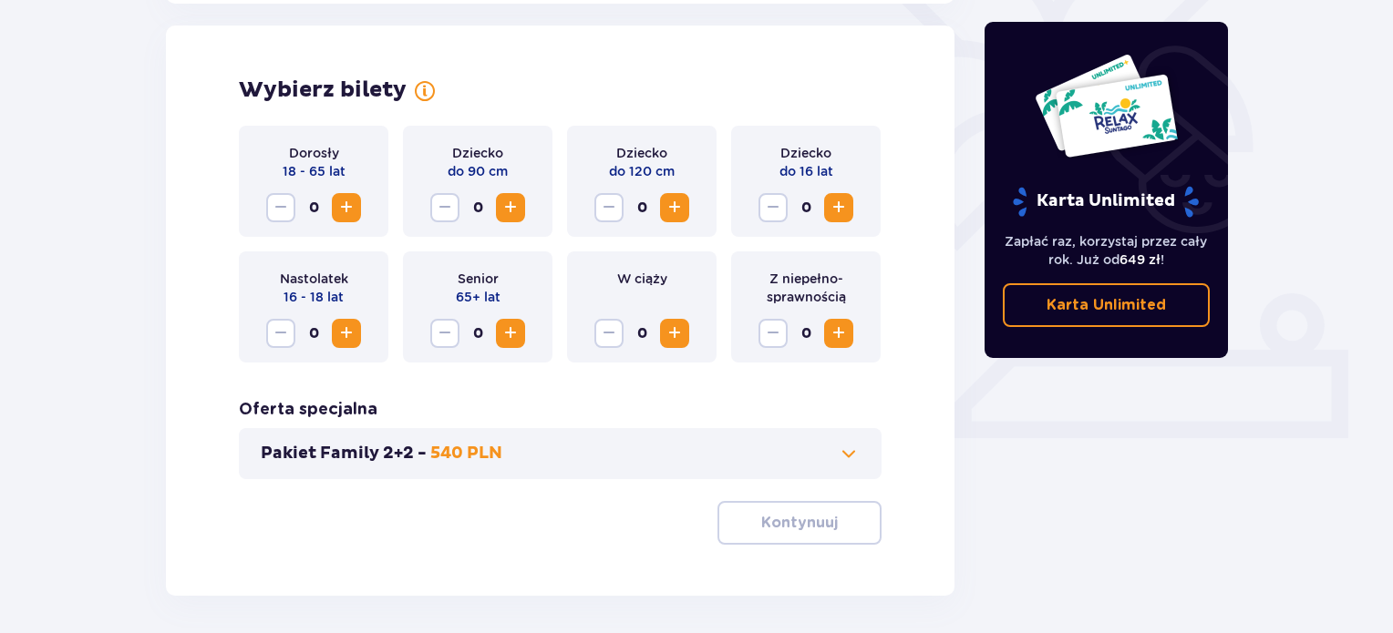
scroll to position [507, 0]
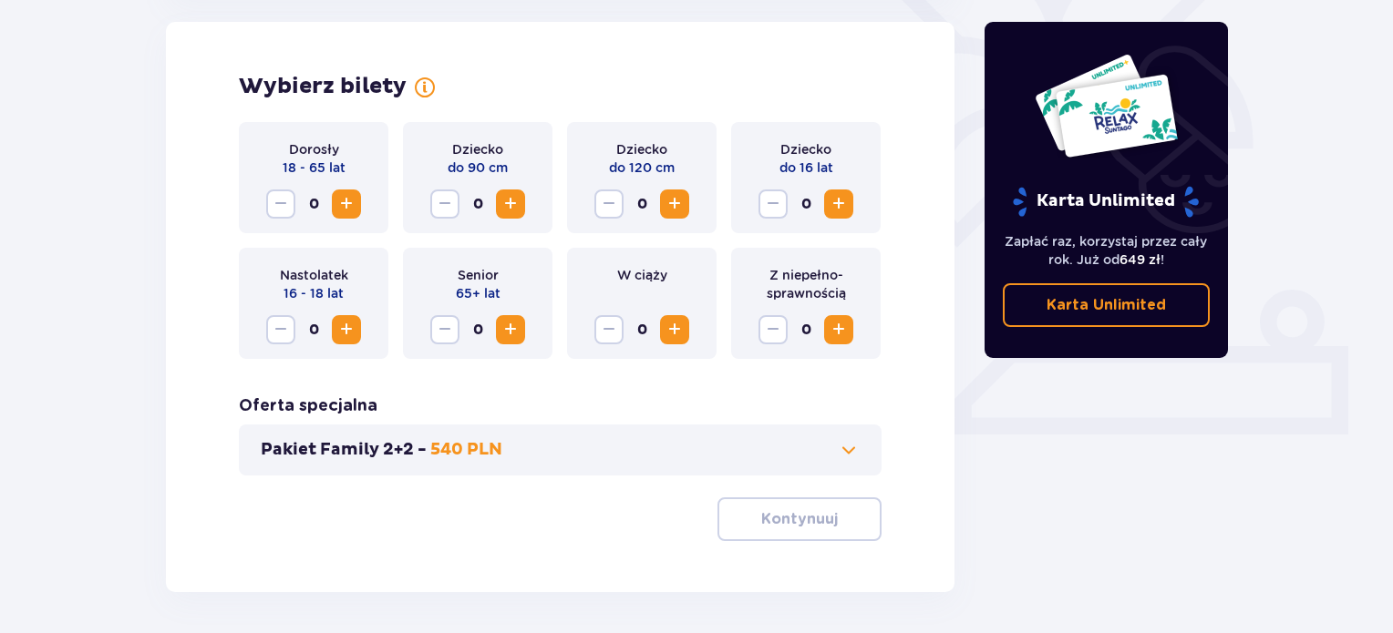
click at [345, 201] on span "Zwiększ" at bounding box center [346, 204] width 22 height 22
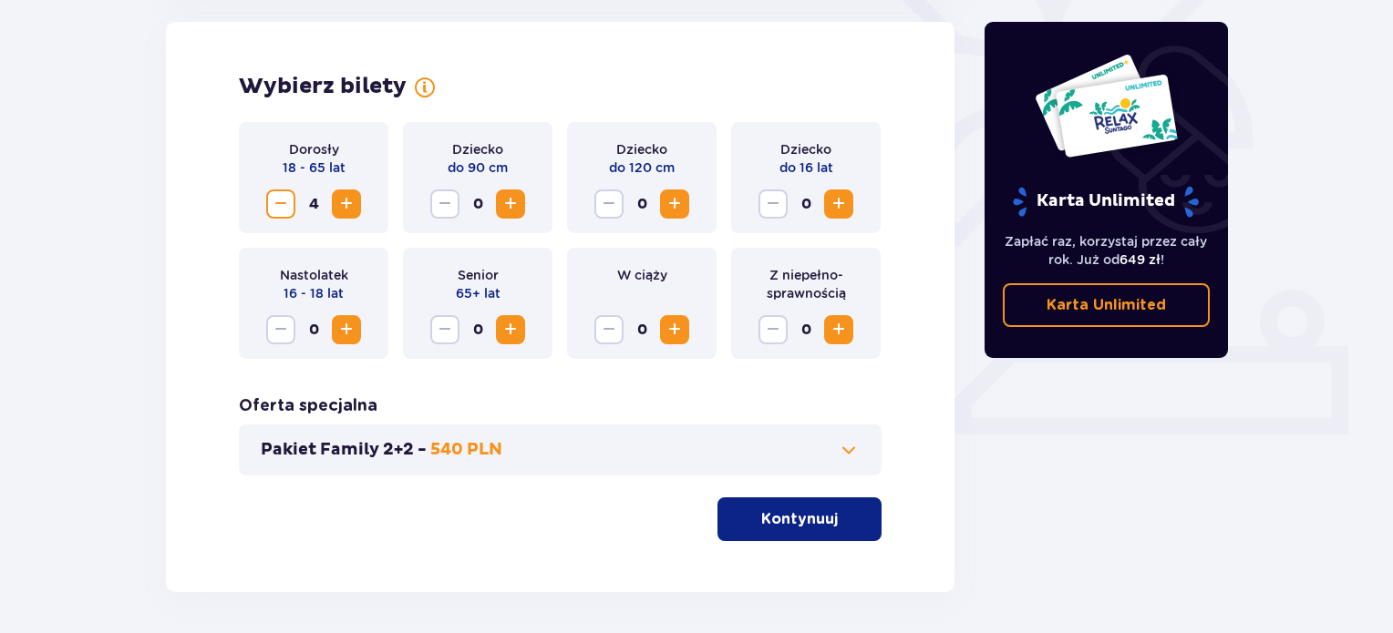
click at [345, 201] on span "Zwiększ" at bounding box center [346, 204] width 22 height 22
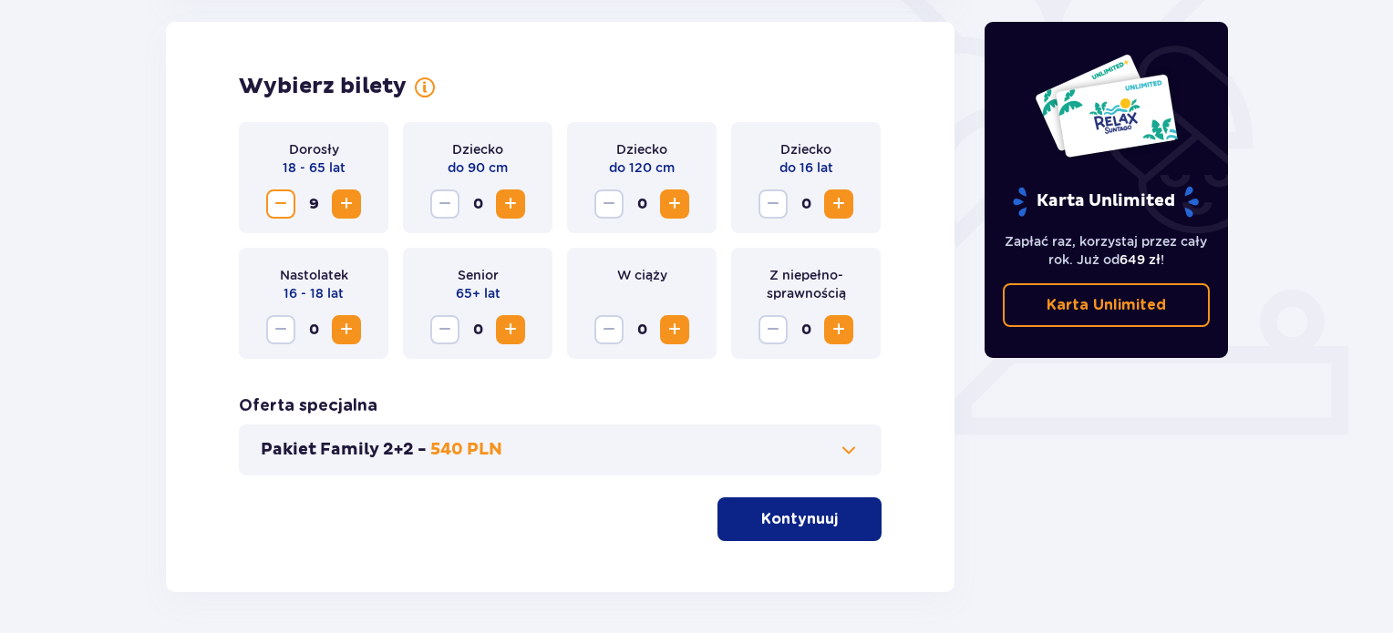
click at [345, 201] on span "Zwiększ" at bounding box center [346, 204] width 22 height 22
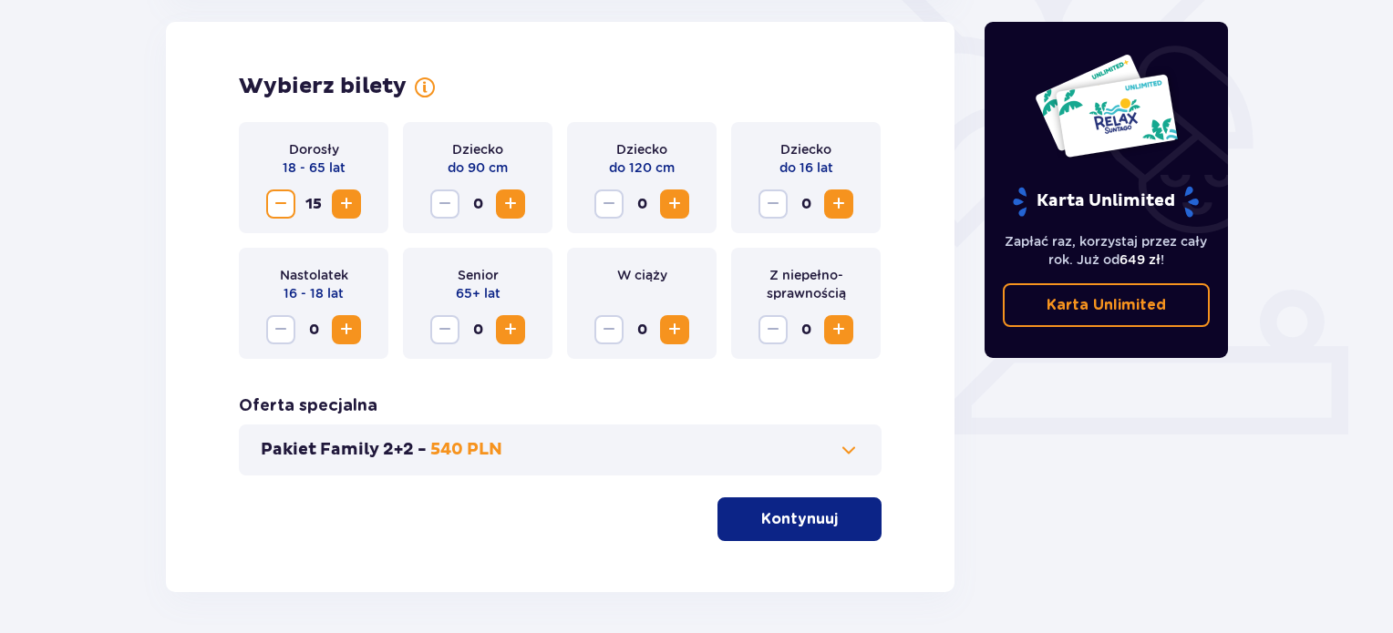
click at [345, 201] on span "Zwiększ" at bounding box center [346, 204] width 22 height 22
click at [271, 204] on span "Zmniejsz" at bounding box center [281, 204] width 22 height 22
click at [774, 520] on p "Kontynuuj" at bounding box center [799, 520] width 77 height 20
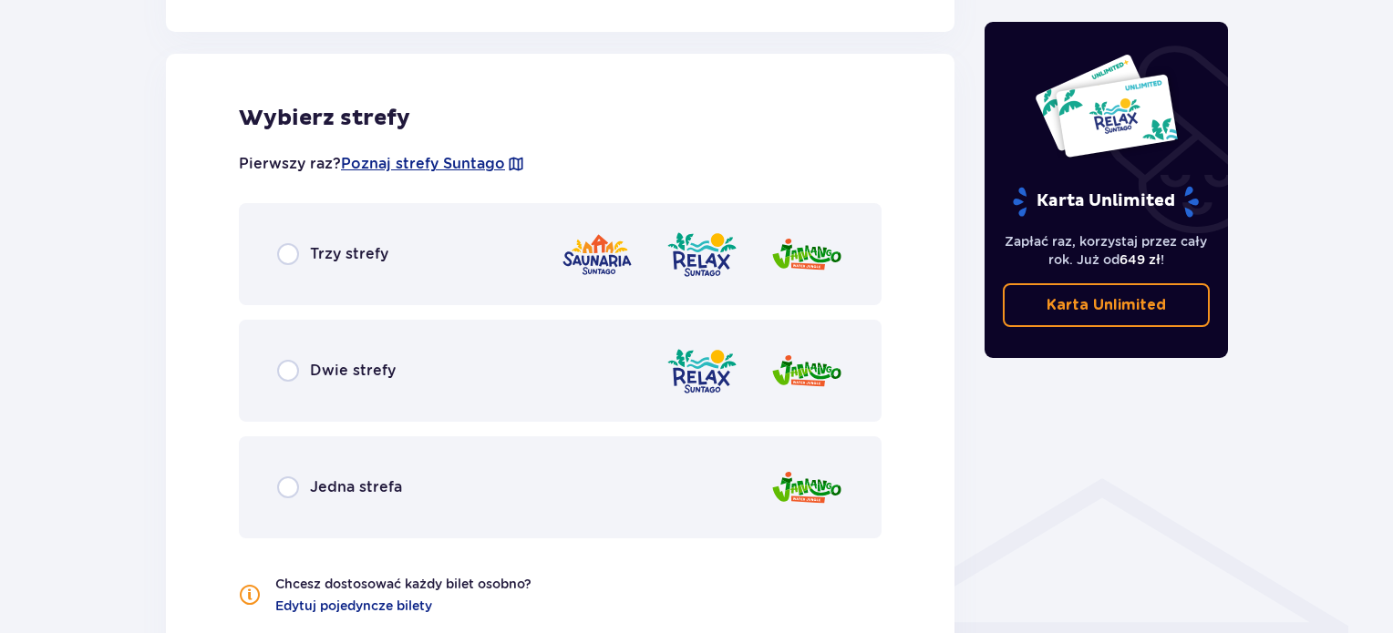
scroll to position [1012, 0]
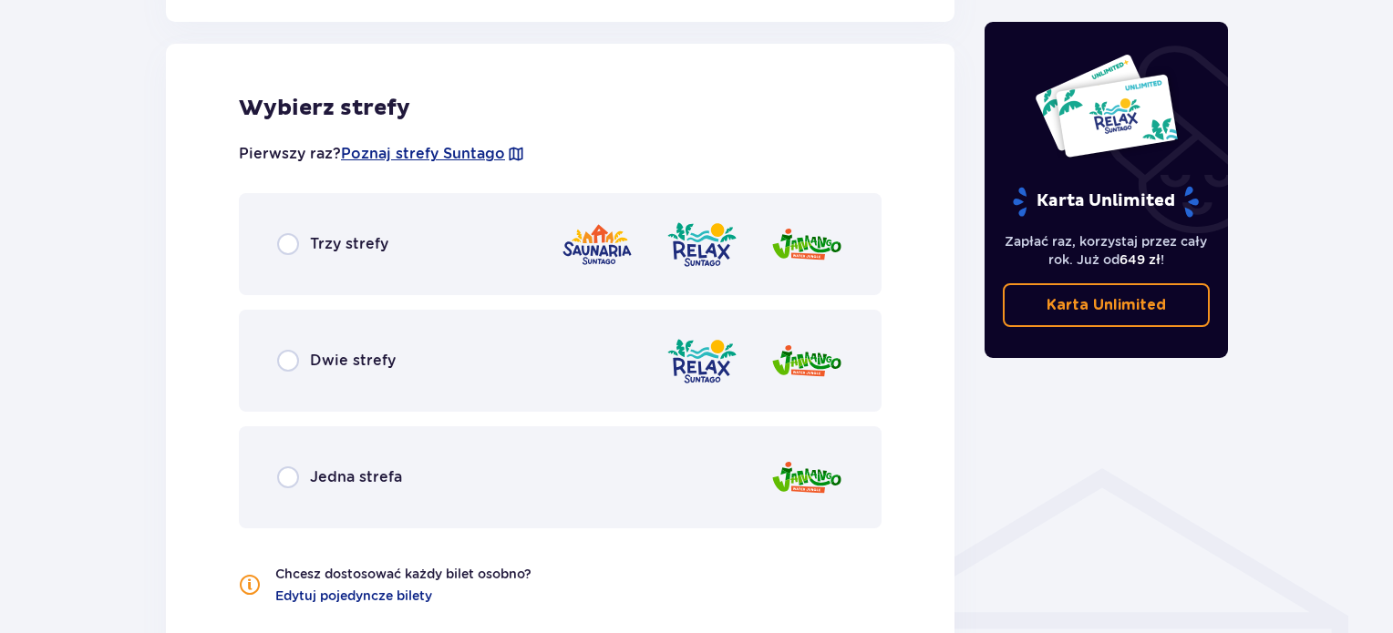
click at [279, 481] on input "radio" at bounding box center [288, 478] width 22 height 22
radio input "true"
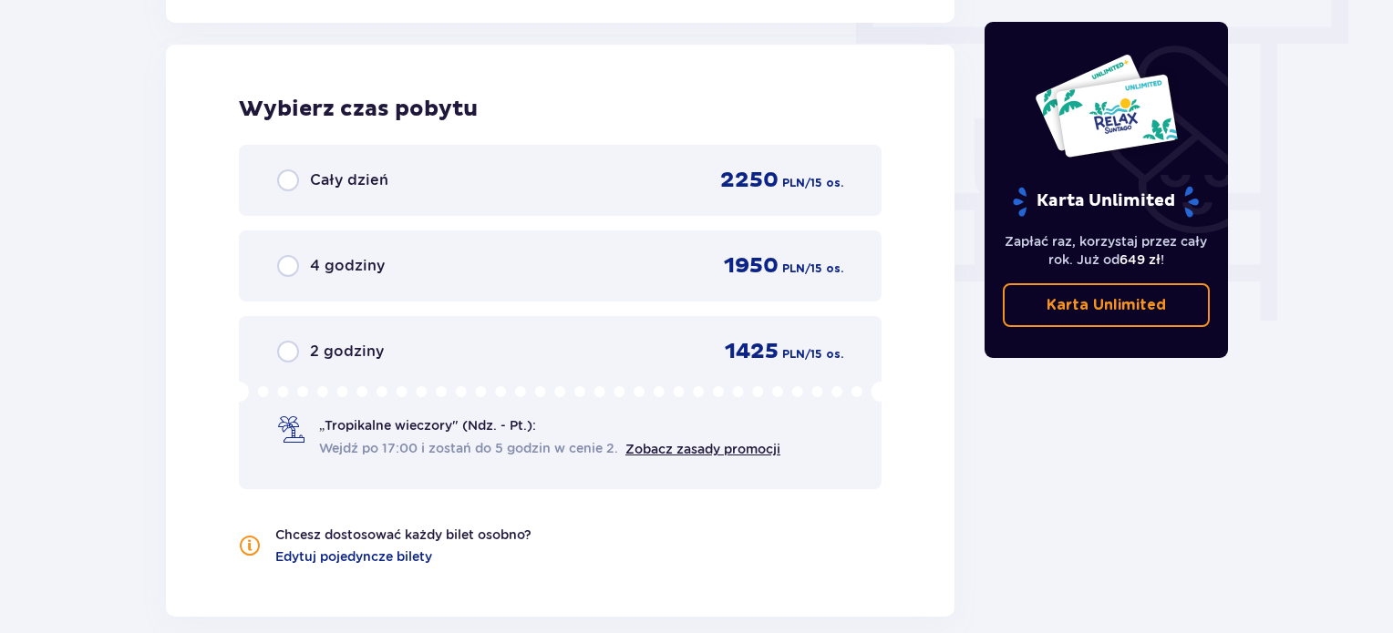
scroll to position [1646, 0]
